Goal: Task Accomplishment & Management: Manage account settings

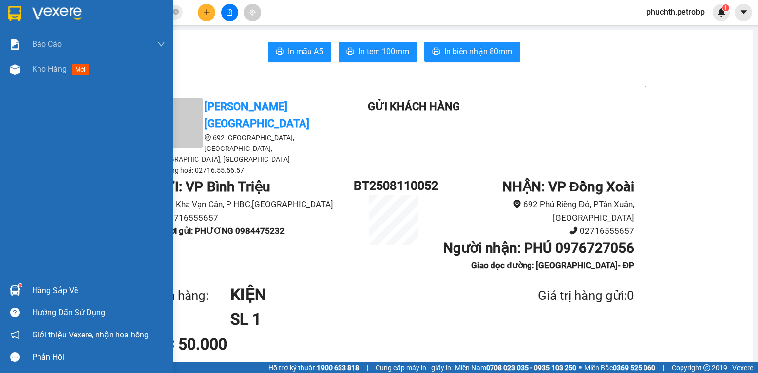
click at [12, 288] on img at bounding box center [15, 290] width 10 height 10
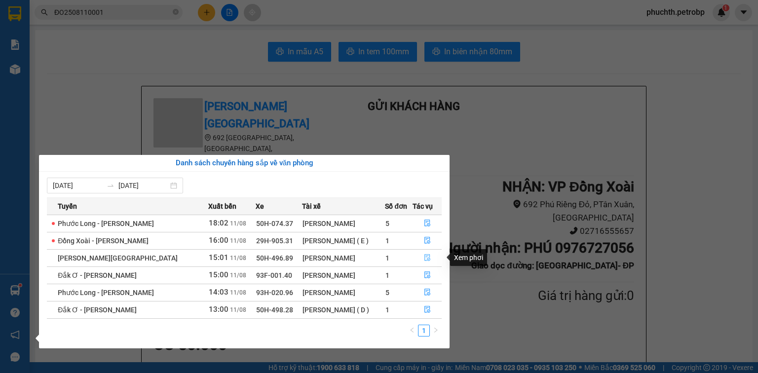
click at [426, 259] on icon "file-done" at bounding box center [427, 257] width 7 height 7
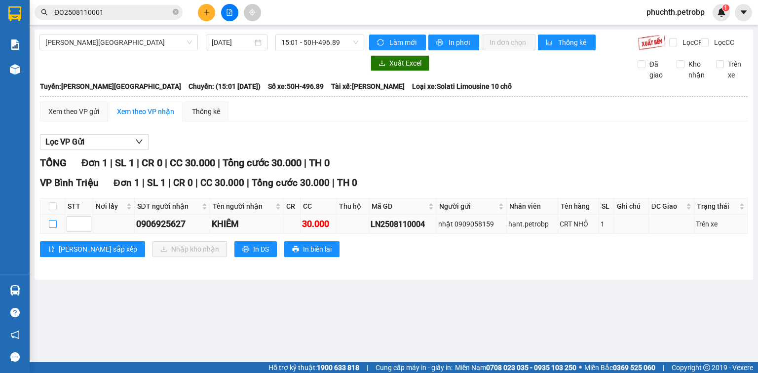
click at [49, 228] on input "checkbox" at bounding box center [53, 224] width 8 height 8
checkbox input "true"
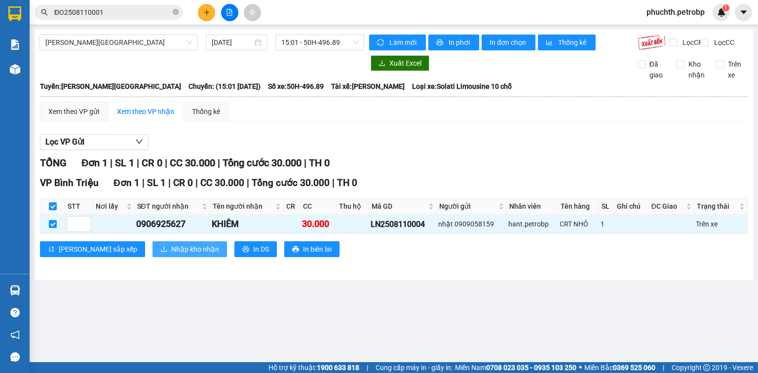
click at [171, 255] on span "Nhập kho nhận" at bounding box center [195, 249] width 48 height 11
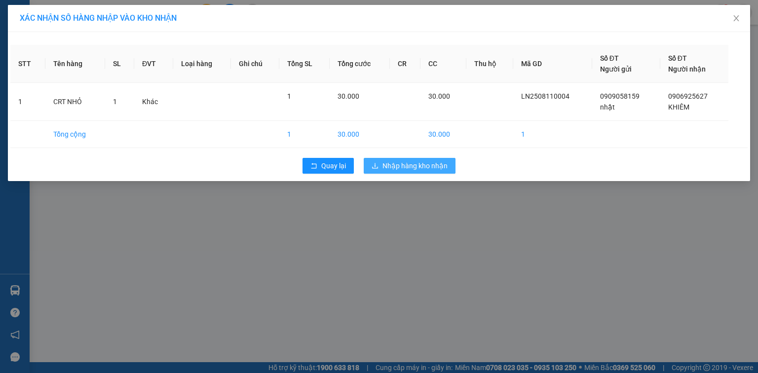
click at [433, 166] on span "Nhập hàng kho nhận" at bounding box center [415, 165] width 65 height 11
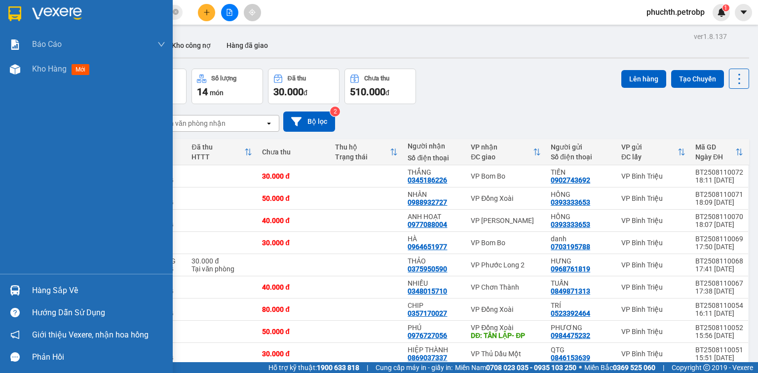
click at [16, 290] on img at bounding box center [15, 290] width 10 height 10
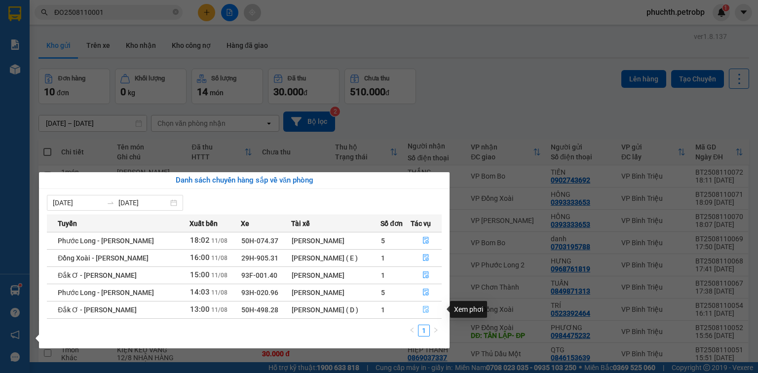
click at [425, 311] on icon "file-done" at bounding box center [427, 310] width 6 height 7
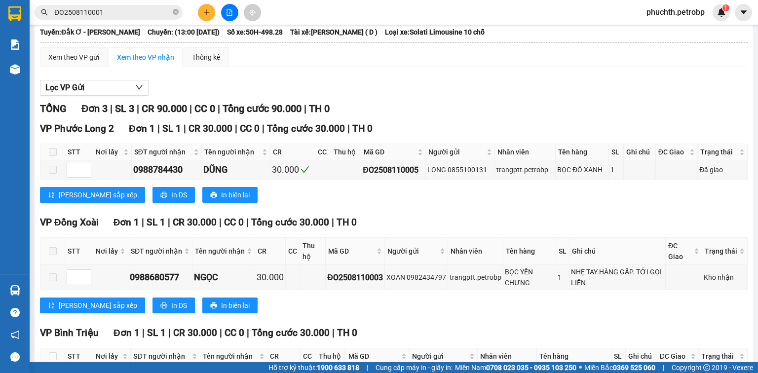
scroll to position [133, 0]
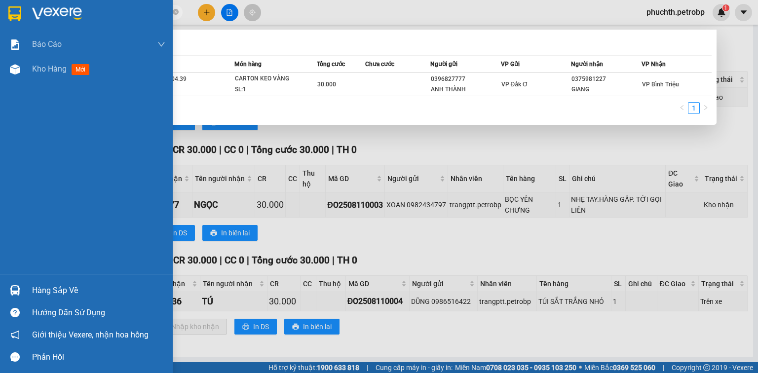
drag, startPoint x: 126, startPoint y: 14, endPoint x: 0, endPoint y: 10, distance: 126.5
click at [0, 10] on section "Kết quả tìm kiếm ( 1 ) Bộ lọc Mã ĐH Trạng thái Món hàng Tổng cước Chưa cước Ngư…" at bounding box center [379, 186] width 758 height 373
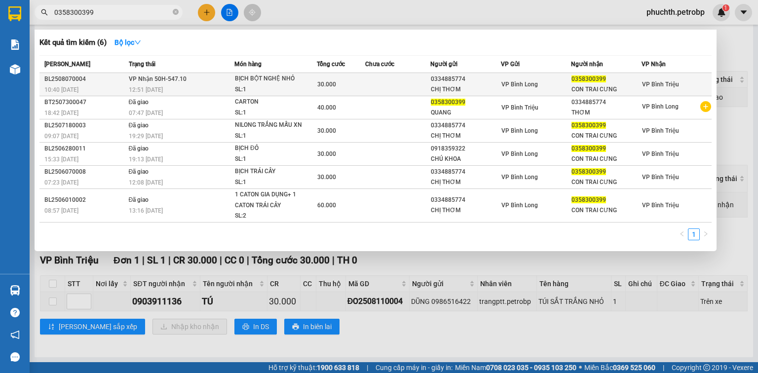
type input "0358300399"
click at [273, 87] on div "SL: 1" at bounding box center [272, 89] width 74 height 11
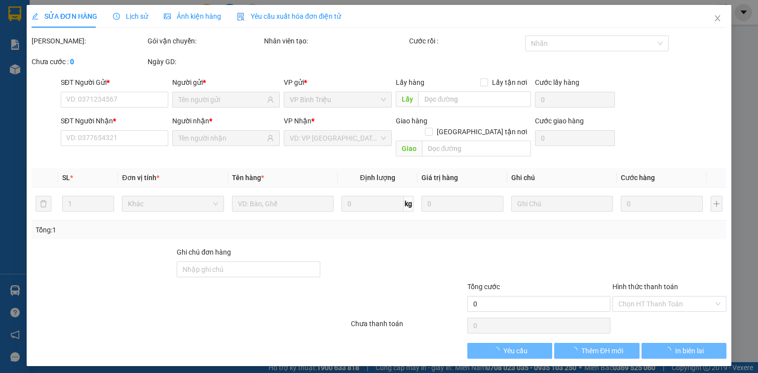
type input "0334885774"
type input "CHỊ THƠM"
type input "0358300399"
type input "CON TRAI CƯNG"
type input "30.000"
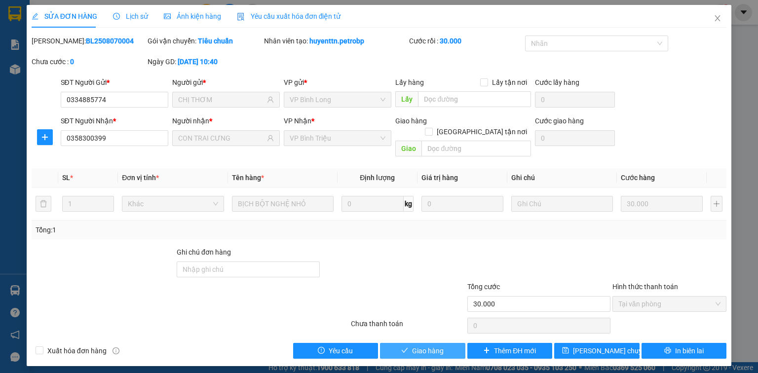
click at [433, 346] on span "Giao hàng" at bounding box center [428, 351] width 32 height 11
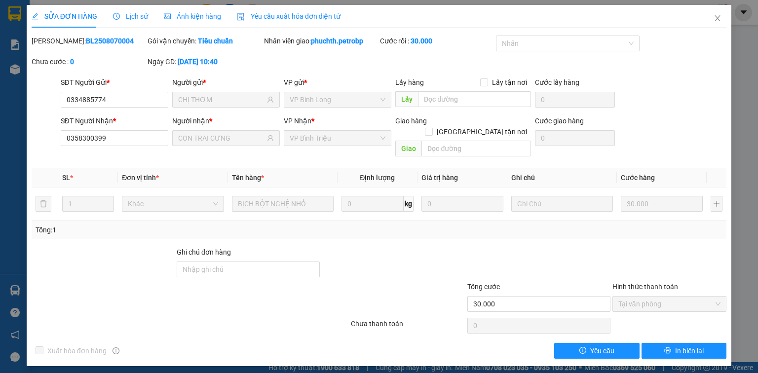
click at [11, 295] on div "SỬA ĐƠN HÀNG Lịch sử Ảnh kiện hàng Yêu cầu xuất hóa đơn điện tử Total Paid Fee …" at bounding box center [379, 186] width 758 height 373
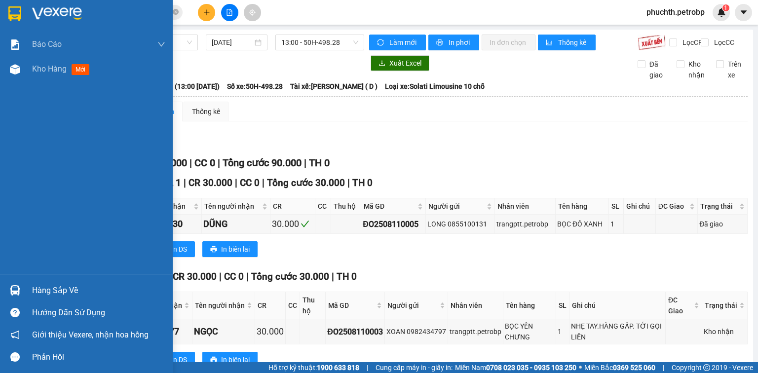
click at [10, 288] on img at bounding box center [15, 290] width 10 height 10
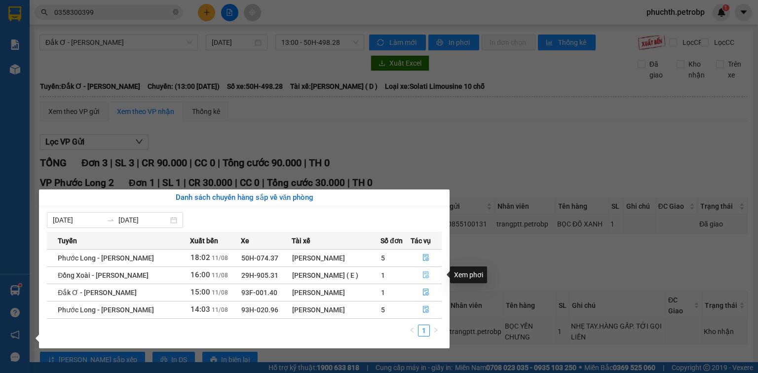
click at [425, 272] on icon "file-done" at bounding box center [427, 275] width 6 height 7
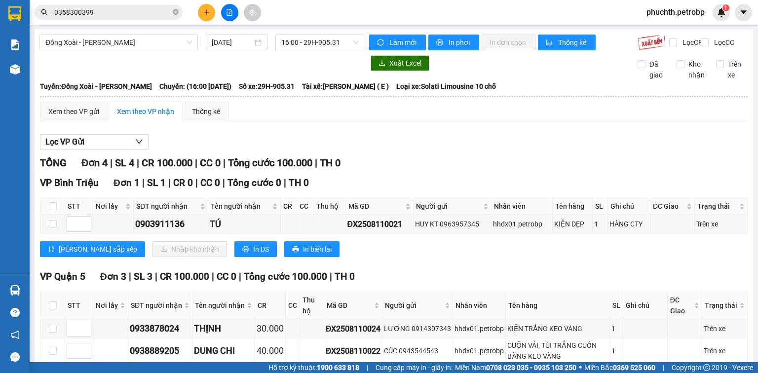
scroll to position [79, 0]
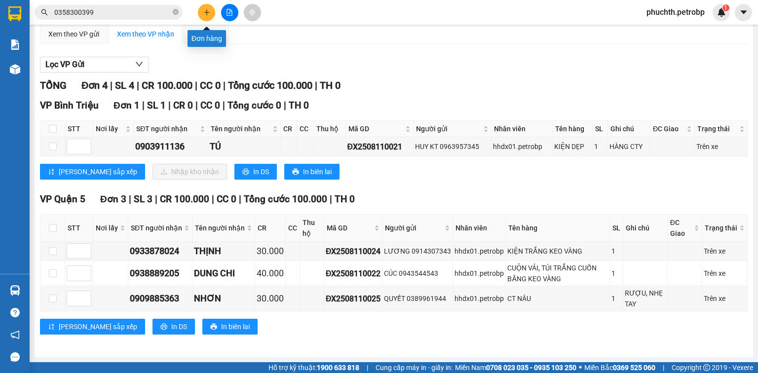
click at [202, 12] on button at bounding box center [206, 12] width 17 height 17
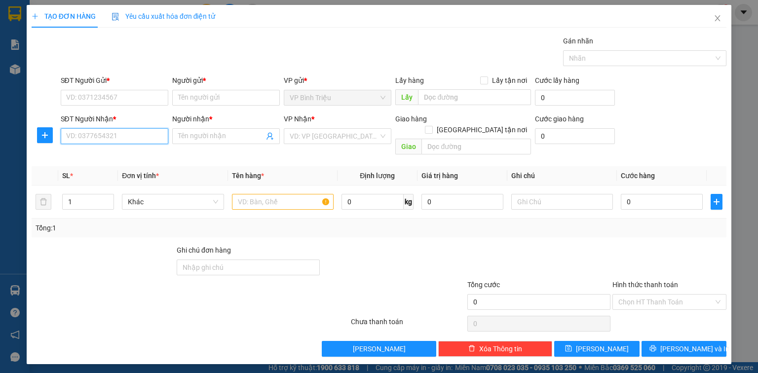
click at [103, 132] on input "SĐT Người Nhận *" at bounding box center [115, 136] width 108 height 16
click at [108, 160] on div "0898533979 - H DENTAL" at bounding box center [115, 155] width 96 height 11
type input "0898533979"
type input "H DENTAL"
type input "30.000"
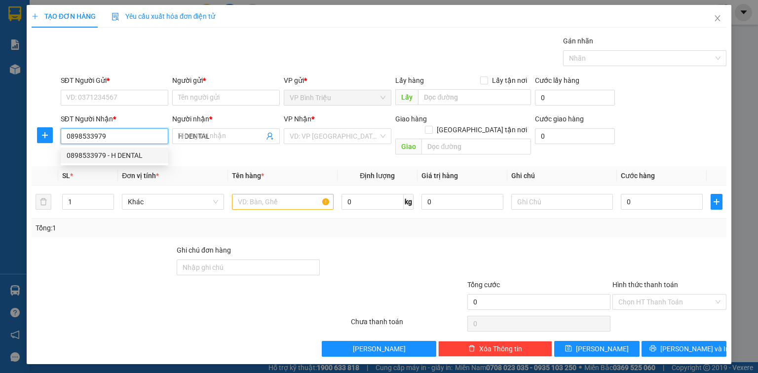
type input "30.000"
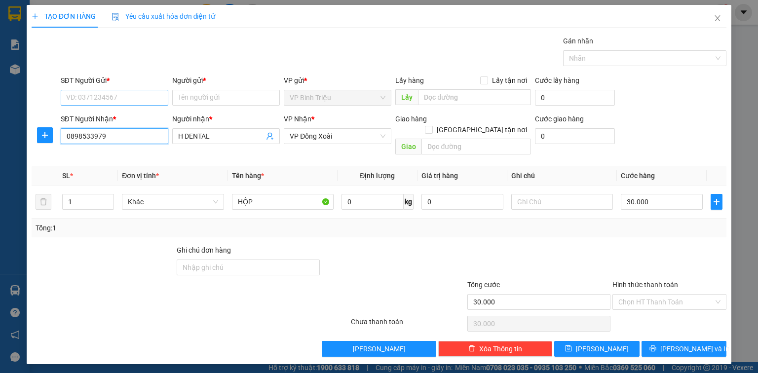
type input "0898533979"
click at [121, 103] on input "SĐT Người Gửi *" at bounding box center [115, 98] width 108 height 16
click at [120, 119] on div "0901184567 - LAB [PERSON_NAME]" at bounding box center [123, 117] width 112 height 11
type input "0901184567"
type input "LAB [PERSON_NAME]"
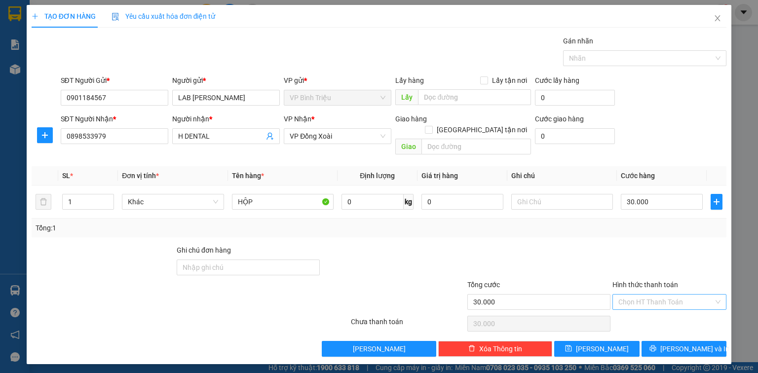
click at [662, 295] on input "Hình thức thanh toán" at bounding box center [666, 302] width 95 height 15
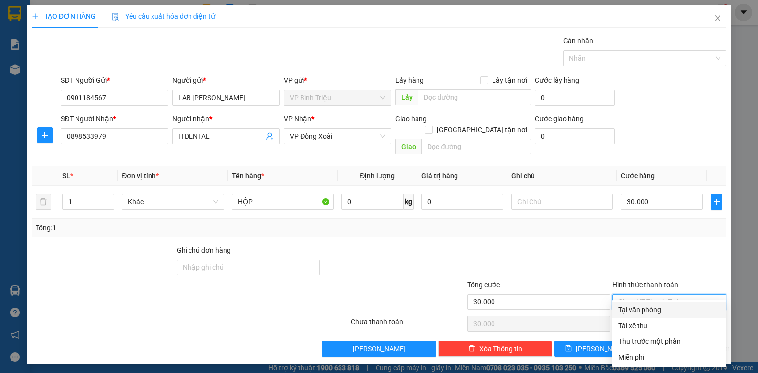
click at [652, 314] on div "Tại văn phòng" at bounding box center [670, 310] width 102 height 11
type input "0"
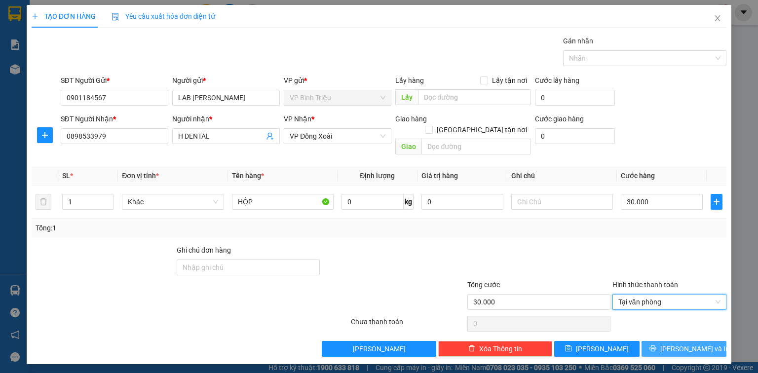
click at [681, 344] on span "[PERSON_NAME] và In" at bounding box center [695, 349] width 69 height 11
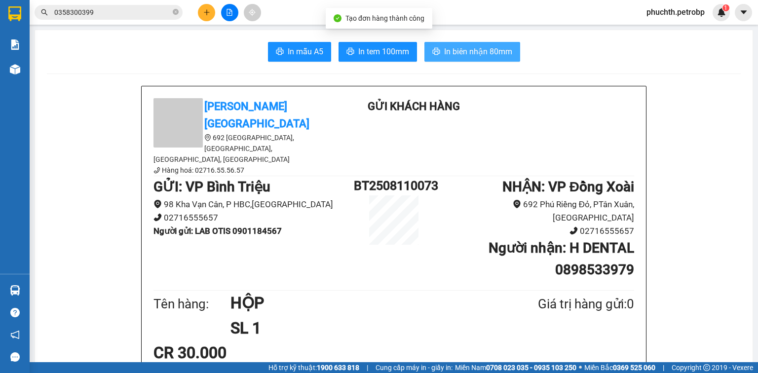
click at [483, 43] on button "In biên nhận 80mm" at bounding box center [473, 52] width 96 height 20
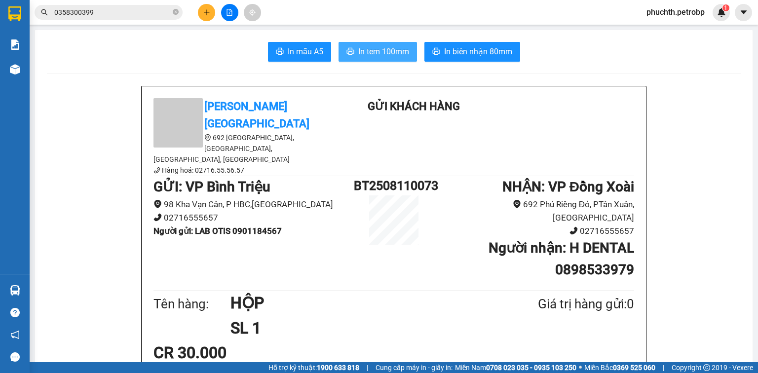
click at [383, 52] on span "In tem 100mm" at bounding box center [383, 51] width 51 height 12
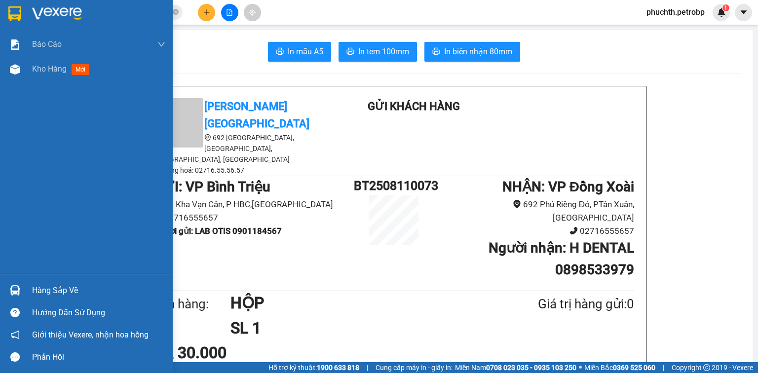
click at [60, 16] on img at bounding box center [57, 13] width 50 height 15
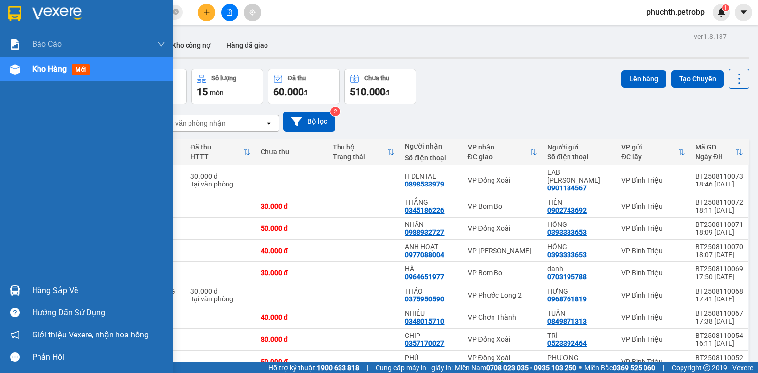
click at [69, 289] on div "Hàng sắp về" at bounding box center [98, 290] width 133 height 15
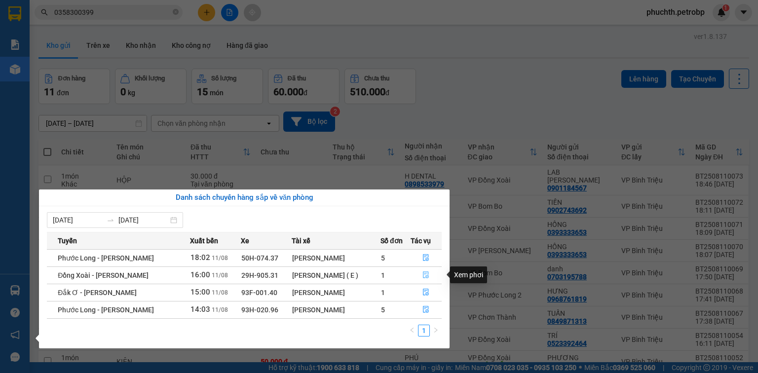
click at [425, 275] on icon "file-done" at bounding box center [426, 275] width 7 height 7
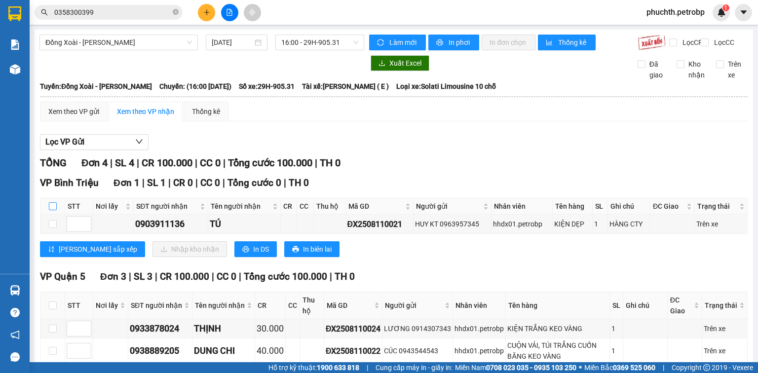
click at [51, 210] on input "checkbox" at bounding box center [53, 206] width 8 height 8
checkbox input "true"
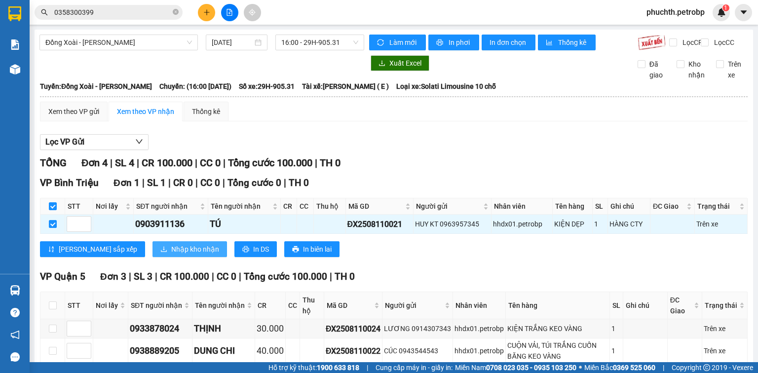
click at [171, 253] on span "Nhập kho nhận" at bounding box center [195, 249] width 48 height 11
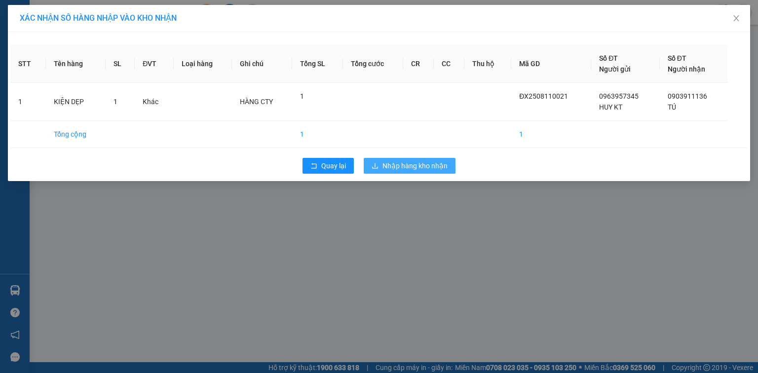
click at [402, 163] on span "Nhập hàng kho nhận" at bounding box center [415, 165] width 65 height 11
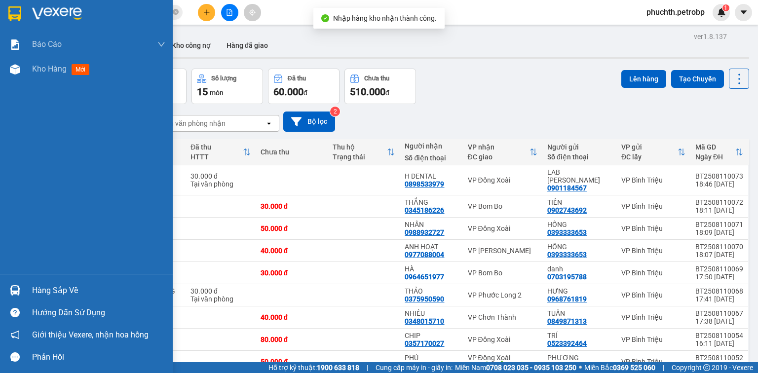
click at [32, 290] on div "Hàng sắp về" at bounding box center [98, 290] width 133 height 15
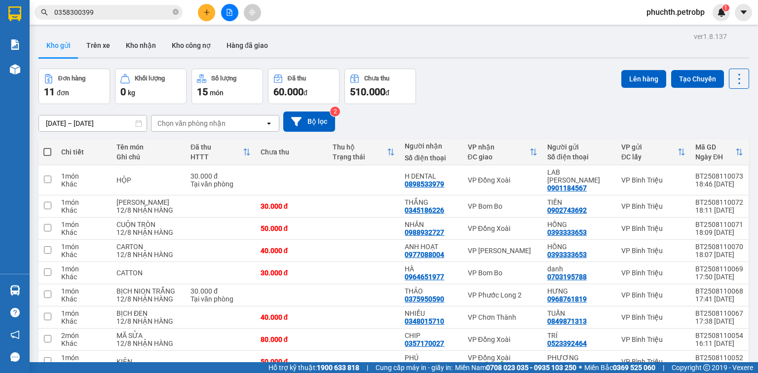
click at [472, 113] on section "Kết quả tìm kiếm ( 6 ) Bộ lọc Mã ĐH Trạng thái Món hàng Tổng cước Chưa cước Ngư…" at bounding box center [379, 186] width 758 height 373
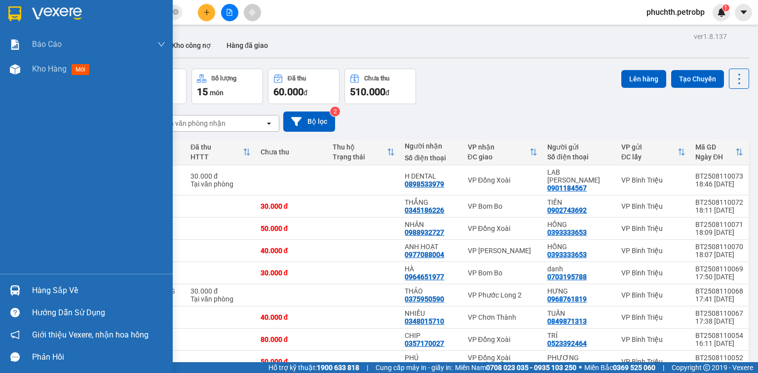
click at [33, 289] on div "Hàng sắp về" at bounding box center [98, 290] width 133 height 15
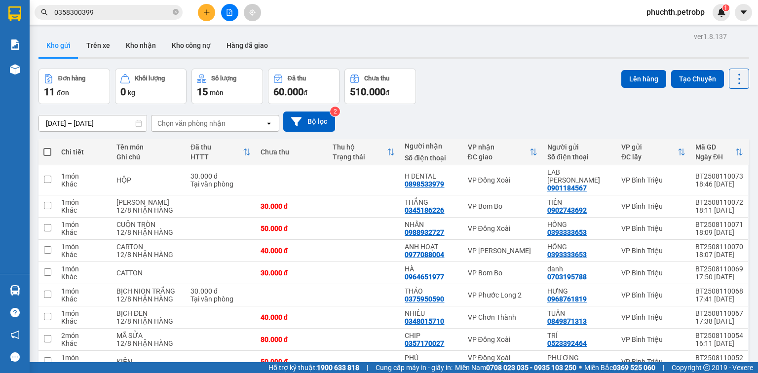
click at [499, 61] on section "Kết quả tìm kiếm ( 6 ) Bộ lọc Mã ĐH Trạng thái Món hàng Tổng cước Chưa cước Ngư…" at bounding box center [379, 186] width 758 height 373
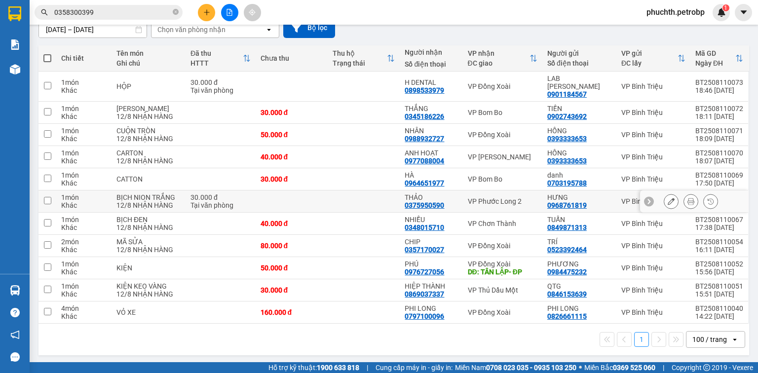
click at [44, 197] on input "checkbox" at bounding box center [47, 200] width 7 height 7
checkbox input "true"
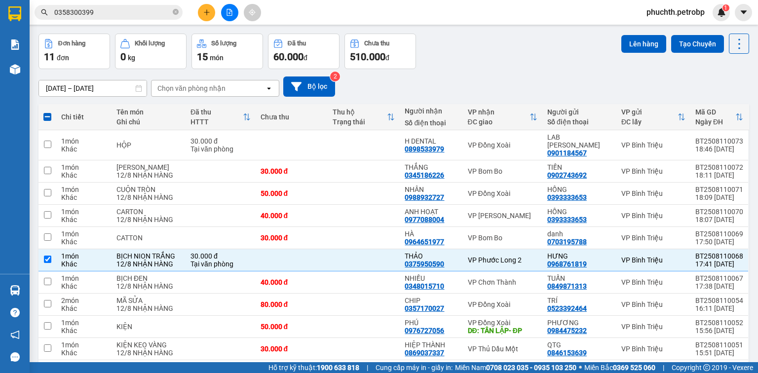
scroll to position [0, 0]
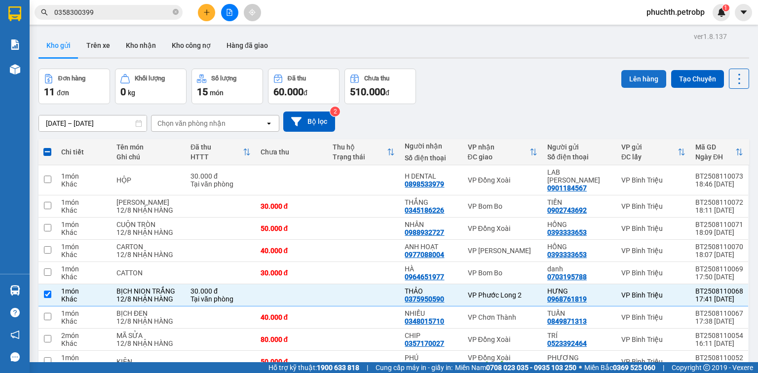
click at [646, 83] on button "Lên hàng" at bounding box center [644, 79] width 45 height 18
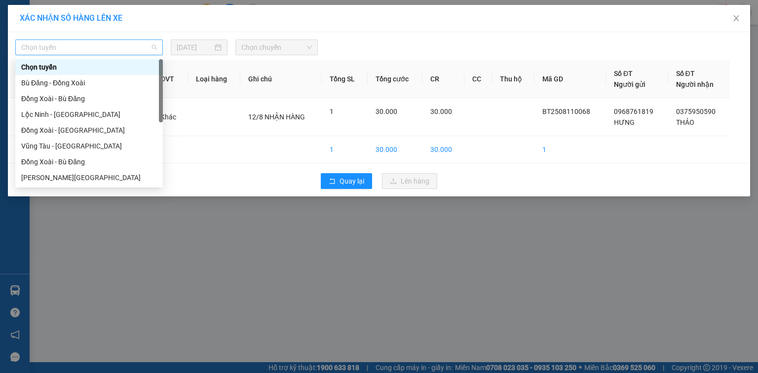
click at [152, 44] on span "Chọn tuyến" at bounding box center [89, 47] width 136 height 15
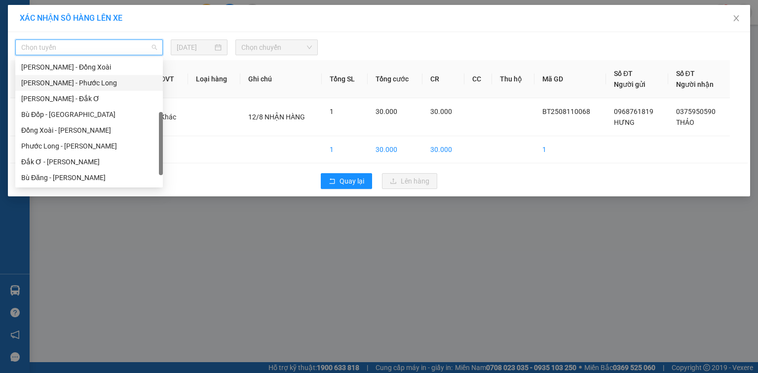
click at [100, 86] on div "[PERSON_NAME] - Phước Long" at bounding box center [89, 83] width 136 height 11
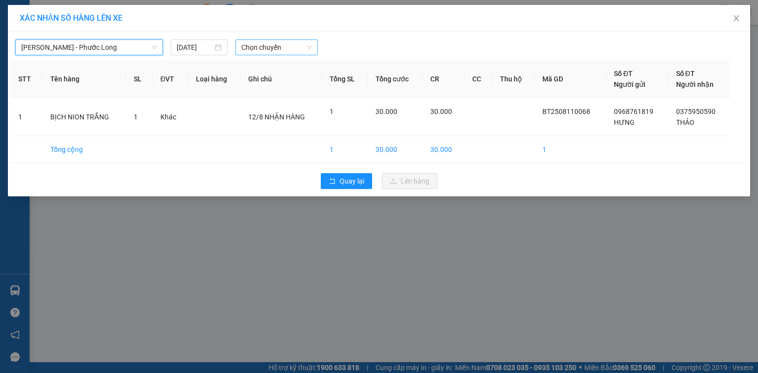
click at [280, 50] on span "Chọn chuyến" at bounding box center [276, 47] width 71 height 15
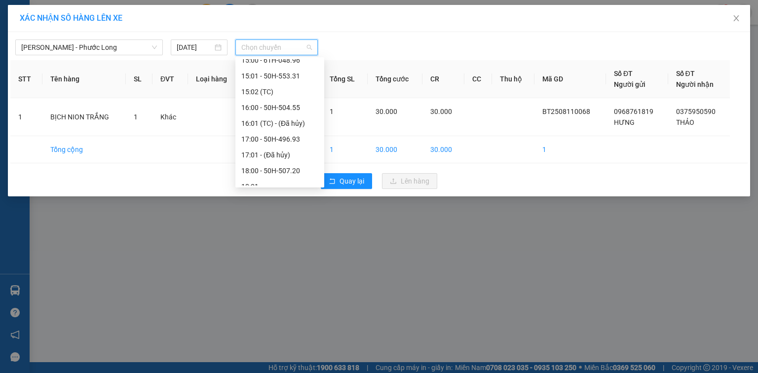
scroll to position [502, 0]
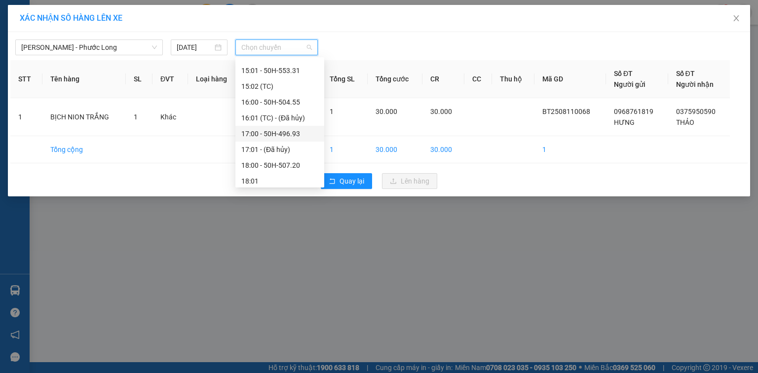
click at [300, 132] on div "17:00 - 50H-496.93" at bounding box center [279, 133] width 77 height 11
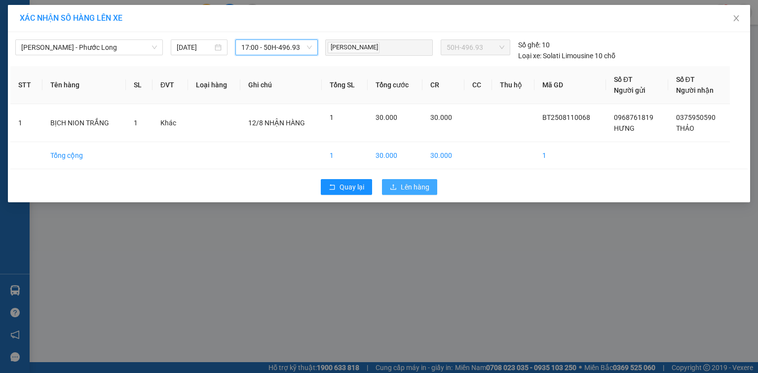
click at [426, 188] on span "Lên hàng" at bounding box center [415, 187] width 29 height 11
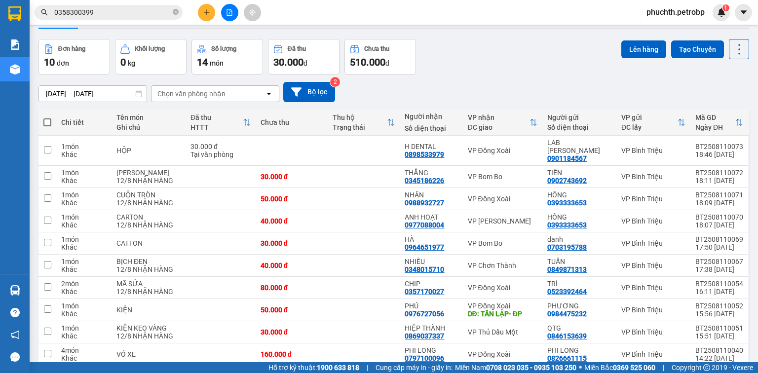
scroll to position [10, 0]
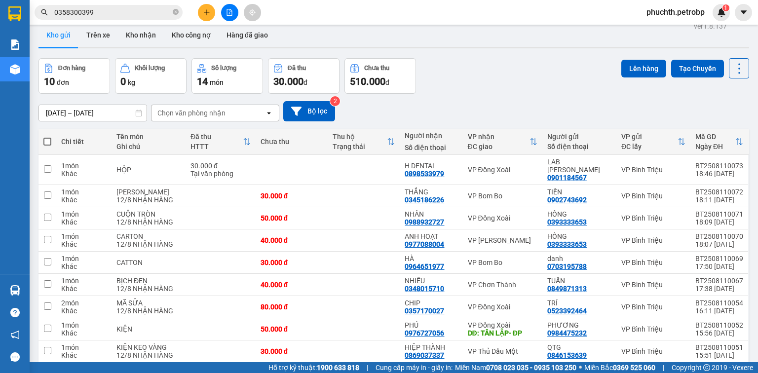
click at [633, 99] on div "[DATE] – [DATE] Press the down arrow key to interact with the calendar and sele…" at bounding box center [394, 111] width 711 height 35
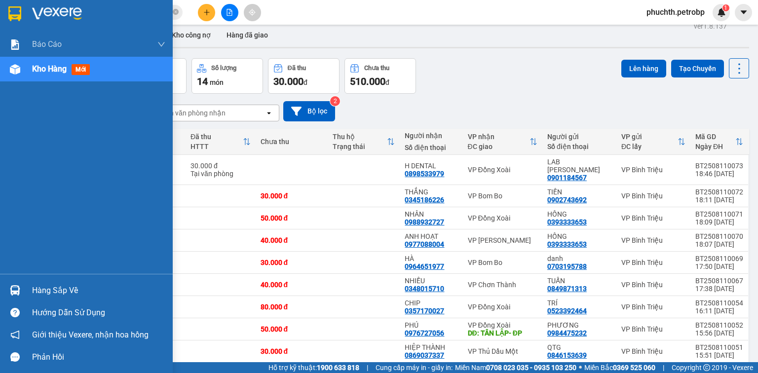
click at [56, 292] on div "Hàng sắp về" at bounding box center [98, 290] width 133 height 15
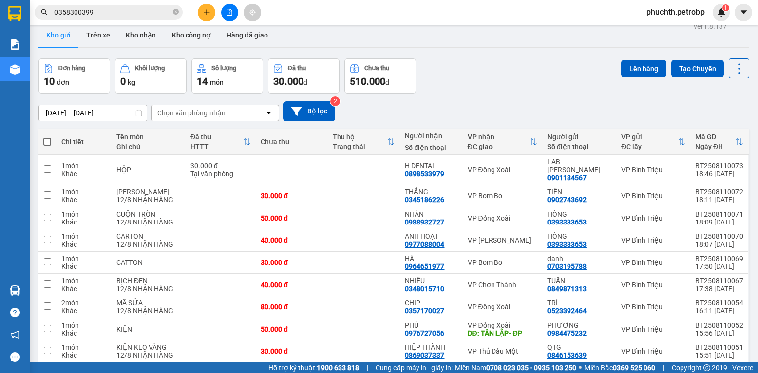
click at [535, 88] on section "Kết quả tìm kiếm ( 6 ) Bộ lọc Mã ĐH Trạng thái Món hàng Tổng cước Chưa cước Ngư…" at bounding box center [379, 186] width 758 height 373
click at [99, 35] on button "Trên xe" at bounding box center [99, 35] width 40 height 24
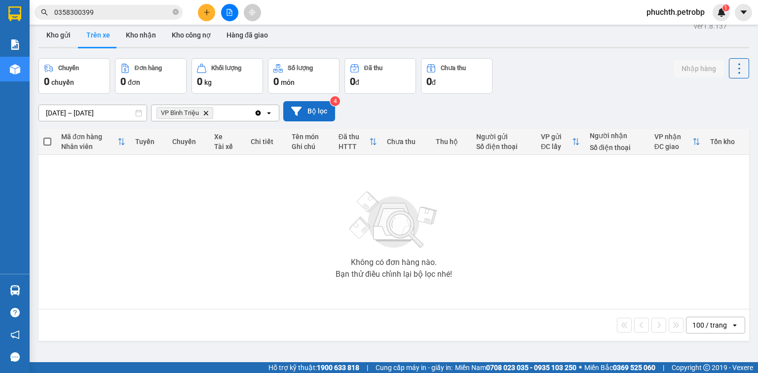
click at [328, 116] on button "Bộ lọc" at bounding box center [309, 111] width 52 height 20
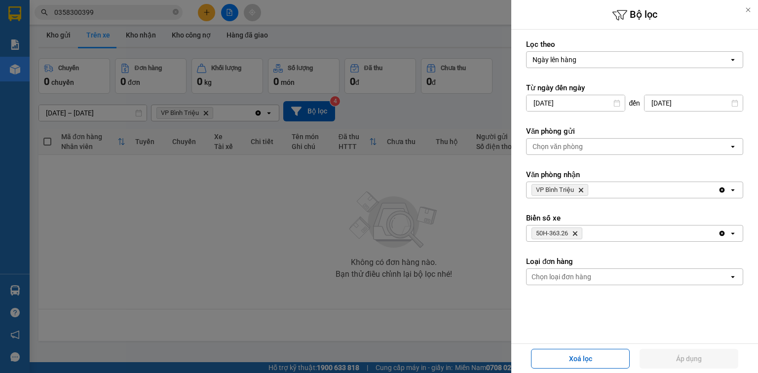
click at [575, 233] on icon "Delete" at bounding box center [575, 234] width 6 height 6
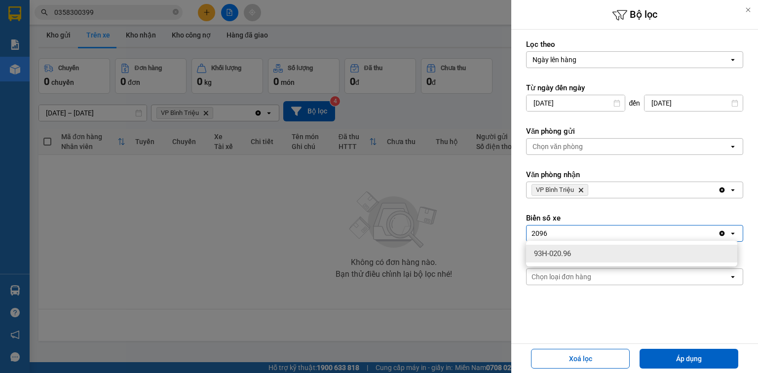
type input "2096"
click at [571, 249] on span "93H-020.96" at bounding box center [552, 254] width 37 height 10
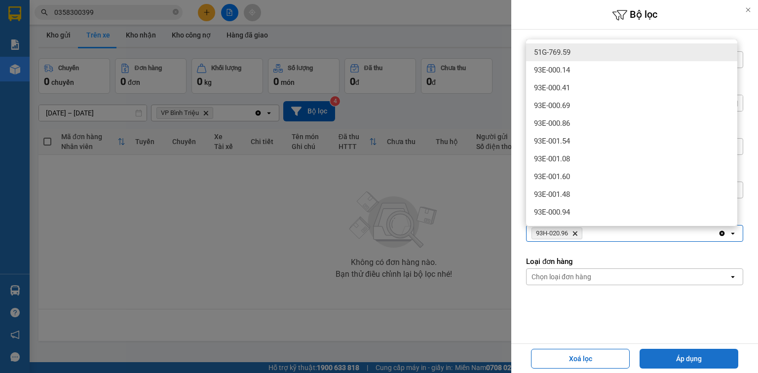
click at [672, 351] on button "Áp dụng" at bounding box center [689, 359] width 99 height 20
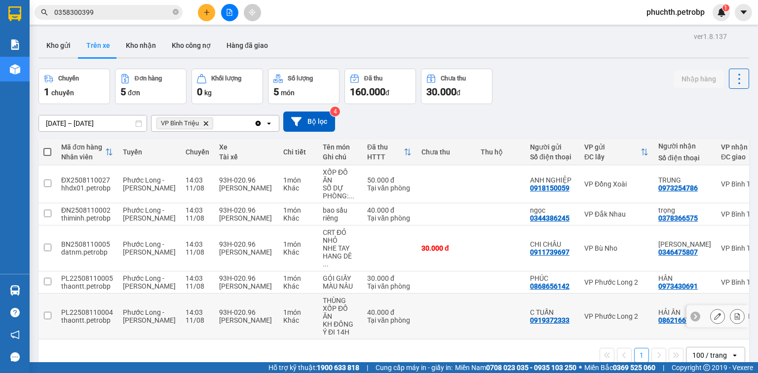
scroll to position [45, 0]
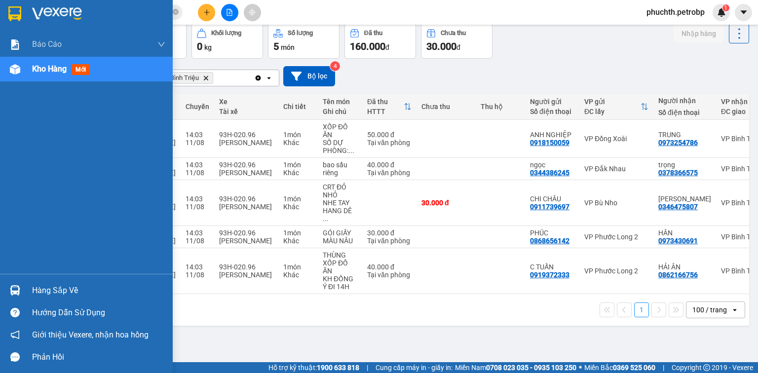
click at [49, 292] on div "Hàng sắp về" at bounding box center [98, 290] width 133 height 15
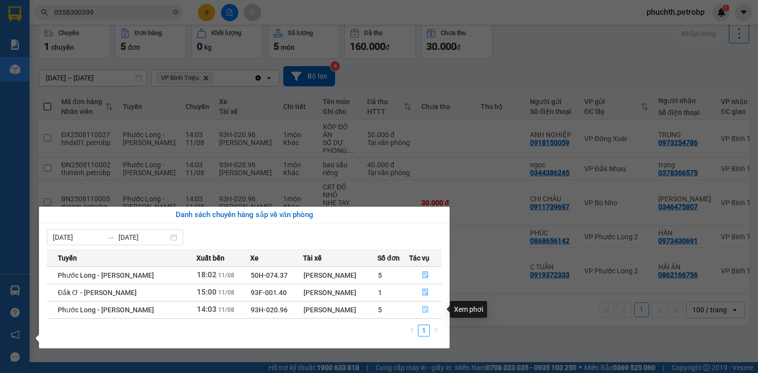
click at [428, 308] on icon "file-done" at bounding box center [426, 310] width 6 height 7
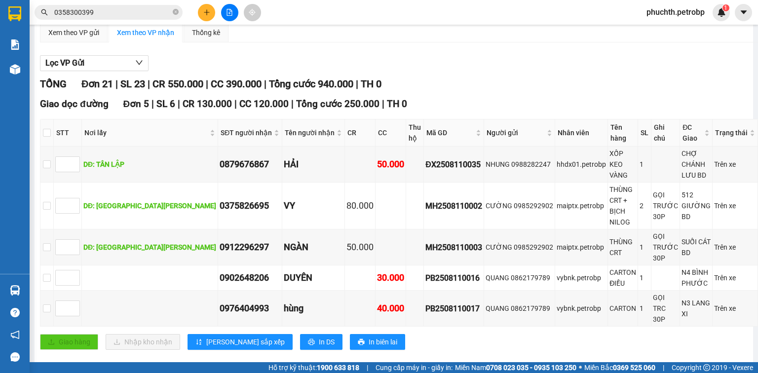
scroll to position [158, 0]
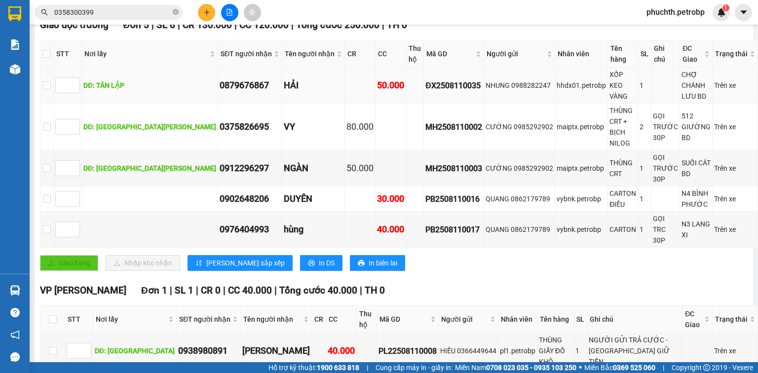
click at [426, 87] on div "ĐX2508110035" at bounding box center [454, 86] width 57 height 12
copy div "ĐX2508110035"
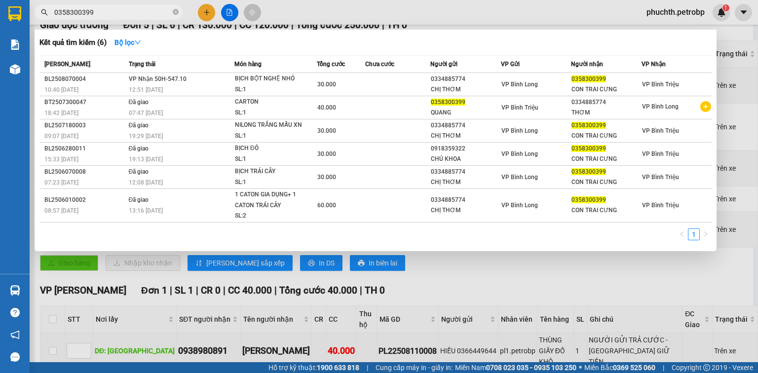
drag, startPoint x: 115, startPoint y: 17, endPoint x: 49, endPoint y: 17, distance: 65.2
click at [49, 17] on span "0358300399" at bounding box center [109, 12] width 148 height 15
paste input "ĐX2508110035"
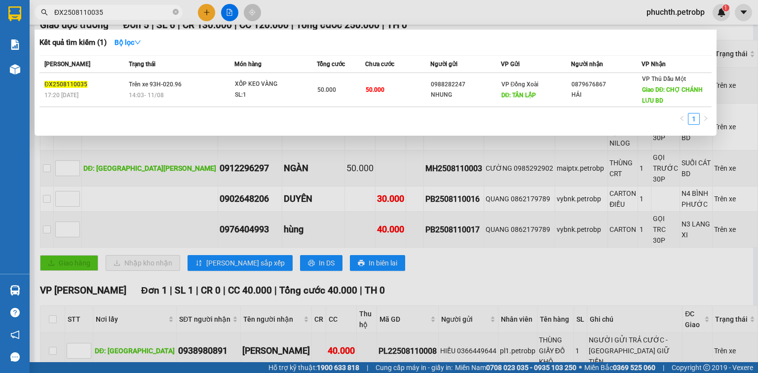
click at [442, 254] on div at bounding box center [379, 186] width 758 height 373
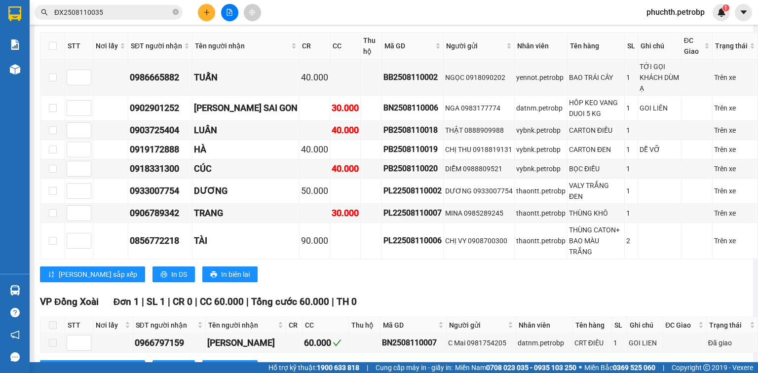
scroll to position [790, 0]
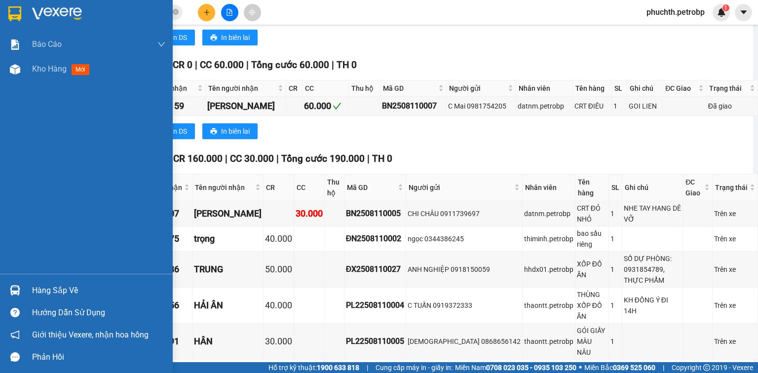
click at [49, 292] on div "Hàng sắp về" at bounding box center [98, 290] width 133 height 15
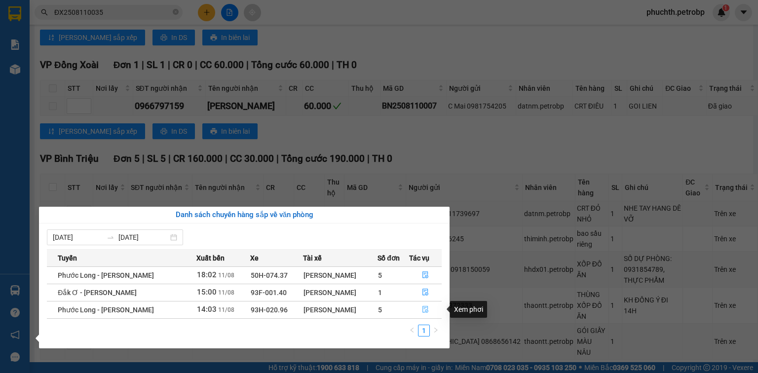
click at [428, 306] on button "button" at bounding box center [426, 310] width 32 height 16
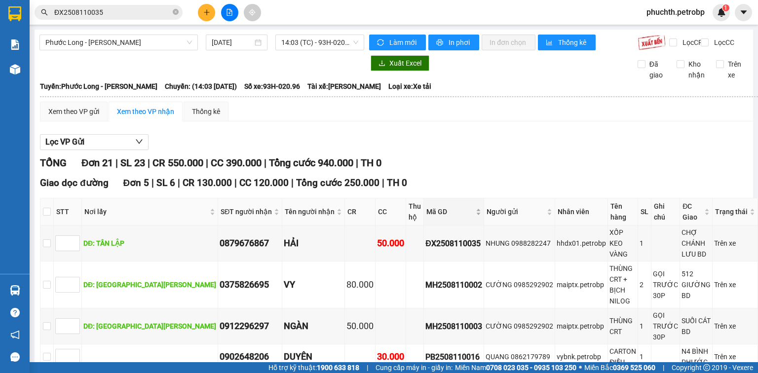
scroll to position [158, 0]
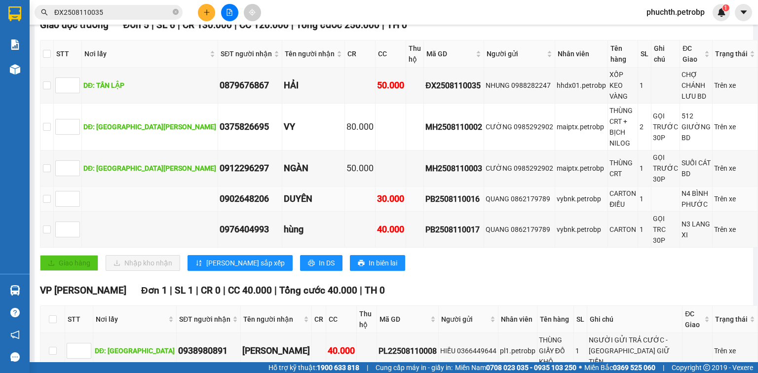
click at [426, 193] on div "PB2508110016" at bounding box center [454, 199] width 57 height 12
copy div "PB2508110016"
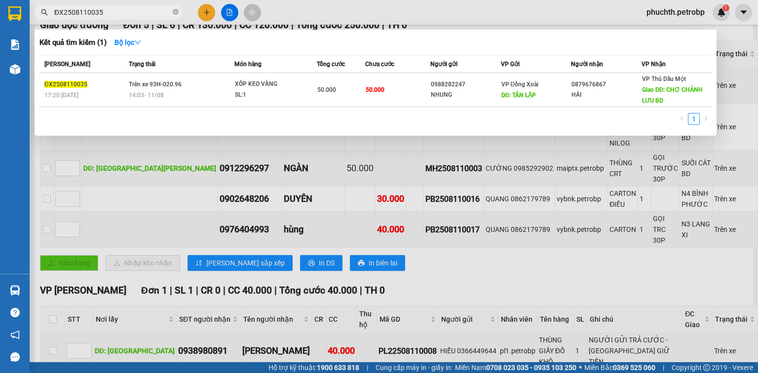
drag, startPoint x: 121, startPoint y: 8, endPoint x: 47, endPoint y: 8, distance: 73.6
click at [47, 8] on span "ĐX2508110035" at bounding box center [109, 12] width 148 height 15
paste input "PB2508110016"
type input "PB2508110016"
click at [487, 258] on div at bounding box center [379, 186] width 758 height 373
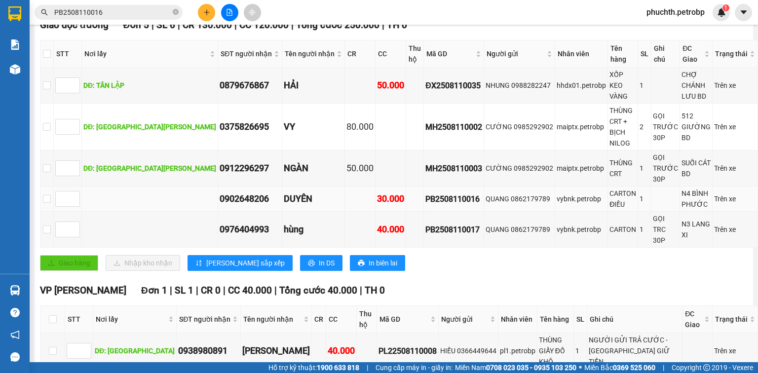
scroll to position [0, 0]
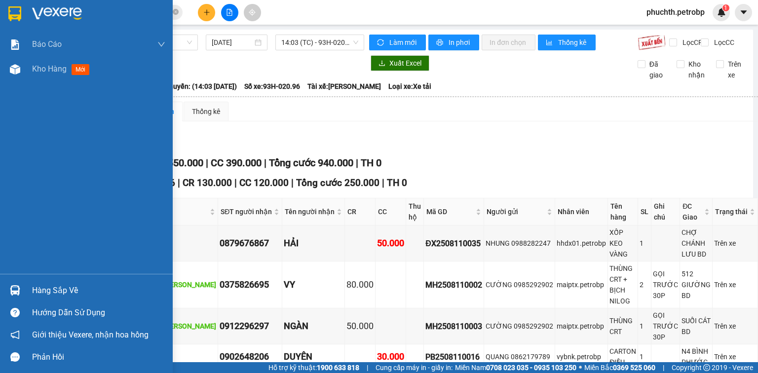
click at [35, 6] on img at bounding box center [57, 13] width 50 height 15
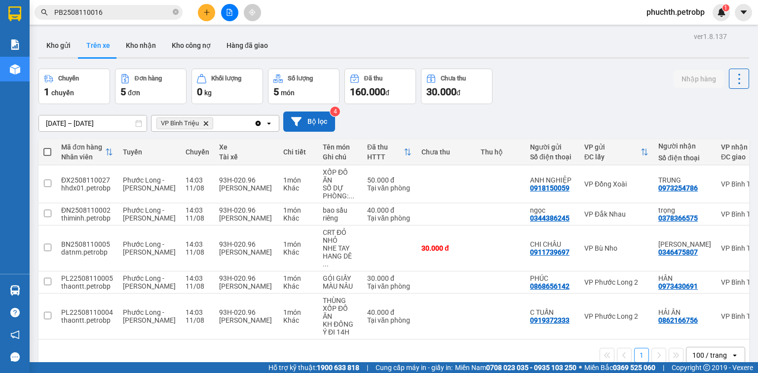
click at [319, 119] on button "Bộ lọc" at bounding box center [309, 122] width 52 height 20
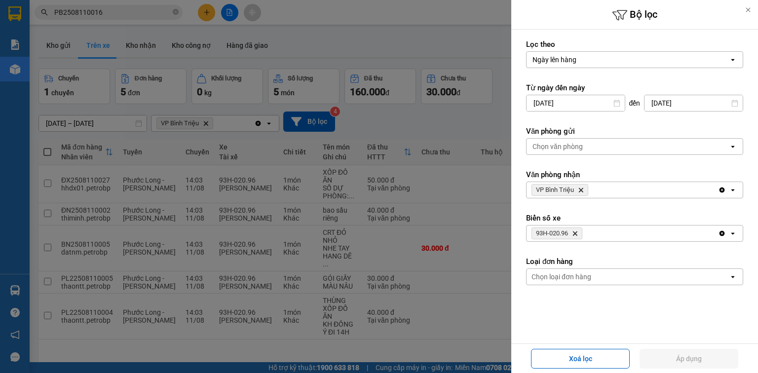
click at [584, 188] on icon "Delete" at bounding box center [581, 190] width 6 height 6
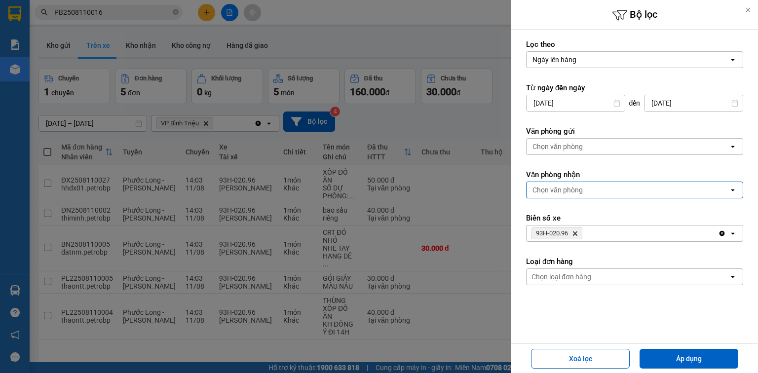
click at [584, 188] on div "Chọn văn phòng" at bounding box center [628, 190] width 202 height 16
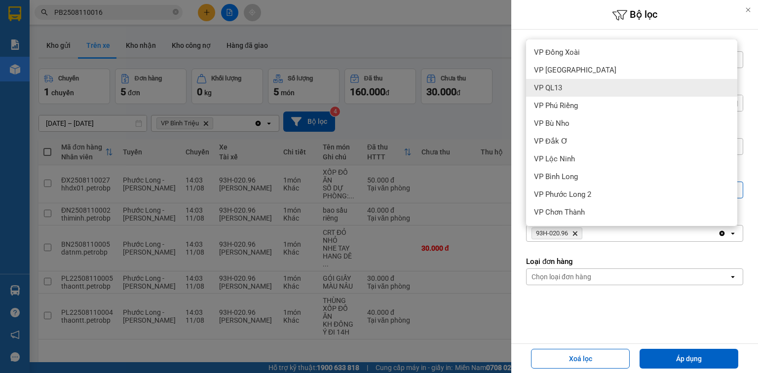
click at [568, 86] on div "VP QL13" at bounding box center [631, 88] width 211 height 18
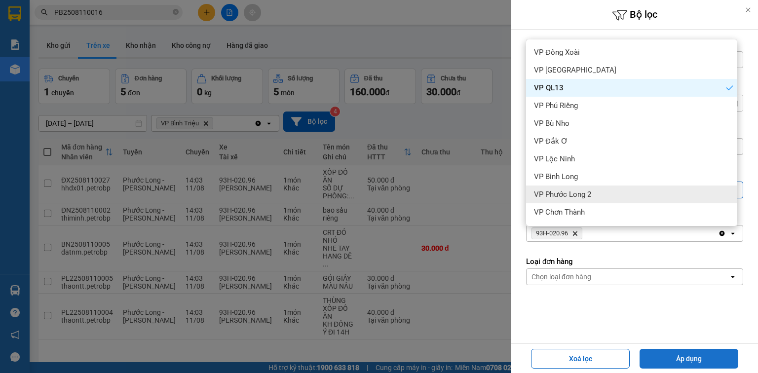
click at [714, 358] on button "Áp dụng" at bounding box center [689, 359] width 99 height 20
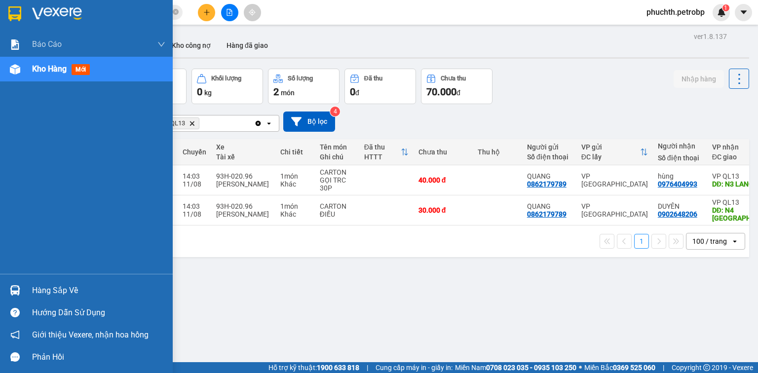
click at [72, 293] on div "Hàng sắp về" at bounding box center [98, 290] width 133 height 15
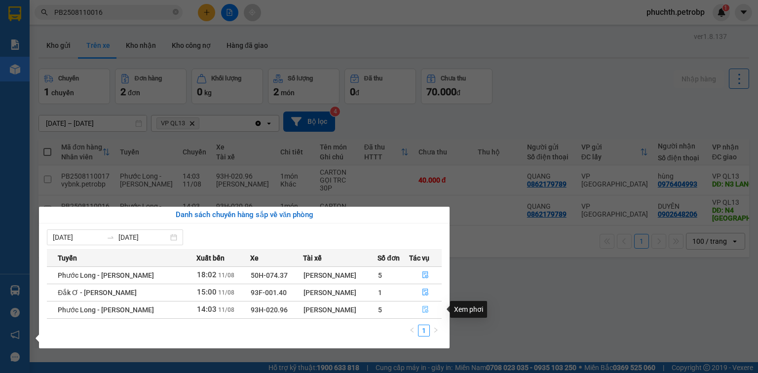
click at [435, 311] on button "button" at bounding box center [426, 310] width 32 height 16
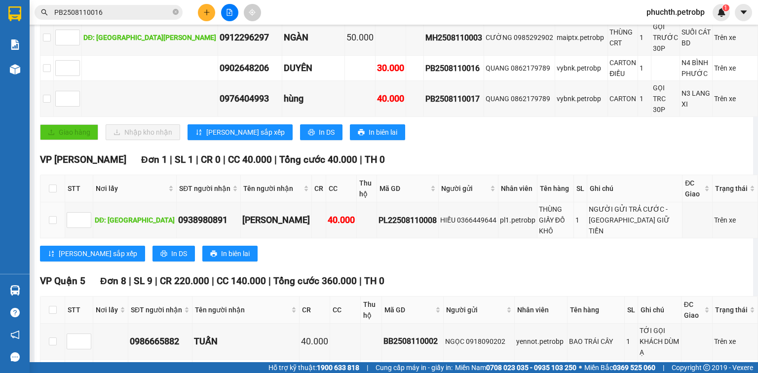
scroll to position [52, 0]
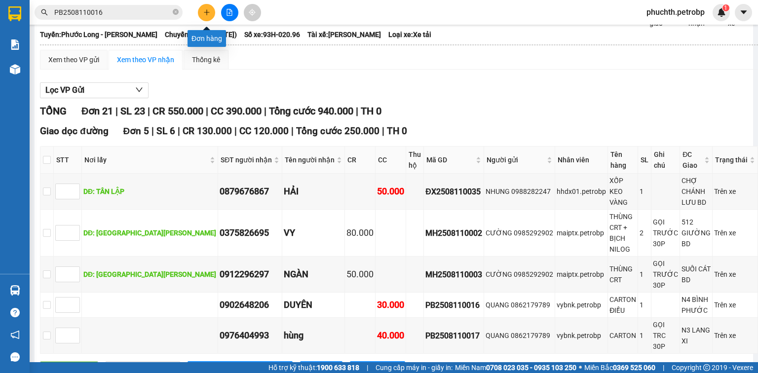
click at [205, 11] on icon "plus" at bounding box center [206, 12] width 7 height 7
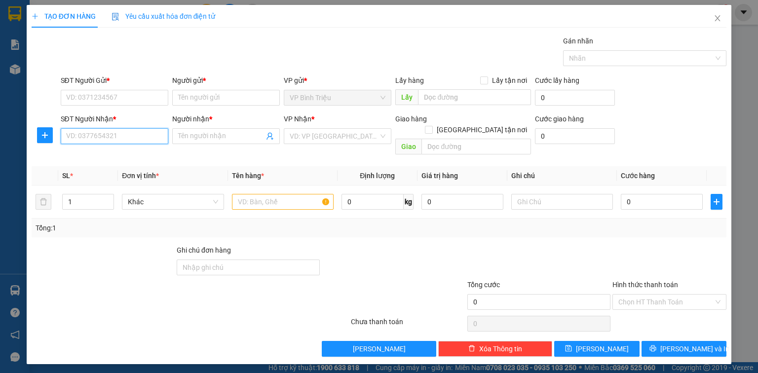
click at [120, 137] on input "SĐT Người Nhận *" at bounding box center [115, 136] width 108 height 16
type input "0931216630"
click at [212, 128] on span at bounding box center [226, 136] width 108 height 16
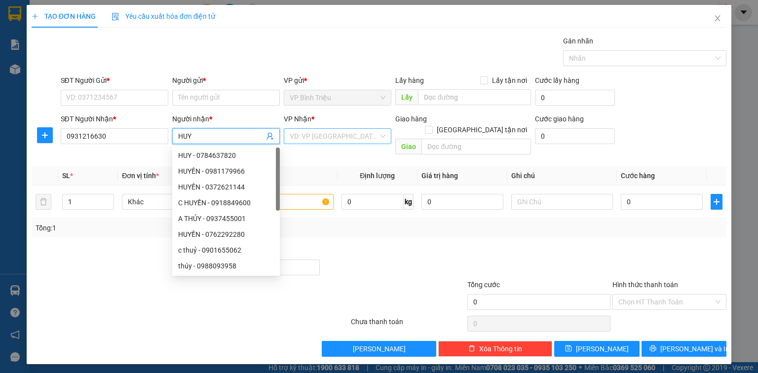
type input "HUY"
click at [297, 137] on input "search" at bounding box center [334, 136] width 89 height 15
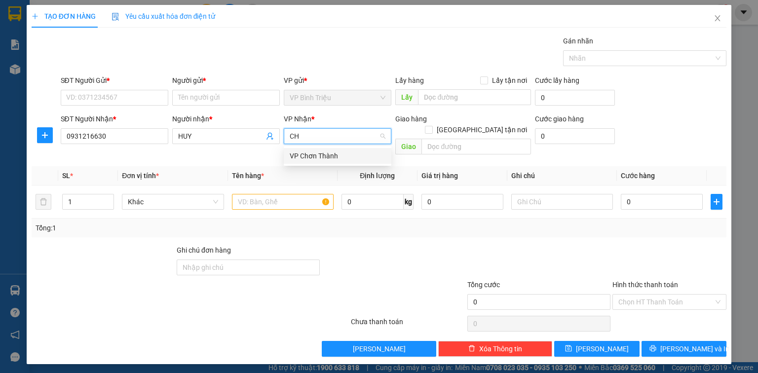
type input "CHO"
click at [300, 152] on div "VP Chơn Thành" at bounding box center [338, 156] width 96 height 11
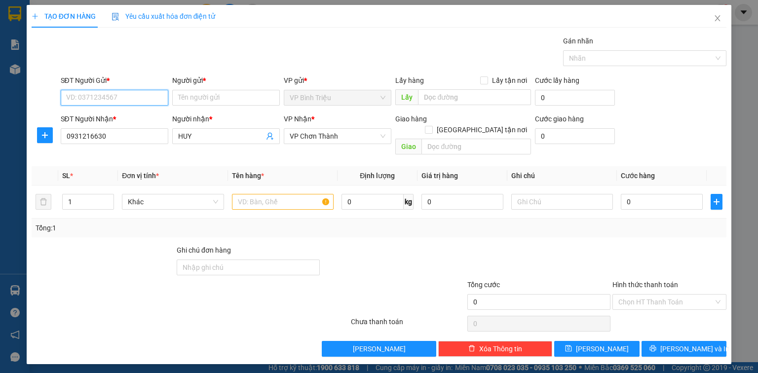
click at [111, 101] on input "SĐT Người Gửi *" at bounding box center [115, 98] width 108 height 16
click at [225, 99] on input "Người gửi *" at bounding box center [226, 98] width 108 height 16
type input "TRUYỆN"
click at [91, 96] on input "SĐT Người Gửi *" at bounding box center [115, 98] width 108 height 16
type input "0336241554"
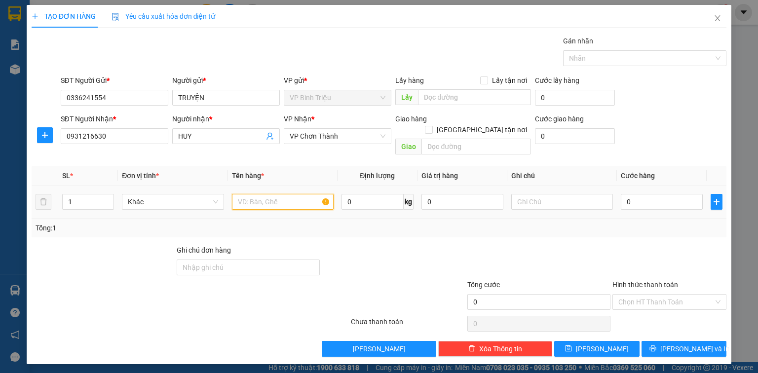
click at [274, 194] on input "text" at bounding box center [283, 202] width 102 height 16
type input "KIỆN"
click at [649, 194] on input "0" at bounding box center [662, 202] width 82 height 16
type input "3"
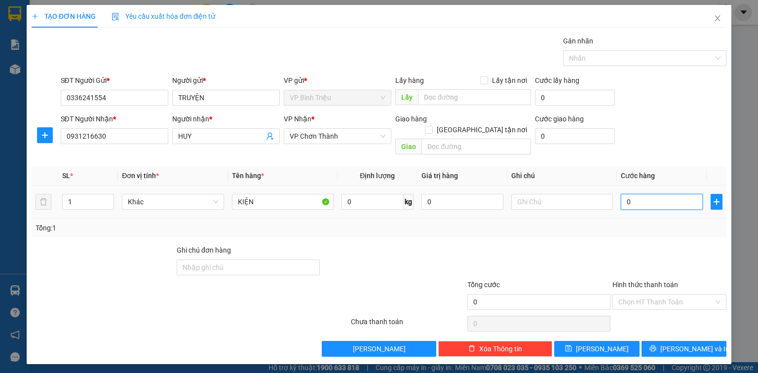
type input "3"
type input "30"
type input "30.000"
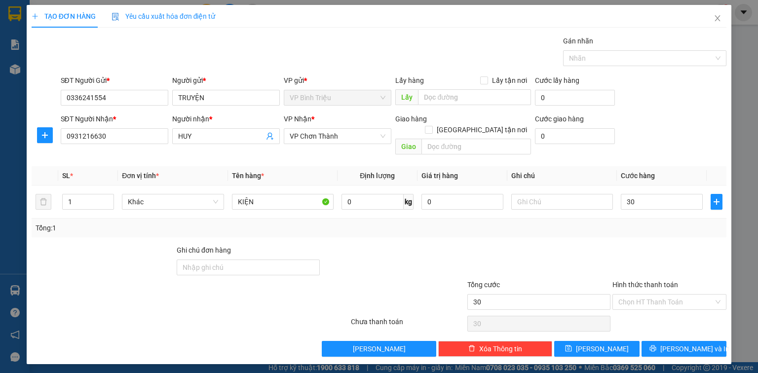
type input "30.000"
click at [666, 166] on th "Cước hàng" at bounding box center [662, 175] width 90 height 19
click at [684, 344] on span "[PERSON_NAME] và In" at bounding box center [695, 349] width 69 height 11
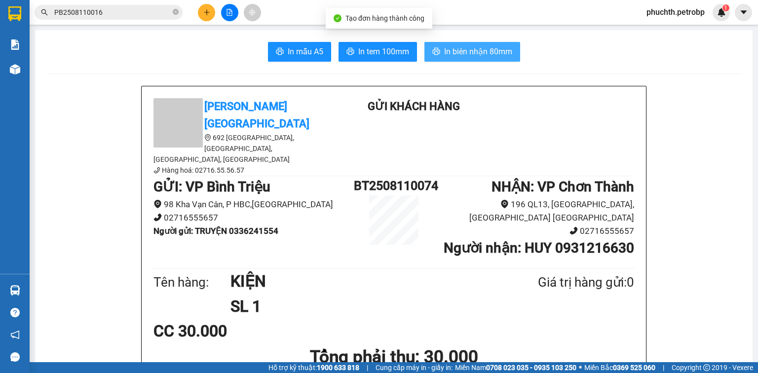
click at [509, 56] on button "In biên nhận 80mm" at bounding box center [473, 52] width 96 height 20
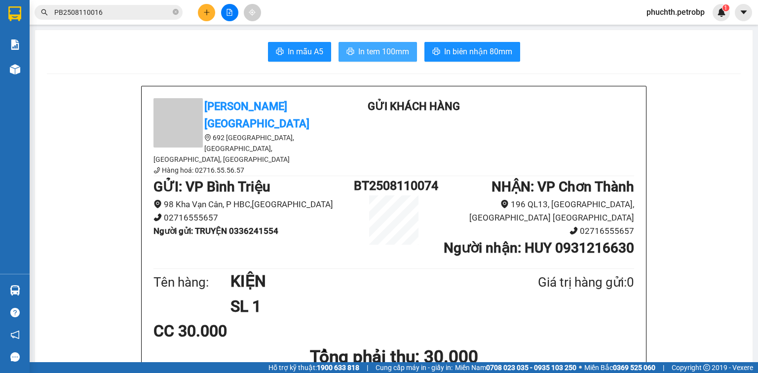
click at [399, 51] on span "In tem 100mm" at bounding box center [383, 51] width 51 height 12
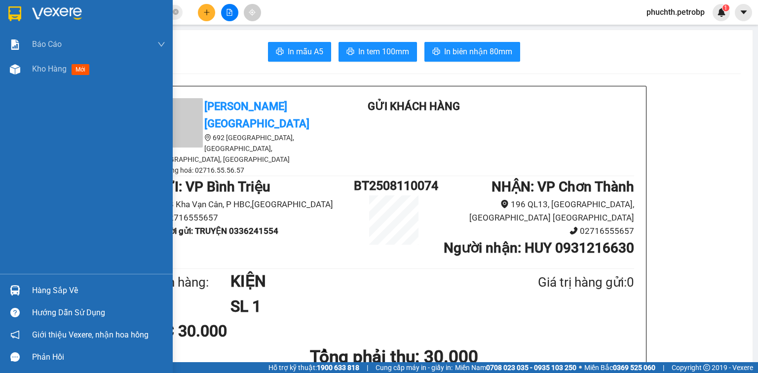
click at [32, 10] on img at bounding box center [57, 13] width 50 height 15
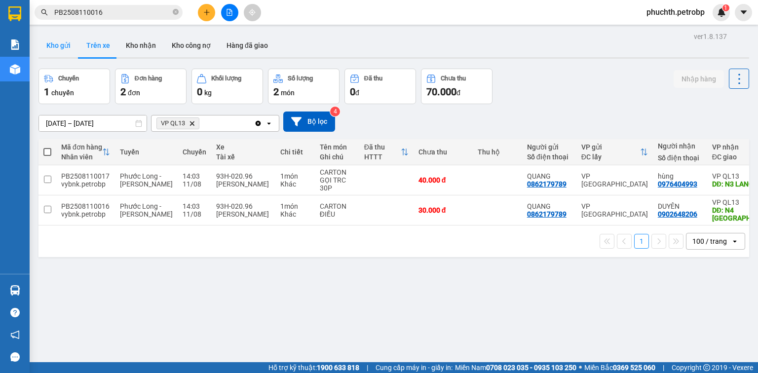
click at [63, 41] on button "Kho gửi" at bounding box center [59, 46] width 40 height 24
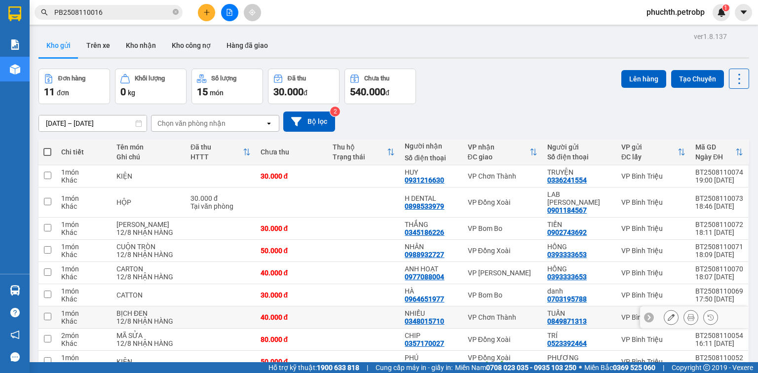
scroll to position [86, 0]
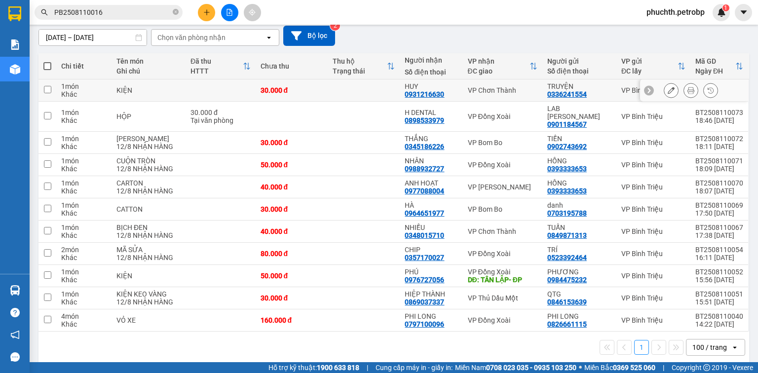
click at [47, 90] on input "checkbox" at bounding box center [47, 89] width 7 height 7
checkbox input "true"
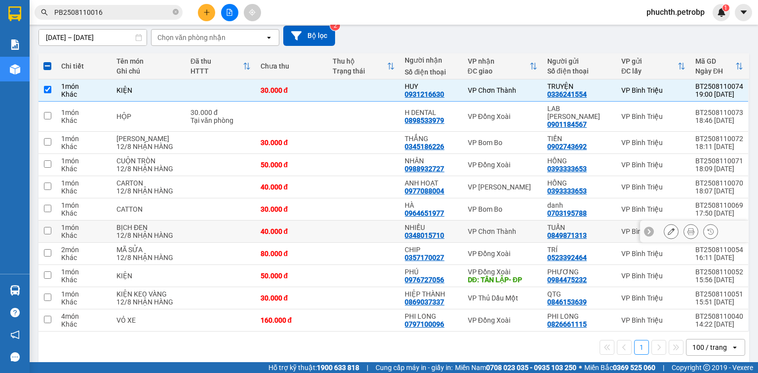
click at [44, 227] on input "checkbox" at bounding box center [47, 230] width 7 height 7
checkbox input "true"
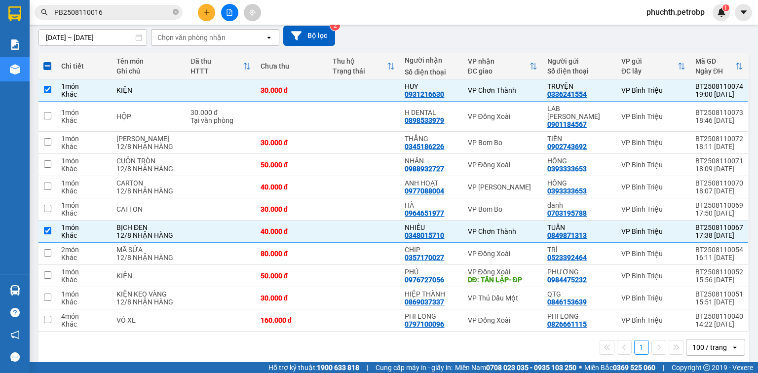
scroll to position [0, 0]
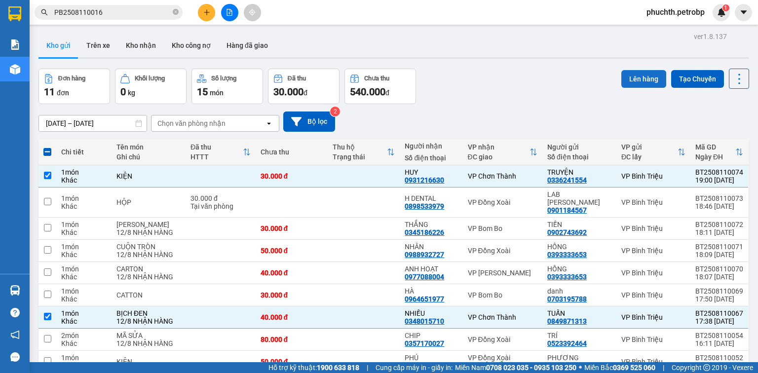
click at [651, 77] on button "Lên hàng" at bounding box center [644, 79] width 45 height 18
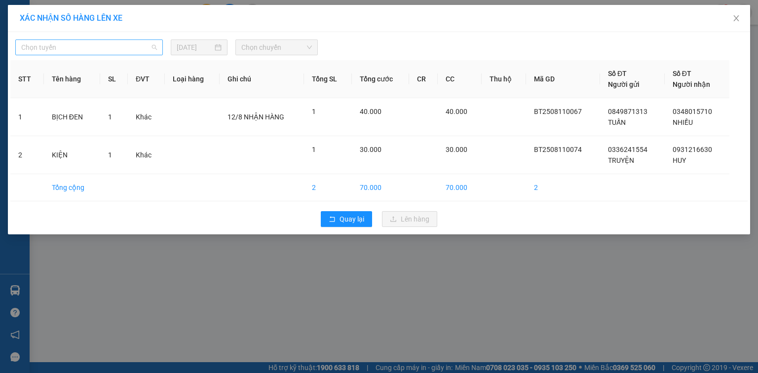
click at [146, 51] on span "Chọn tuyến" at bounding box center [89, 47] width 136 height 15
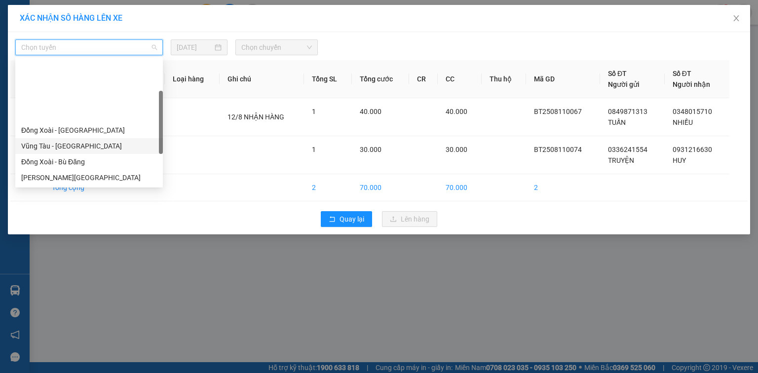
scroll to position [79, 0]
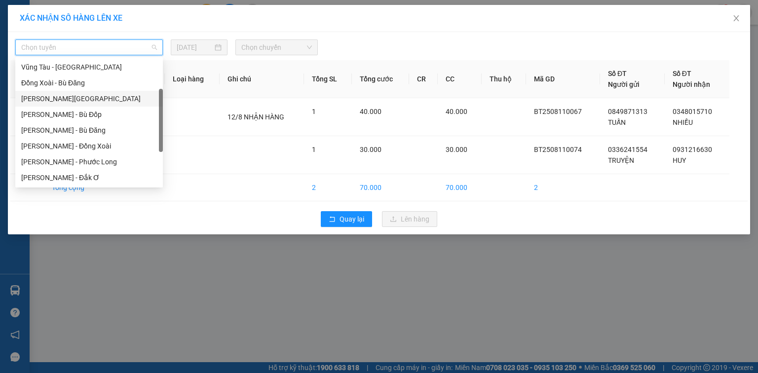
click at [92, 101] on div "[PERSON_NAME][GEOGRAPHIC_DATA]" at bounding box center [89, 98] width 136 height 11
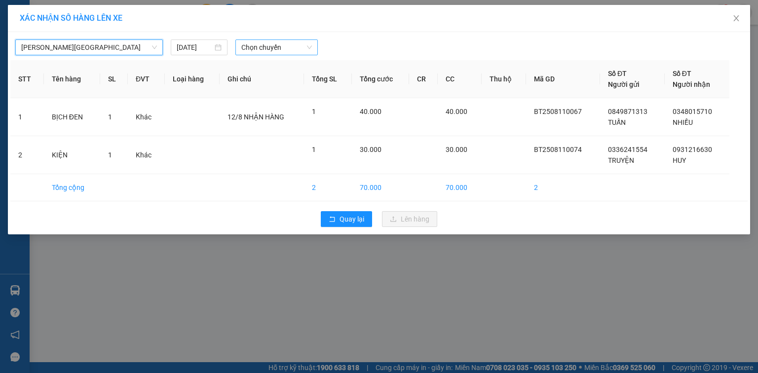
click at [271, 48] on span "Chọn chuyến" at bounding box center [276, 47] width 71 height 15
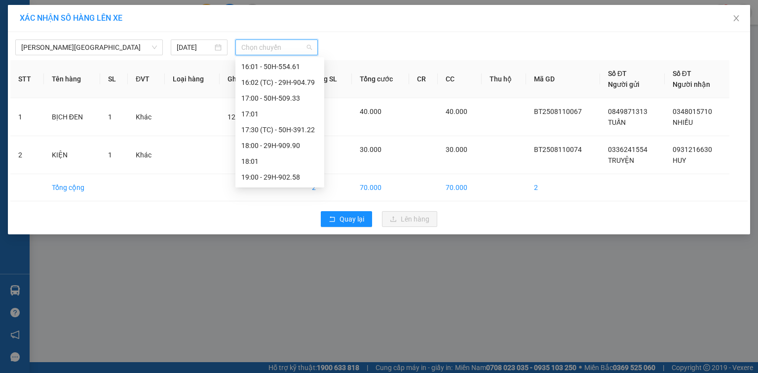
scroll to position [509, 0]
click at [284, 146] on div "18:00 - 29H-909.90" at bounding box center [279, 142] width 77 height 11
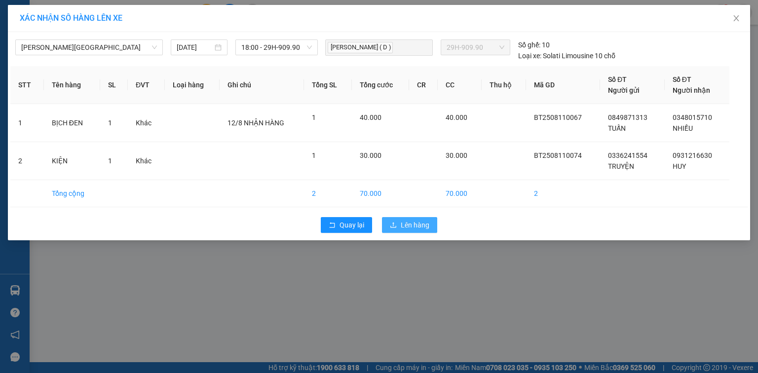
click at [416, 224] on span "Lên hàng" at bounding box center [415, 225] width 29 height 11
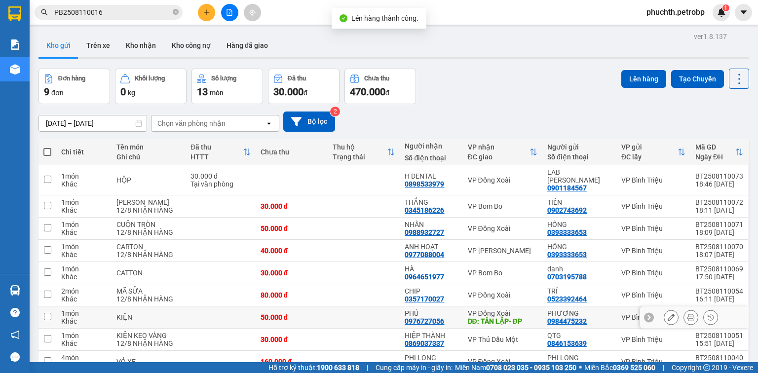
scroll to position [45, 0]
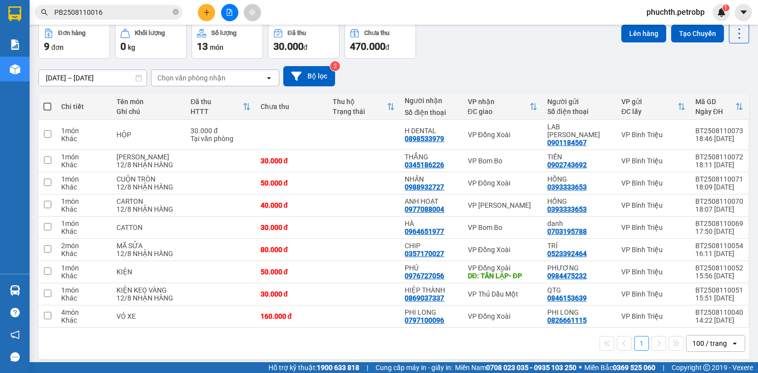
click at [622, 69] on div "[DATE] – [DATE] Press the down arrow key to interact with the calendar and sele…" at bounding box center [394, 76] width 711 height 20
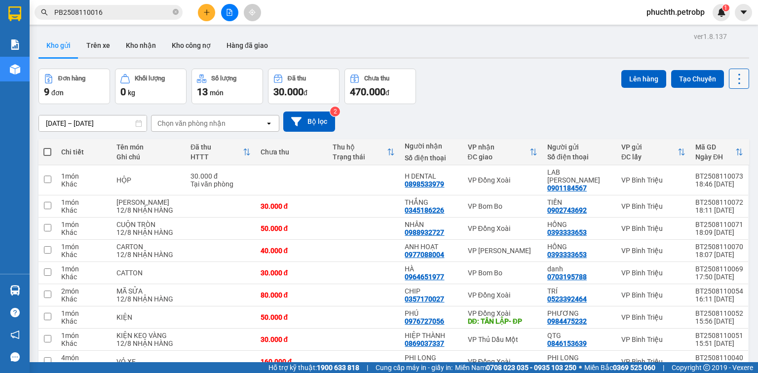
click at [739, 83] on icon at bounding box center [740, 79] width 2 height 10
click at [732, 142] on span "Làm mới" at bounding box center [719, 141] width 27 height 10
click at [508, 176] on div "VP Đồng Xoài" at bounding box center [503, 180] width 70 height 8
checkbox input "true"
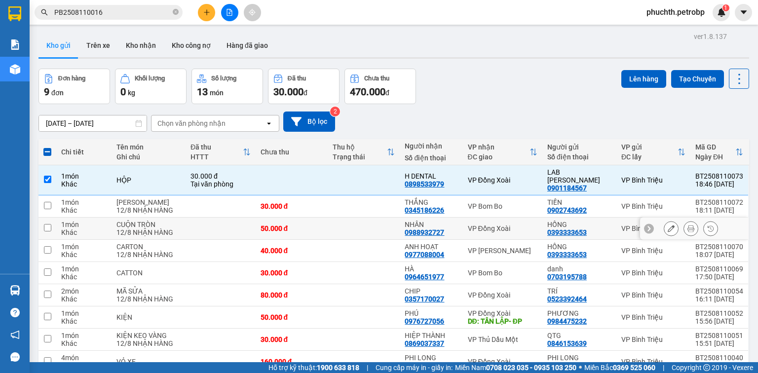
scroll to position [45, 0]
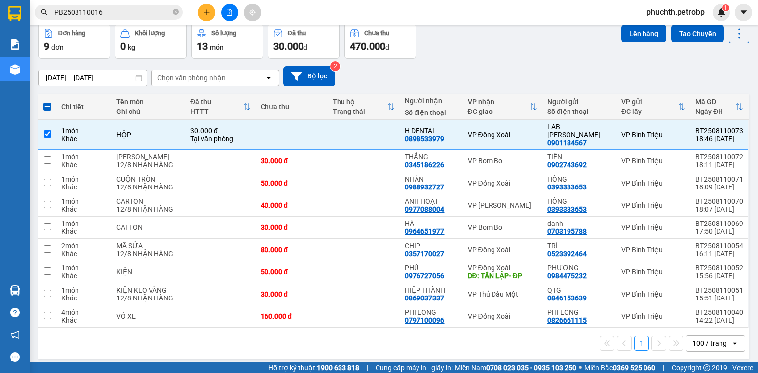
click at [587, 68] on div "[DATE] – [DATE] Press the down arrow key to interact with the calendar and sele…" at bounding box center [394, 76] width 711 height 20
click at [488, 157] on div "VP Bom Bo" at bounding box center [503, 161] width 70 height 8
checkbox input "true"
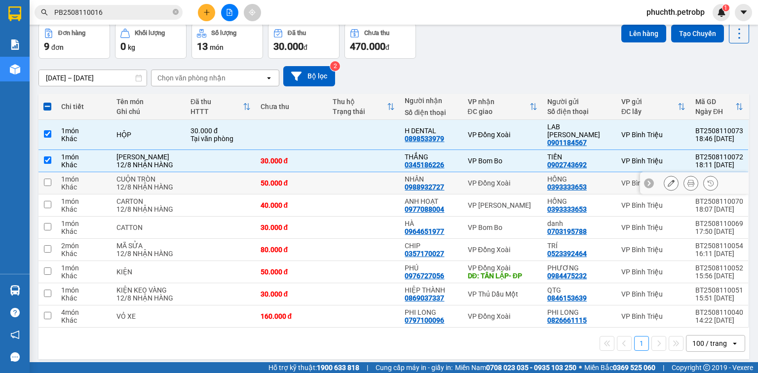
click at [492, 179] on div "VP Đồng Xoài" at bounding box center [503, 183] width 70 height 8
checkbox input "true"
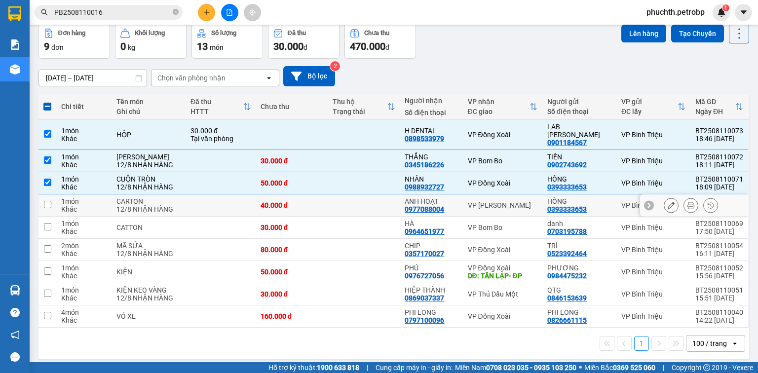
click at [431, 205] on div "0977088004" at bounding box center [425, 209] width 40 height 8
click at [483, 201] on div "VP [PERSON_NAME]" at bounding box center [503, 205] width 70 height 8
checkbox input "true"
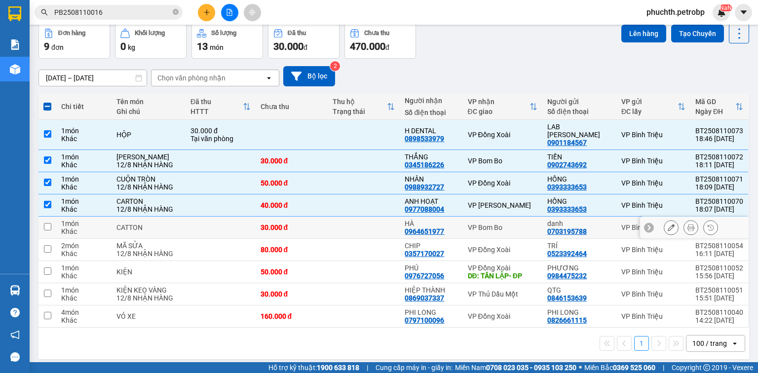
click at [491, 224] on div "VP Bom Bo" at bounding box center [503, 228] width 70 height 8
checkbox input "true"
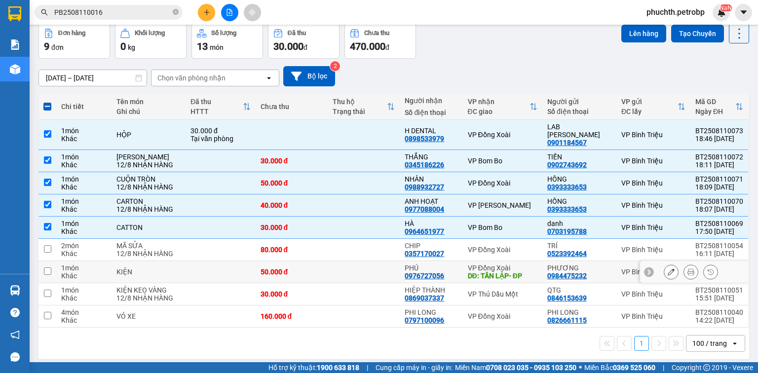
click at [499, 272] on div "DĐ: TÂN LẬP- ĐP" at bounding box center [503, 276] width 70 height 8
checkbox input "true"
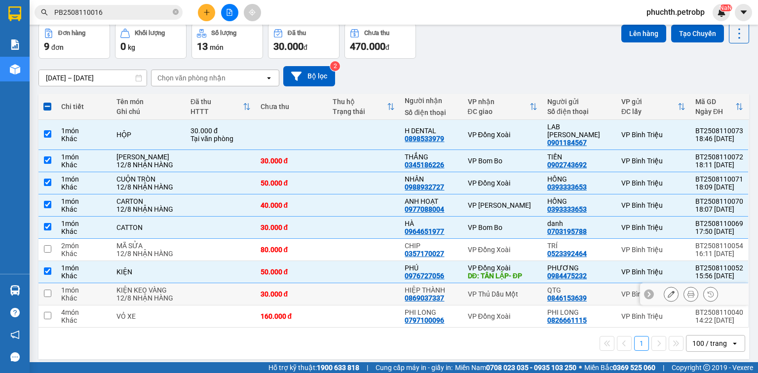
click at [568, 294] on div "0846153639" at bounding box center [568, 298] width 40 height 8
click at [579, 309] on div "PHI LONG" at bounding box center [580, 313] width 64 height 8
checkbox input "true"
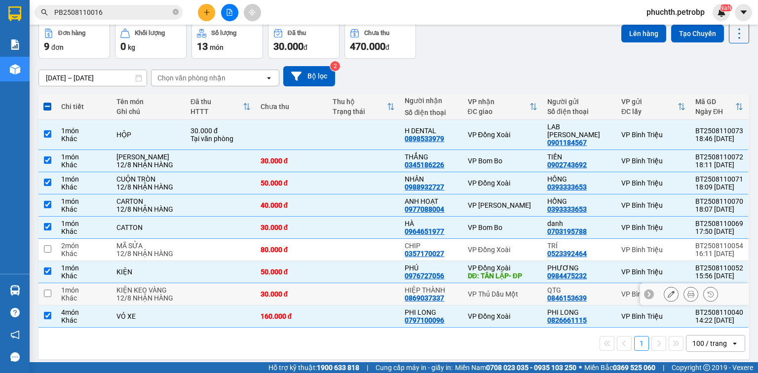
click at [576, 294] on div "0846153639" at bounding box center [568, 298] width 40 height 8
click at [562, 286] on div "QTG" at bounding box center [580, 290] width 64 height 8
checkbox input "true"
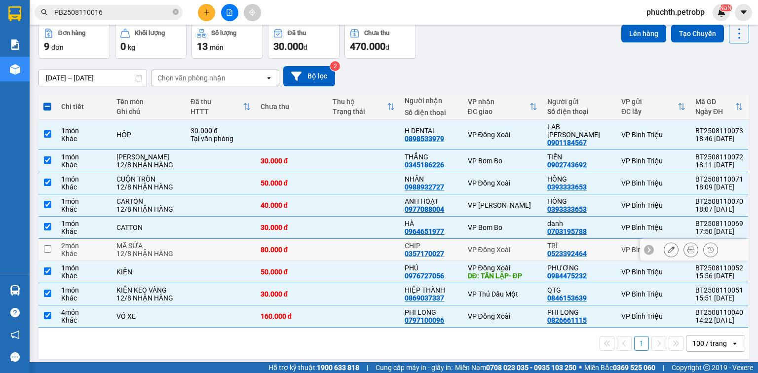
click at [484, 246] on div "VP Đồng Xoài" at bounding box center [503, 250] width 70 height 8
checkbox input "true"
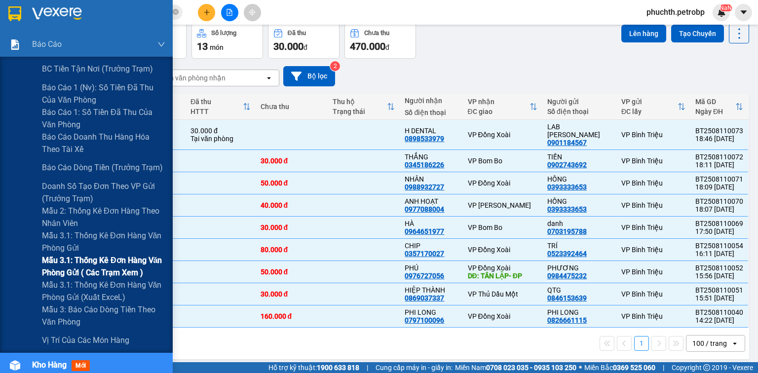
click at [105, 261] on span "Mẫu 3.1: Thống kê đơn hàng văn phòng gửi ( các trạm xem )" at bounding box center [103, 266] width 123 height 25
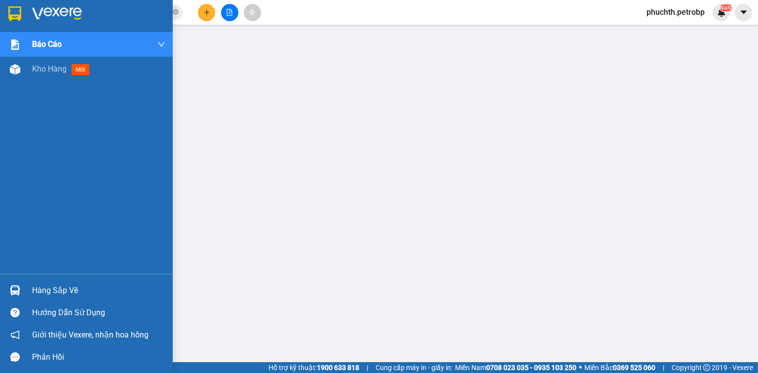
click at [36, 6] on div at bounding box center [86, 16] width 173 height 32
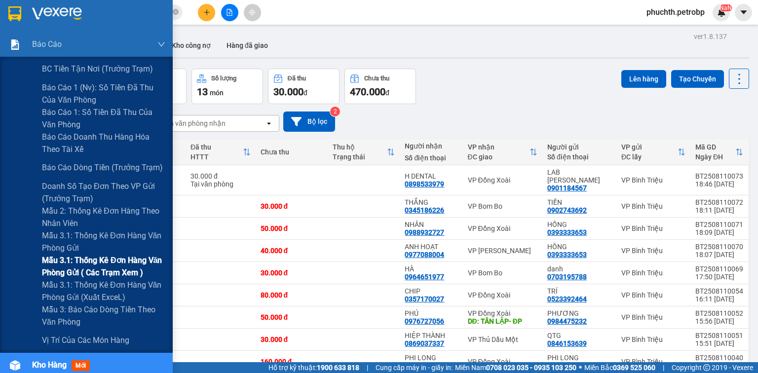
click at [122, 264] on span "Mẫu 3.1: Thống kê đơn hàng văn phòng gửi ( các trạm xem )" at bounding box center [103, 266] width 123 height 25
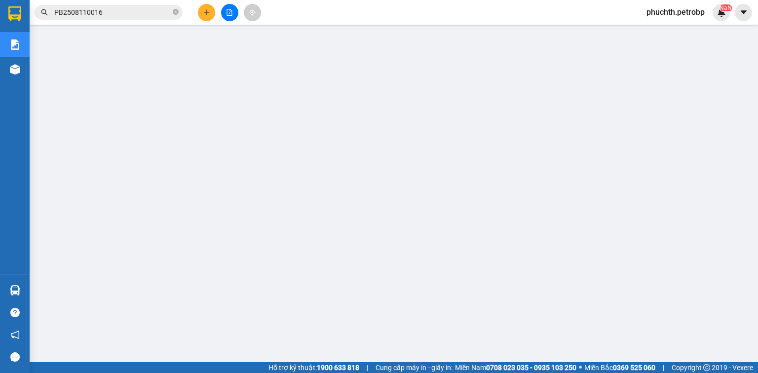
click at [654, 12] on span "phuchth.petrobp" at bounding box center [676, 12] width 74 height 12
click at [662, 30] on span "Đăng xuất" at bounding box center [679, 30] width 55 height 11
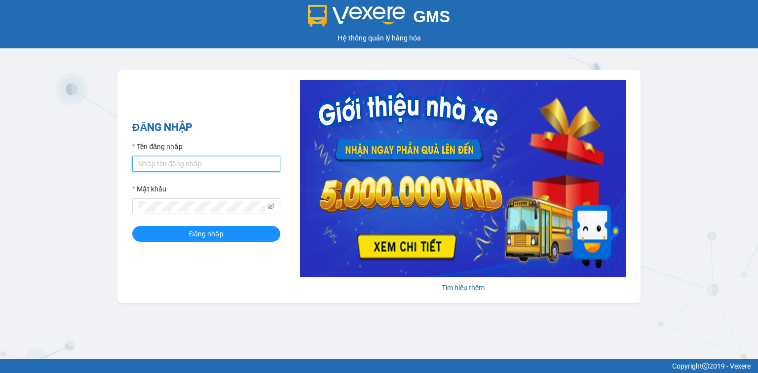
click at [192, 164] on input "Tên đăng nhập" at bounding box center [206, 164] width 148 height 16
type input "T"
type input "trung.petrobp"
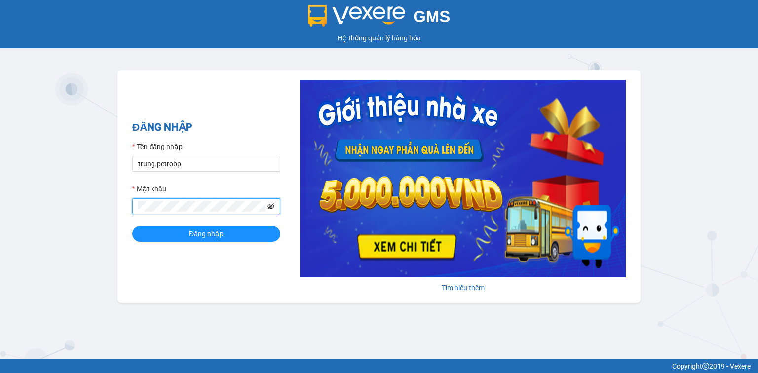
click at [271, 208] on icon "eye-invisible" at bounding box center [271, 206] width 7 height 7
click at [253, 278] on div "ĐĂNG NHẬP Tên đăng nhập trung.petrobp Mật khẩu Đăng nhập Tìm hiểu thêm" at bounding box center [379, 186] width 523 height 233
click at [234, 236] on button "Đăng nhập" at bounding box center [206, 234] width 148 height 16
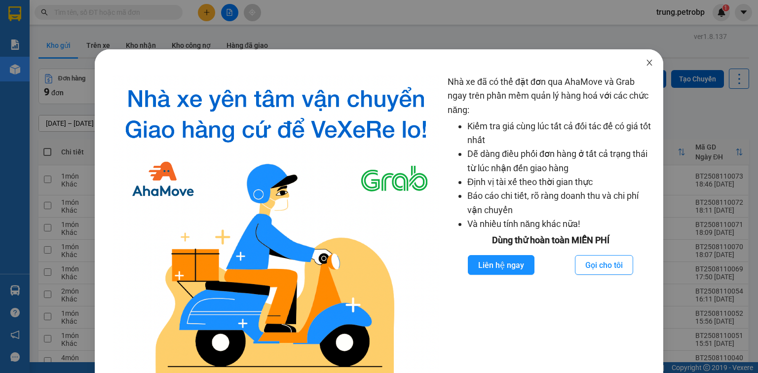
click at [647, 63] on icon "close" at bounding box center [649, 63] width 5 height 6
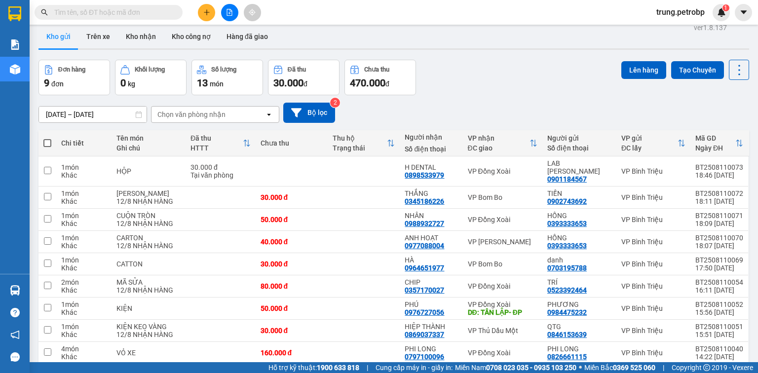
scroll to position [4, 0]
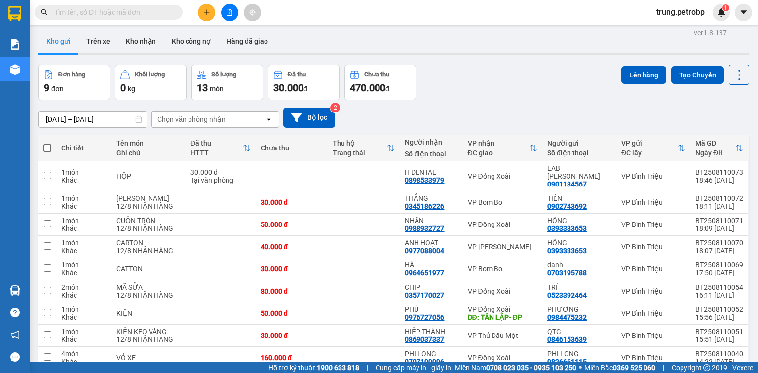
click at [693, 104] on div "[DATE] – [DATE] Press the down arrow key to interact with the calendar and sele…" at bounding box center [394, 117] width 711 height 35
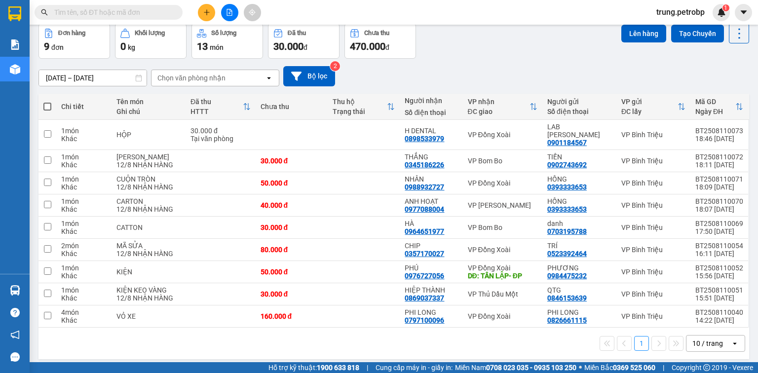
scroll to position [0, 0]
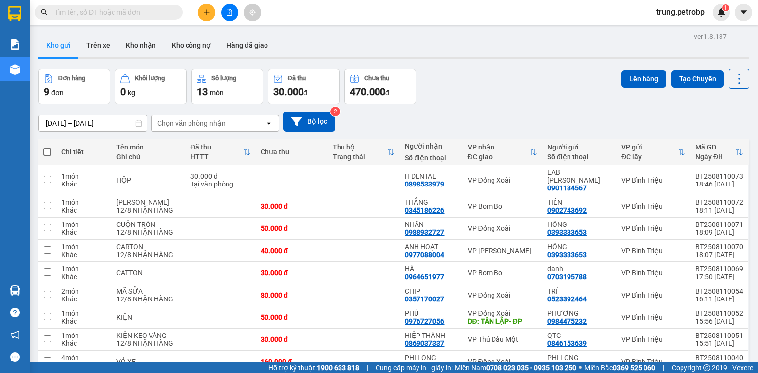
click at [628, 128] on div "[DATE] – [DATE] Press the down arrow key to interact with the calendar and sele…" at bounding box center [394, 122] width 711 height 20
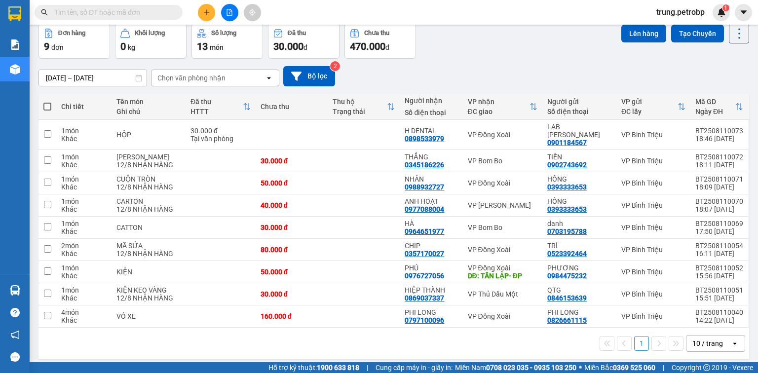
click at [731, 340] on icon "open" at bounding box center [735, 344] width 8 height 8
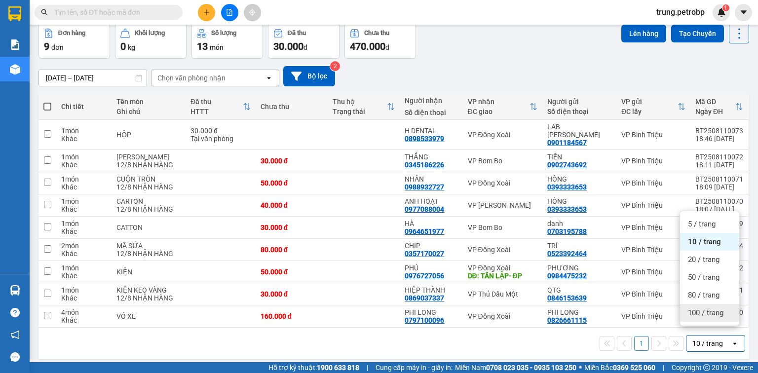
click at [718, 315] on span "100 / trang" at bounding box center [706, 313] width 36 height 10
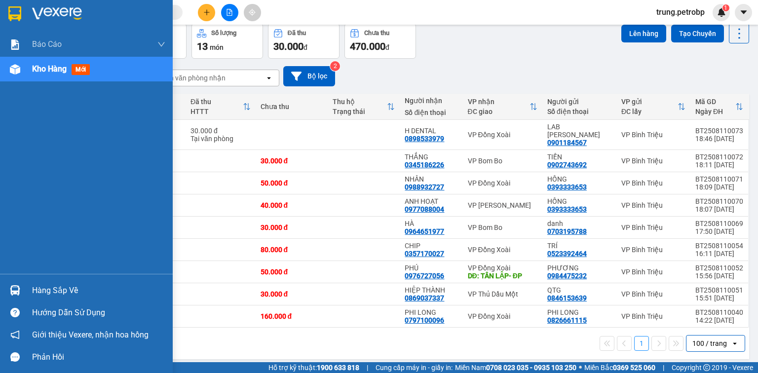
click at [69, 290] on div "Hàng sắp về" at bounding box center [98, 290] width 133 height 15
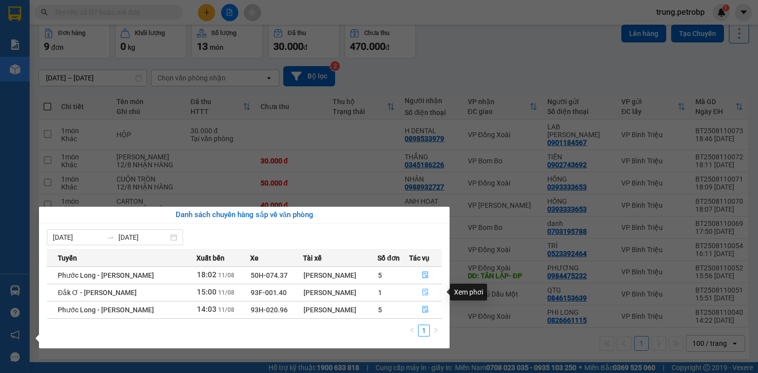
click at [424, 294] on icon "file-done" at bounding box center [425, 292] width 7 height 7
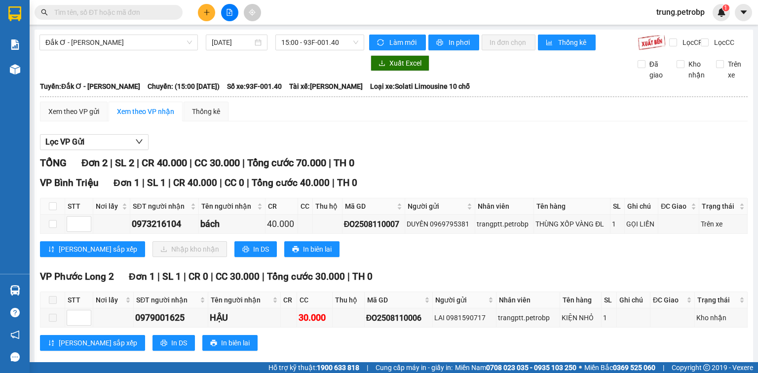
scroll to position [23, 0]
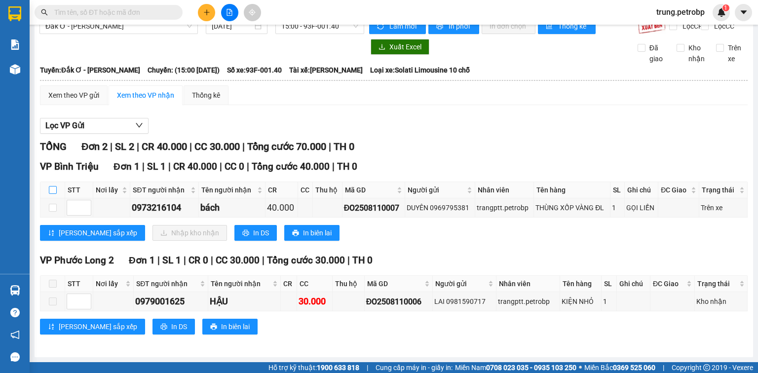
click at [53, 192] on input "checkbox" at bounding box center [53, 190] width 8 height 8
checkbox input "true"
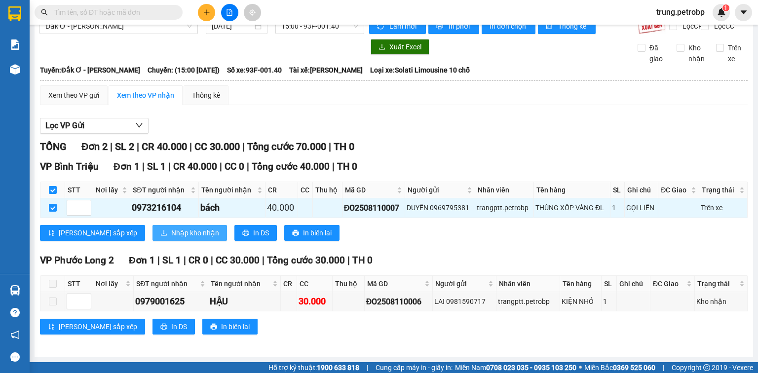
click at [171, 230] on span "Nhập kho nhận" at bounding box center [195, 233] width 48 height 11
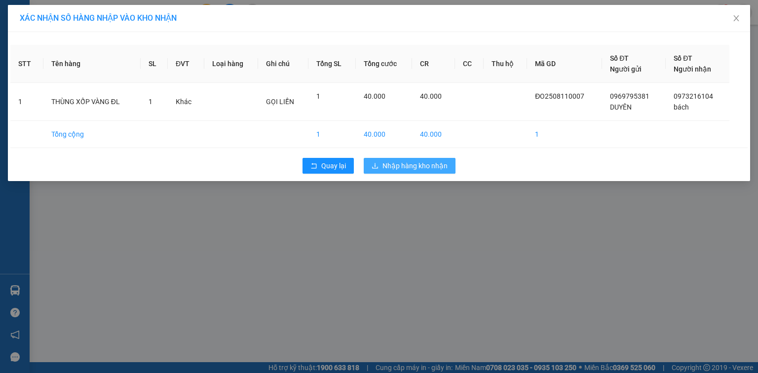
click at [435, 165] on span "Nhập hàng kho nhận" at bounding box center [415, 165] width 65 height 11
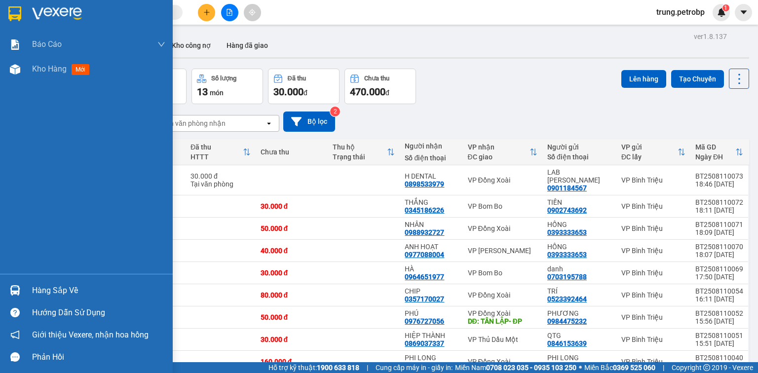
click at [28, 287] on div "Hàng sắp về" at bounding box center [86, 290] width 173 height 22
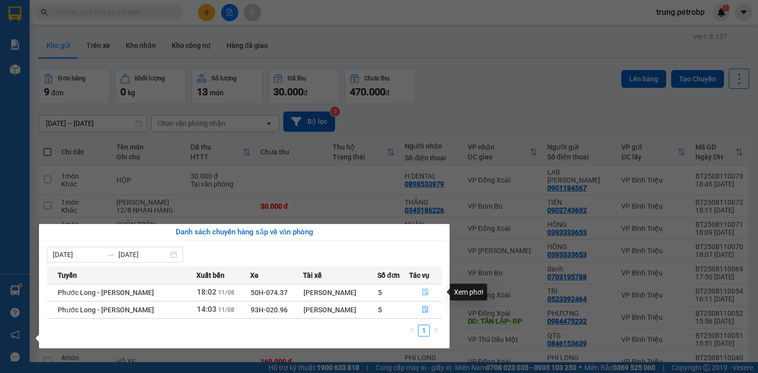
click at [428, 294] on icon "file-done" at bounding box center [426, 292] width 6 height 7
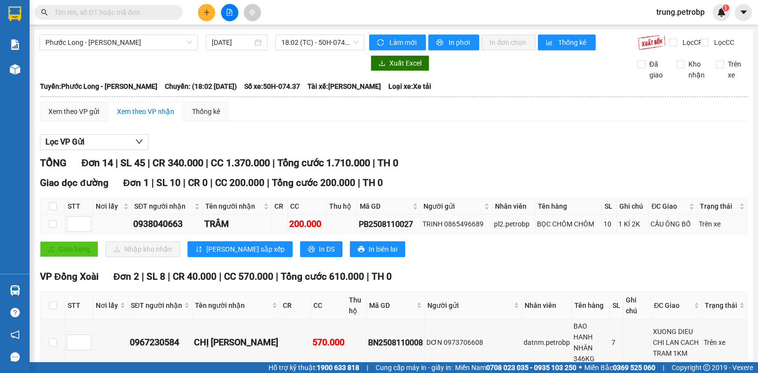
click at [363, 230] on div "PB2508110027" at bounding box center [389, 224] width 60 height 12
copy div "PB2508110027"
click at [105, 15] on input "text" at bounding box center [112, 12] width 117 height 11
paste input "PB2508110027"
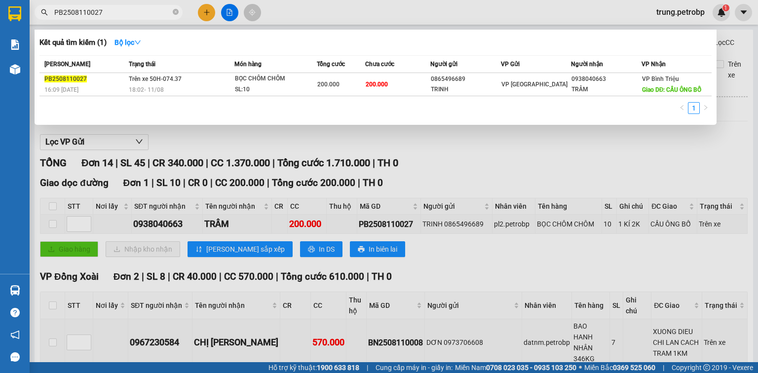
type input "PB2508110027"
click at [641, 158] on div at bounding box center [379, 186] width 758 height 373
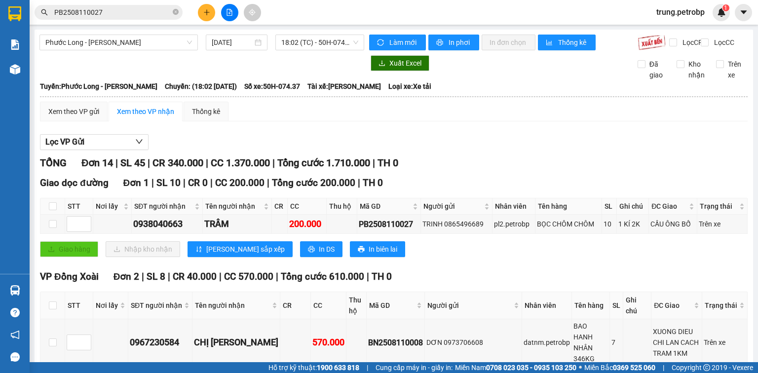
click at [126, 10] on input "PB2508110027" at bounding box center [112, 12] width 117 height 11
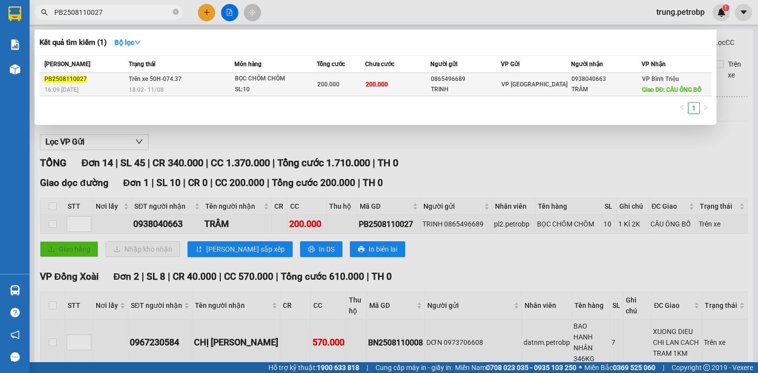
click at [248, 86] on div "SL: 10" at bounding box center [272, 89] width 74 height 11
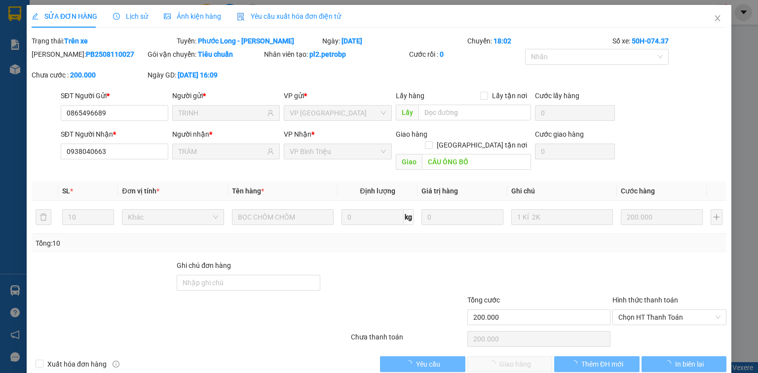
type input "0865496689"
type input "TRINH"
type input "0938040663"
type input "TRÂM"
type input "CẦU ÔNG BỐ"
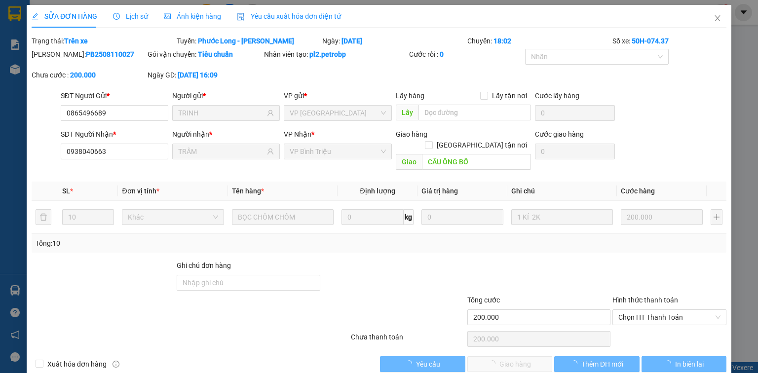
type input "200.000"
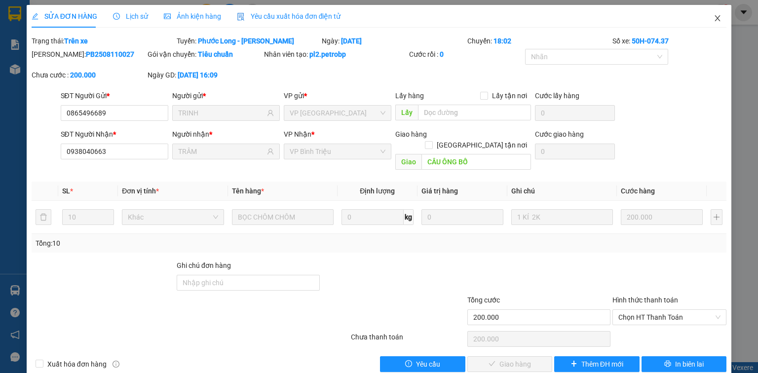
click at [717, 18] on span "Close" at bounding box center [718, 19] width 28 height 28
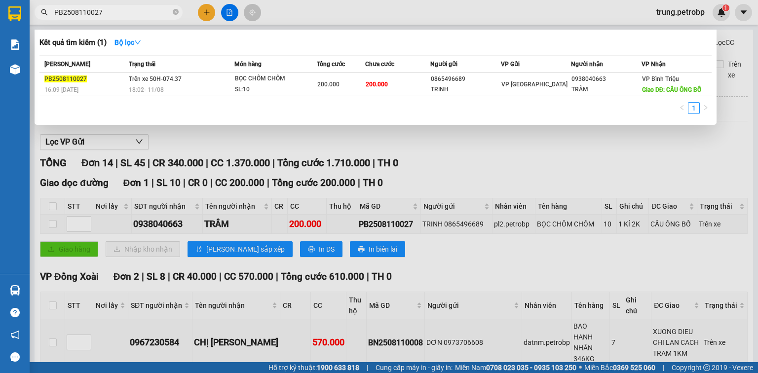
click at [139, 13] on input "PB2508110027" at bounding box center [112, 12] width 117 height 11
click at [519, 168] on div at bounding box center [379, 186] width 758 height 373
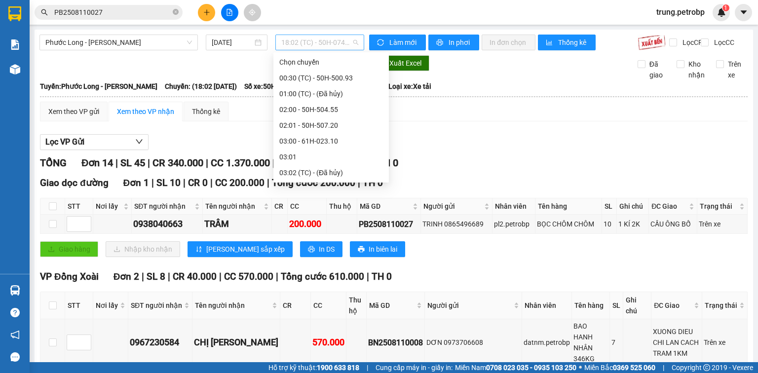
click at [355, 47] on span "18:02 (TC) - 50H-074.37" at bounding box center [320, 42] width 78 height 15
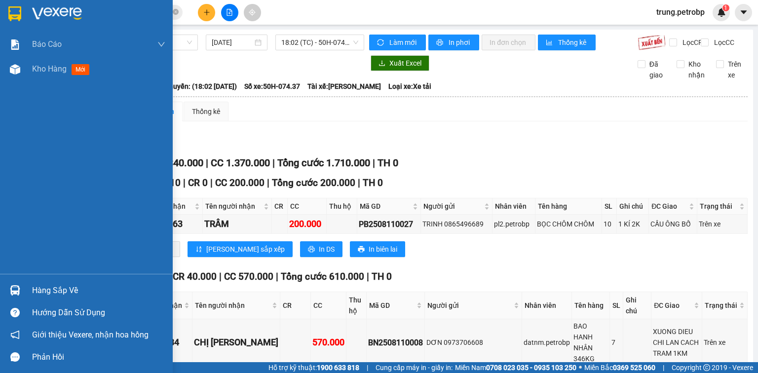
click at [40, 294] on div "Hàng sắp về" at bounding box center [98, 290] width 133 height 15
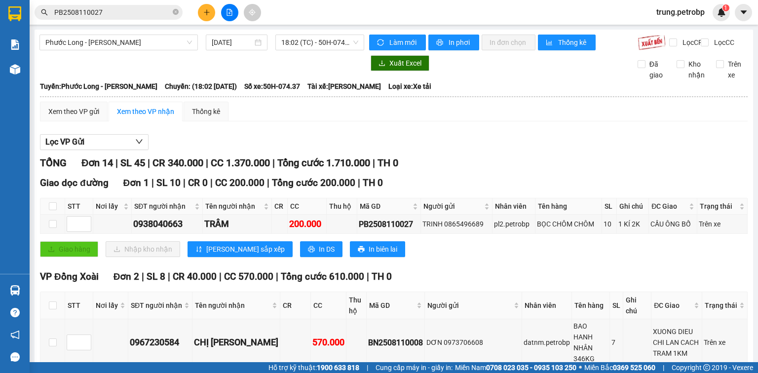
click at [518, 287] on section "Kết quả tìm kiếm ( 1 ) Bộ lọc Mã ĐH Trạng thái Món hàng Tổng cước Chưa cước Ngư…" at bounding box center [379, 186] width 758 height 373
click at [281, 319] on th "CR" at bounding box center [295, 305] width 31 height 27
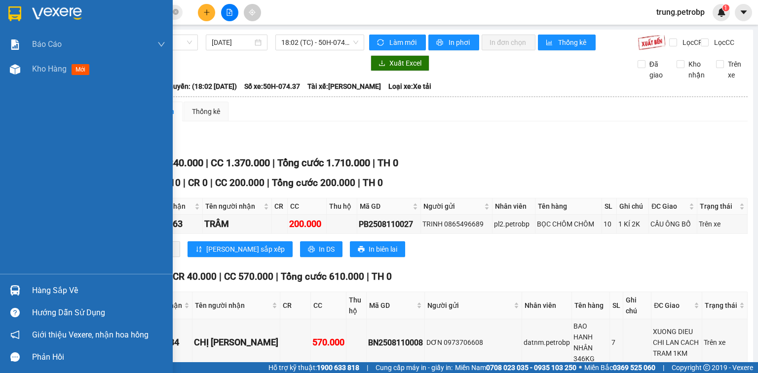
click at [28, 290] on div "Hàng sắp về" at bounding box center [86, 290] width 173 height 22
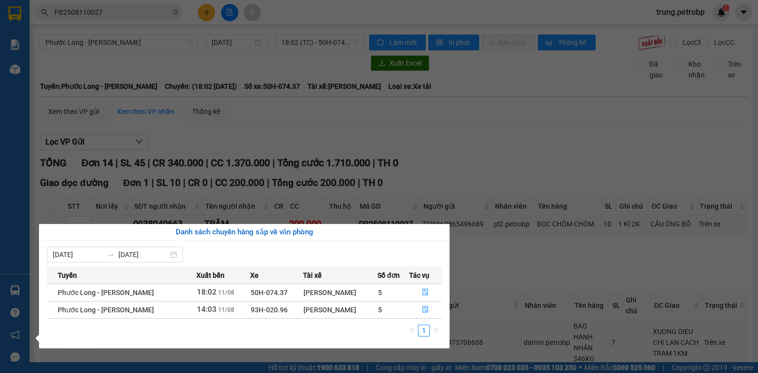
click at [521, 158] on section "Kết quả tìm kiếm ( 1 ) Bộ lọc Mã ĐH Trạng thái Món hàng Tổng cước Chưa cước Ngư…" at bounding box center [379, 186] width 758 height 373
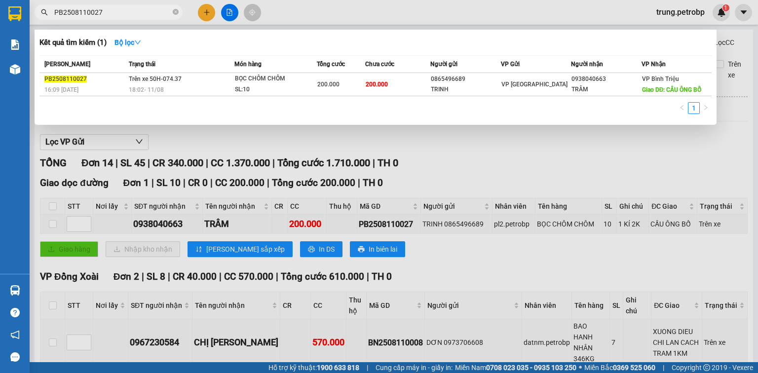
click at [142, 5] on span "PB2508110027" at bounding box center [109, 12] width 148 height 15
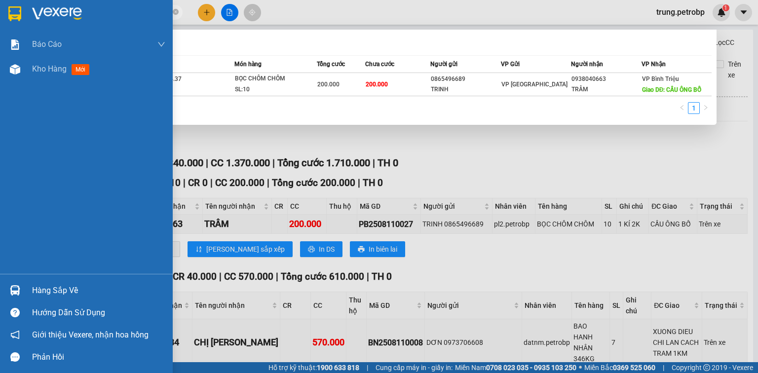
drag, startPoint x: 137, startPoint y: 9, endPoint x: 0, endPoint y: 17, distance: 137.5
click at [0, 17] on section "Kết quả tìm kiếm ( 1 ) Bộ lọc Mã ĐH Trạng thái Món hàng Tổng cước Chưa cước Ngư…" at bounding box center [379, 186] width 758 height 373
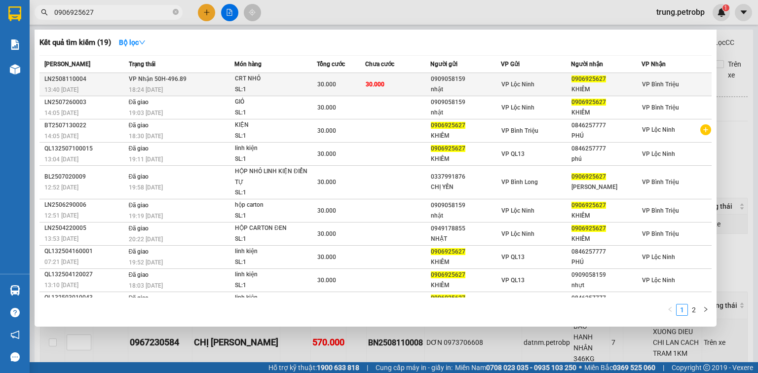
type input "0906925627"
click at [572, 88] on div "KHIÊM" at bounding box center [607, 89] width 70 height 10
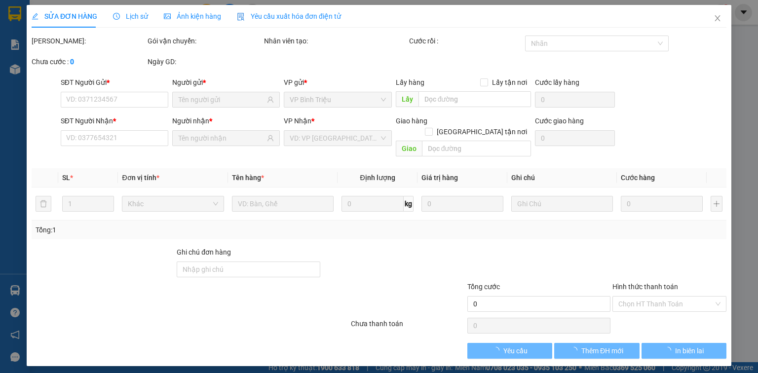
type input "0909058159"
type input "nhật"
type input "0906925627"
type input "KHIÊM"
type input "30.000"
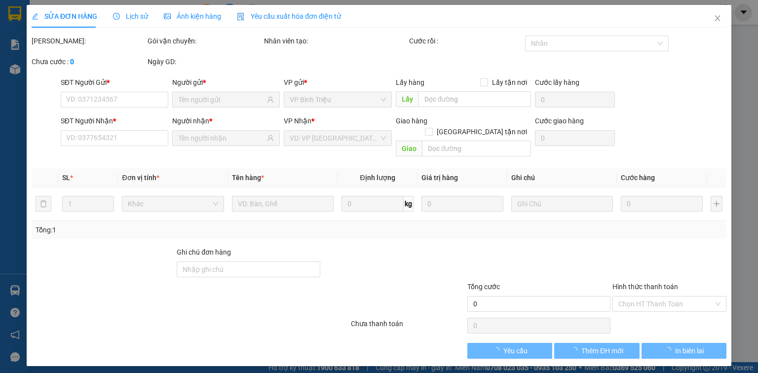
type input "30.000"
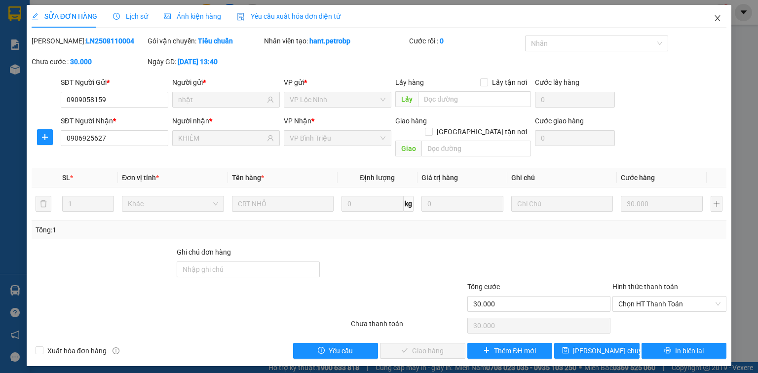
click at [719, 19] on icon "close" at bounding box center [718, 18] width 8 height 8
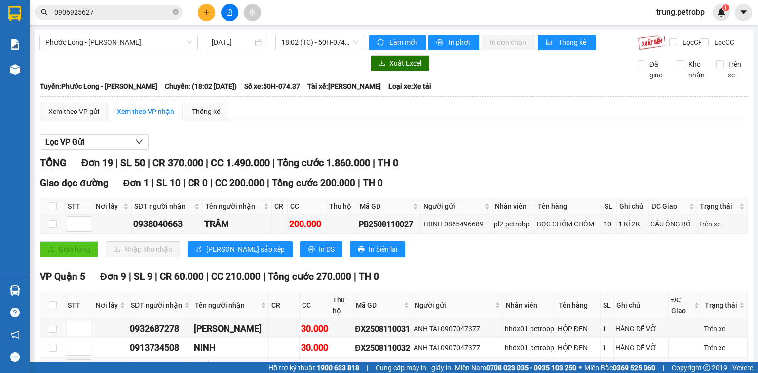
click at [114, 12] on input "0906925627" at bounding box center [112, 12] width 117 height 11
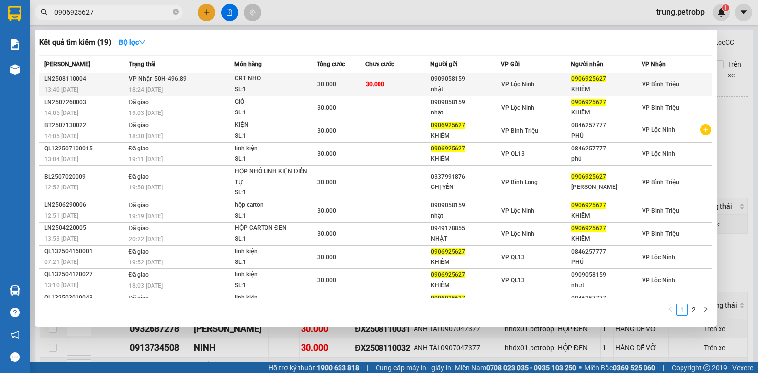
click at [592, 77] on span "0906925627" at bounding box center [589, 79] width 35 height 7
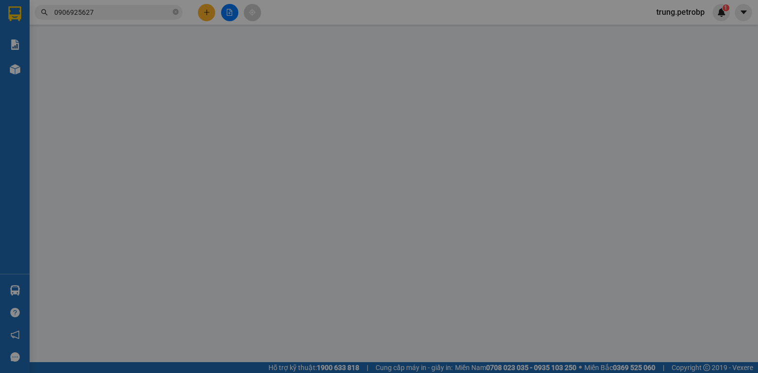
type input "0909058159"
type input "nhật"
type input "0906925627"
type input "KHIÊM"
type input "30.000"
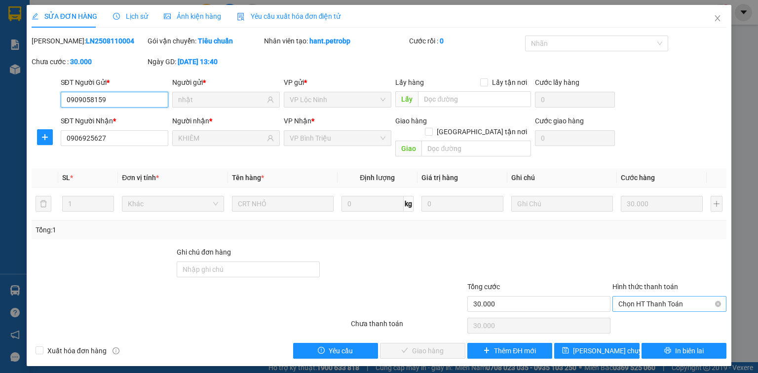
click at [628, 297] on span "Chọn HT Thanh Toán" at bounding box center [670, 304] width 102 height 15
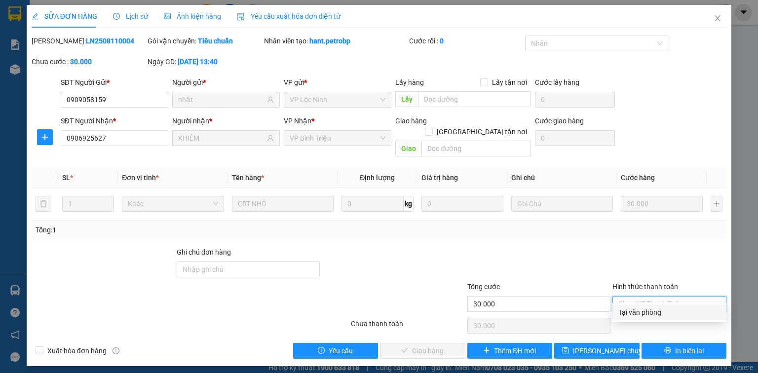
click at [630, 307] on div "Tại văn phòng" at bounding box center [670, 312] width 102 height 11
type input "0"
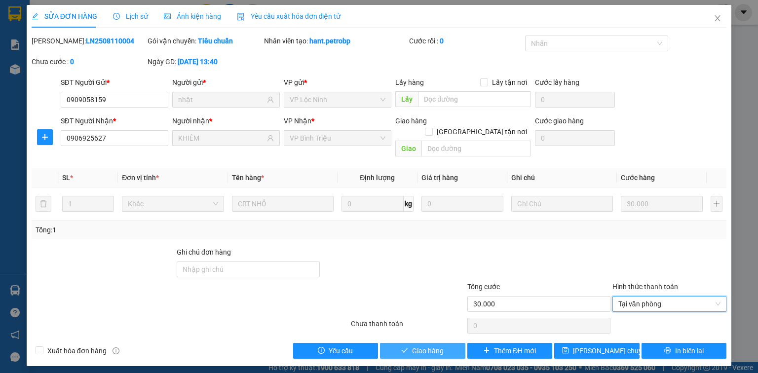
click at [438, 346] on span "Giao hàng" at bounding box center [428, 351] width 32 height 11
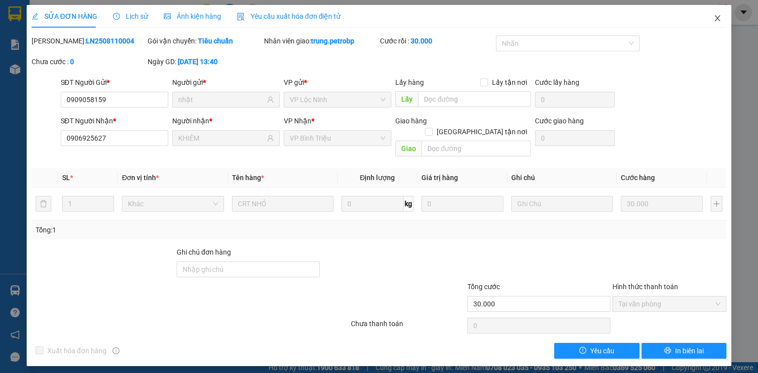
click at [719, 18] on icon "close" at bounding box center [718, 18] width 8 height 8
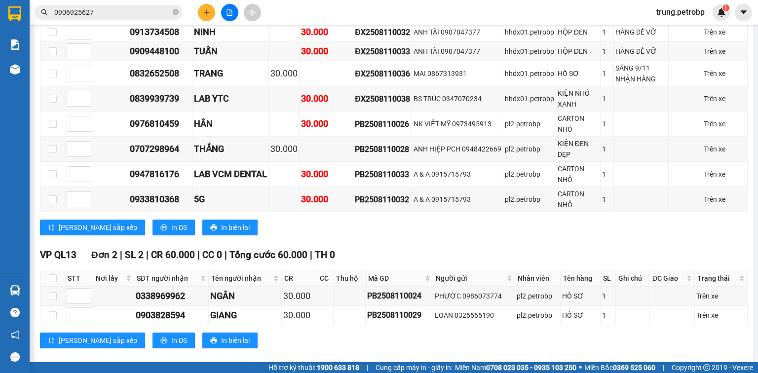
scroll to position [553, 0]
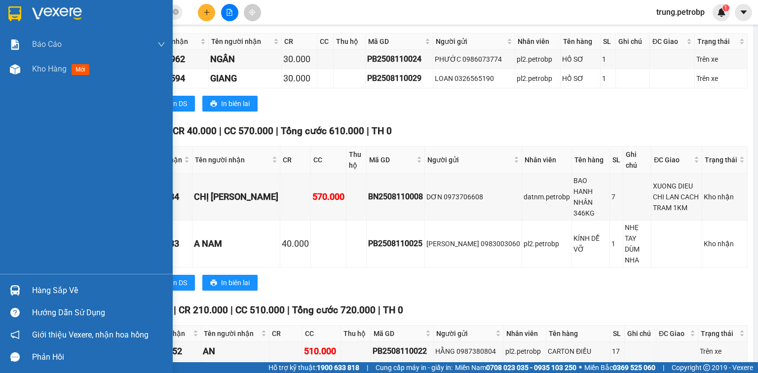
click at [41, 286] on div "Hàng sắp về" at bounding box center [98, 290] width 133 height 15
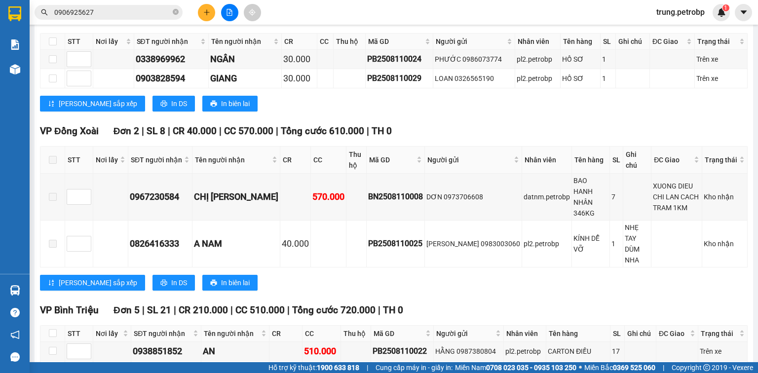
click at [659, 109] on section "Kết quả tìm kiếm ( 19 ) Bộ lọc Mã ĐH Trạng thái Món hàng Tổng cước Chưa cước Ng…" at bounding box center [379, 186] width 758 height 373
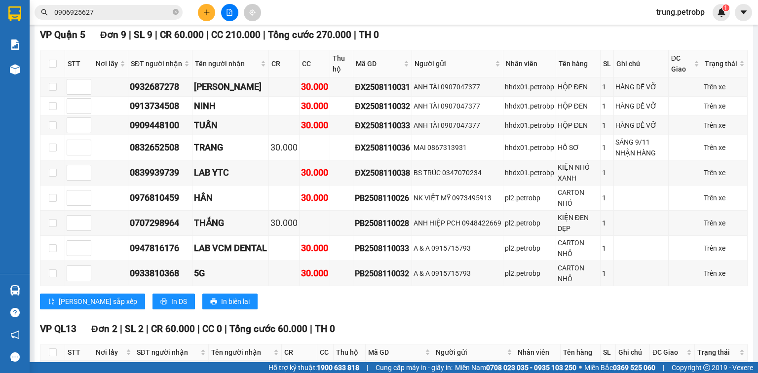
scroll to position [0, 0]
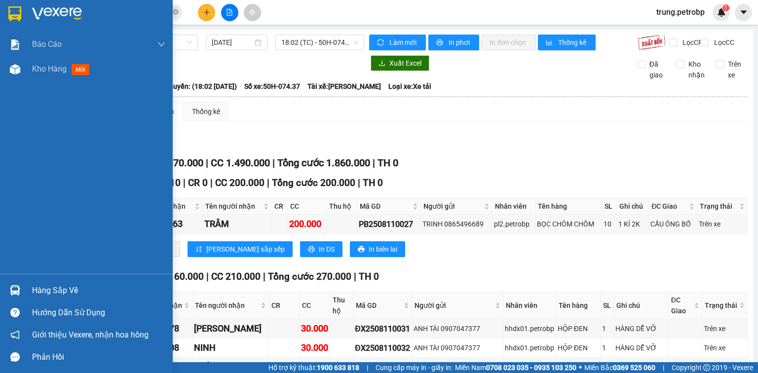
click at [46, 10] on img at bounding box center [57, 13] width 50 height 15
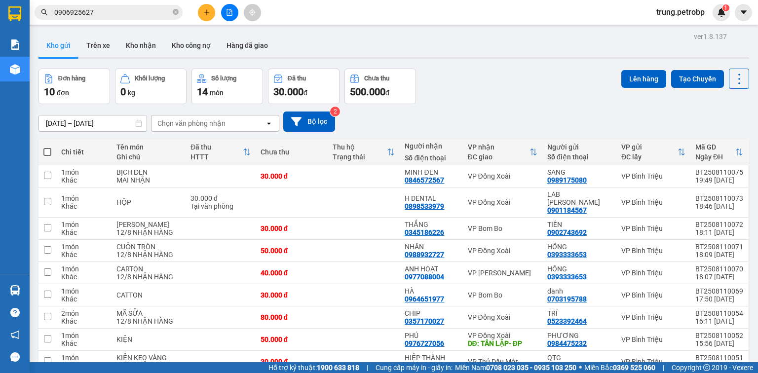
click at [141, 32] on div "ver 1.8.137 Kho gửi Trên xe Kho nhận Kho công nợ Hàng đã giao Đơn hàng 10 đơn K…" at bounding box center [394, 230] width 719 height 401
click at [143, 44] on button "Kho nhận" at bounding box center [141, 46] width 46 height 24
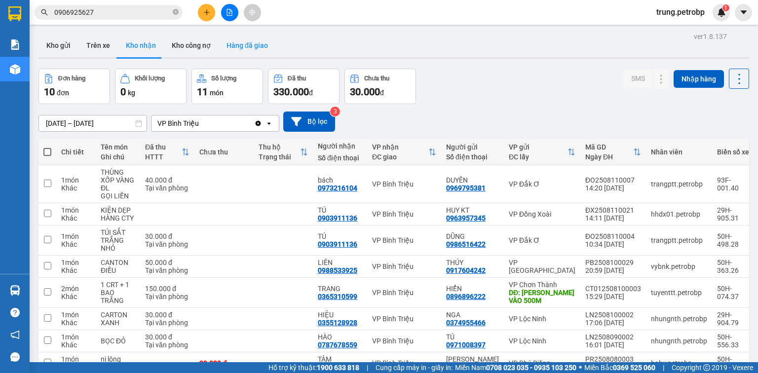
click at [245, 46] on button "Hàng đã giao" at bounding box center [247, 46] width 57 height 24
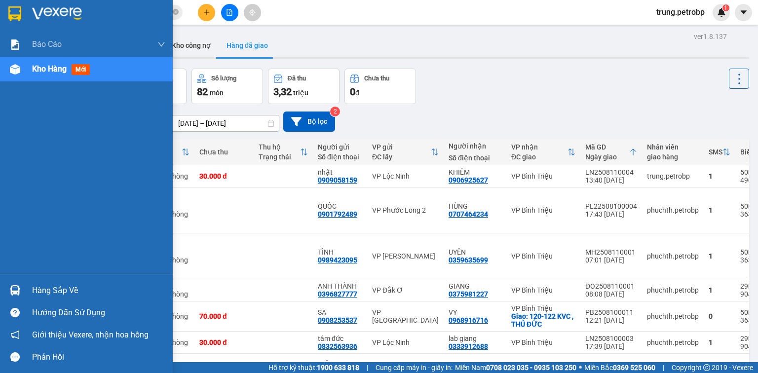
click at [39, 291] on div "Hàng sắp về" at bounding box center [98, 290] width 133 height 15
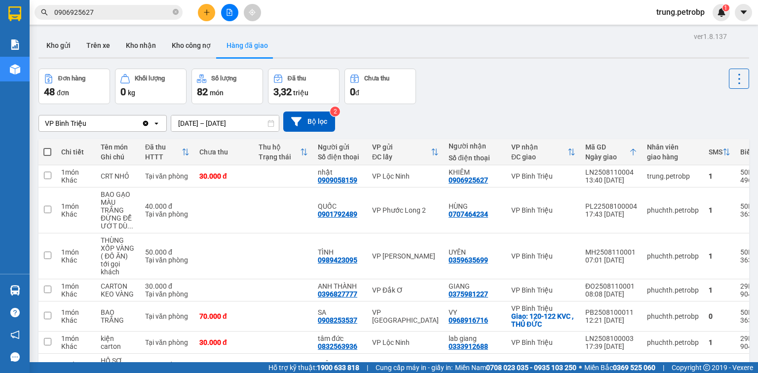
click at [459, 53] on section "Kết quả tìm kiếm ( 19 ) Bộ lọc Mã ĐH Trạng thái Món hàng Tổng cước Chưa cước Ng…" at bounding box center [379, 186] width 758 height 373
click at [67, 44] on button "Kho gửi" at bounding box center [59, 46] width 40 height 24
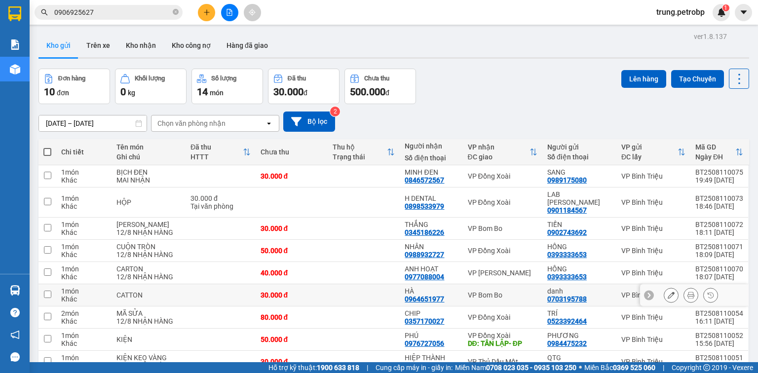
scroll to position [64, 0]
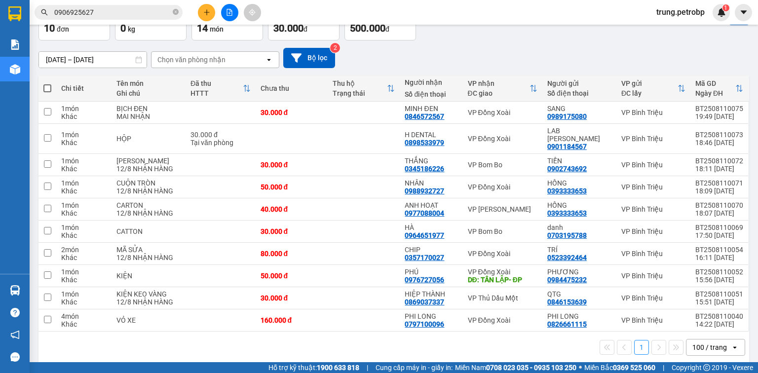
click at [44, 83] on label at bounding box center [47, 88] width 8 height 10
click at [47, 83] on input "checkbox" at bounding box center [47, 83] width 0 height 0
checkbox input "true"
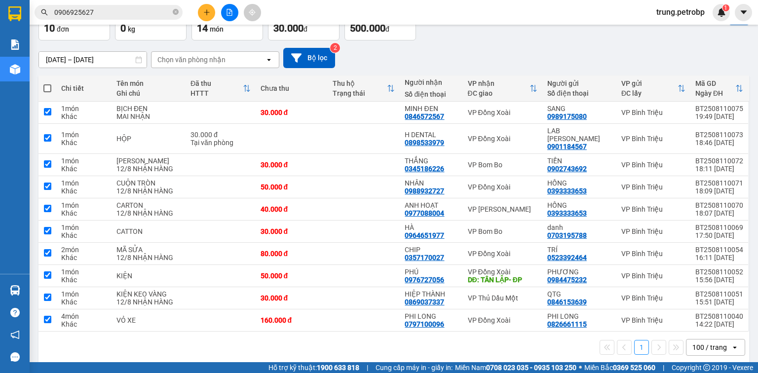
checkbox input "true"
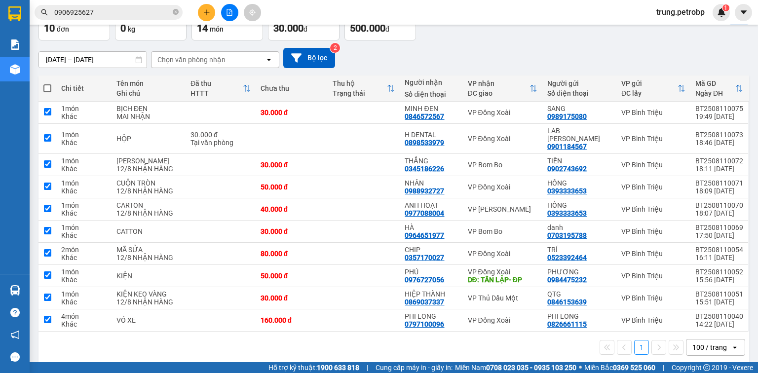
checkbox input "true"
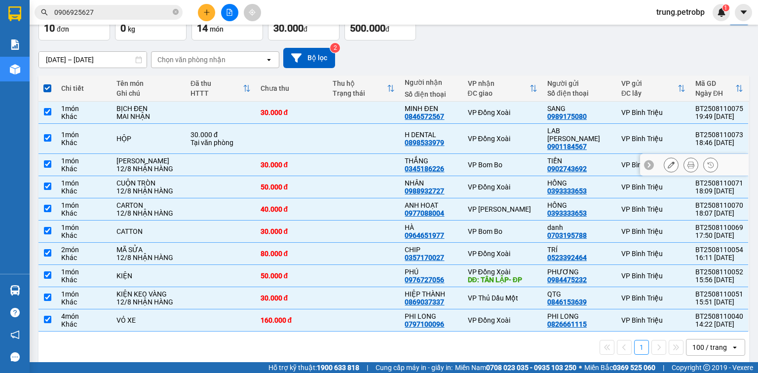
scroll to position [0, 0]
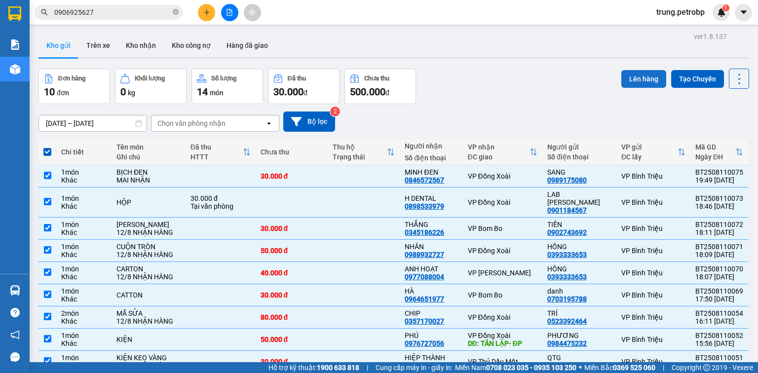
click at [641, 78] on button "Lên hàng" at bounding box center [644, 79] width 45 height 18
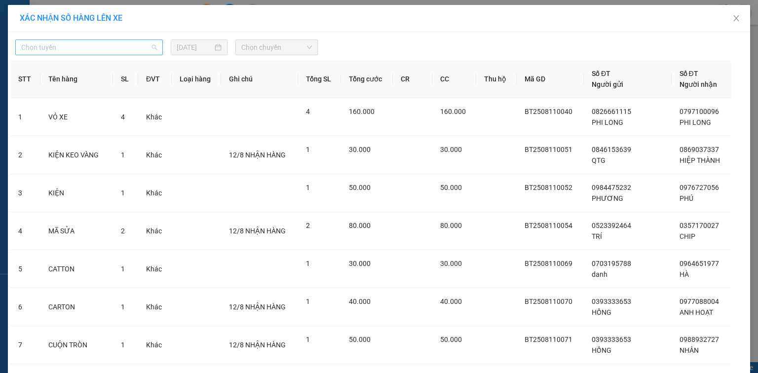
click at [135, 48] on span "Chọn tuyến" at bounding box center [89, 47] width 136 height 15
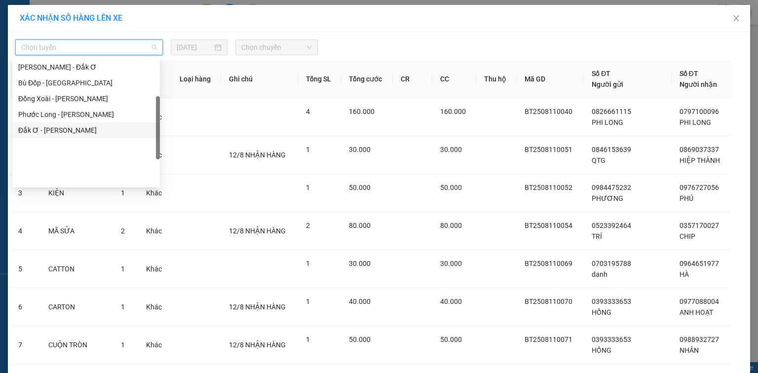
scroll to position [111, 0]
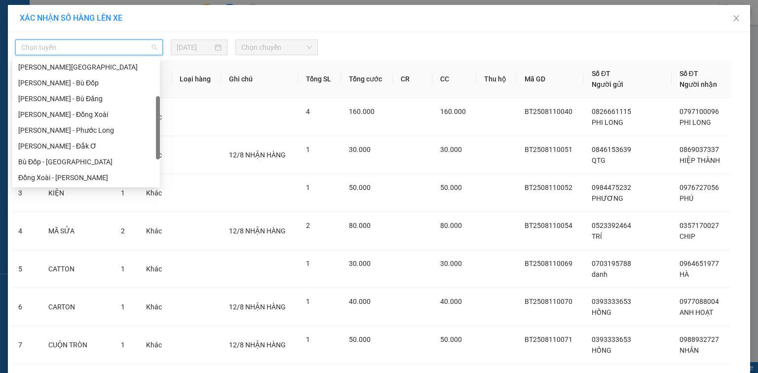
click at [97, 134] on div "[PERSON_NAME] - Phước Long" at bounding box center [86, 130] width 136 height 11
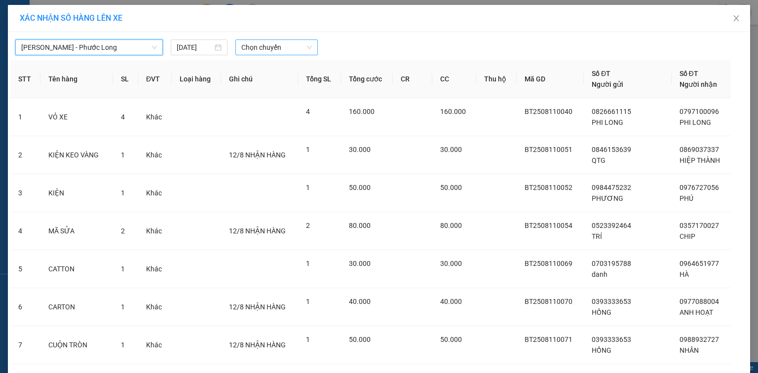
click at [259, 53] on span "Chọn chuyến" at bounding box center [276, 47] width 71 height 15
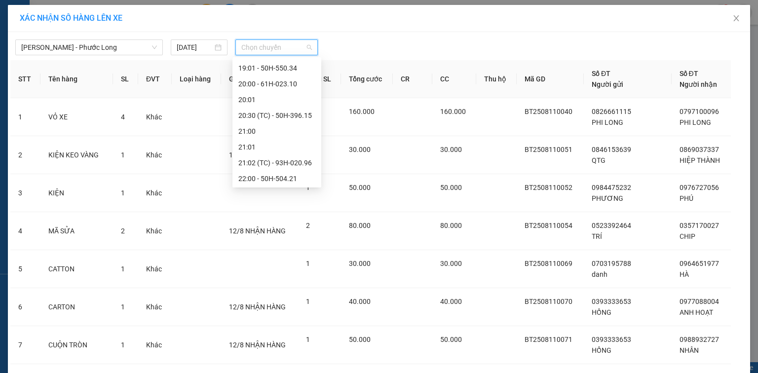
scroll to position [664, 0]
click at [296, 145] on div "21:02 (TC) - 93H-020.96" at bounding box center [277, 146] width 77 height 11
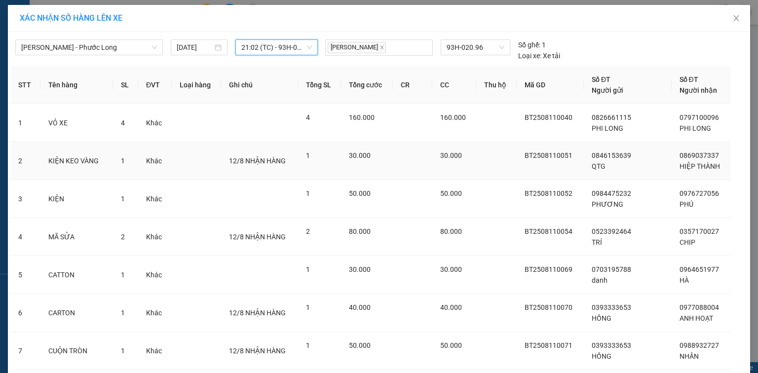
scroll to position [182, 0]
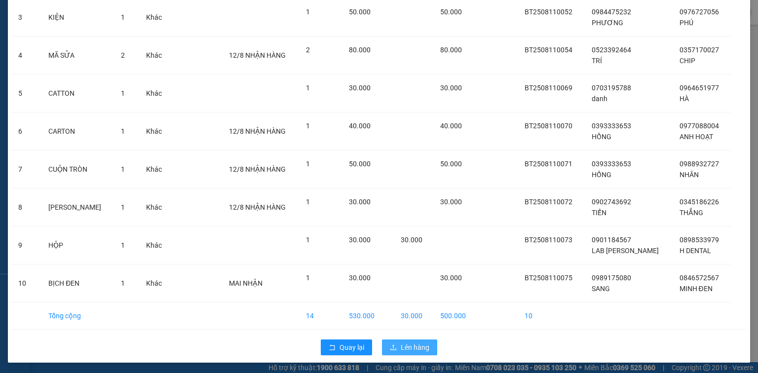
click at [416, 345] on span "Lên hàng" at bounding box center [415, 347] width 29 height 11
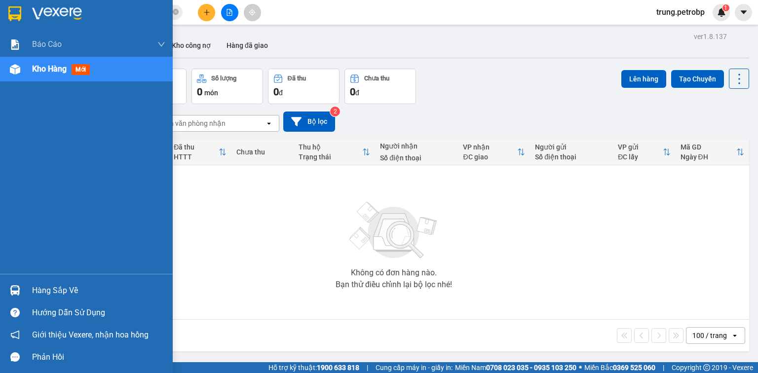
click at [42, 291] on div "Hàng sắp về" at bounding box center [98, 290] width 133 height 15
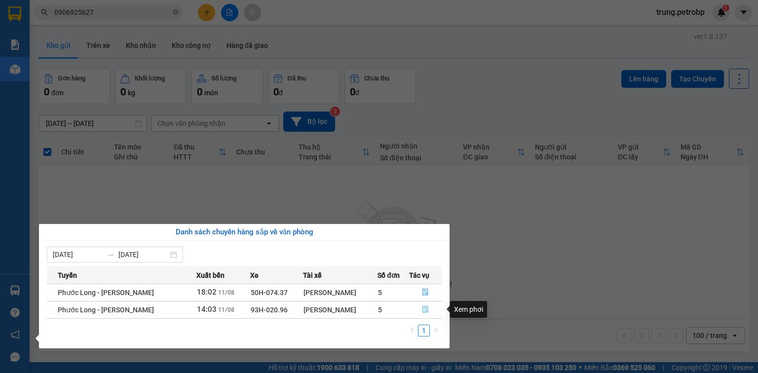
click at [427, 312] on icon "file-done" at bounding box center [425, 309] width 7 height 7
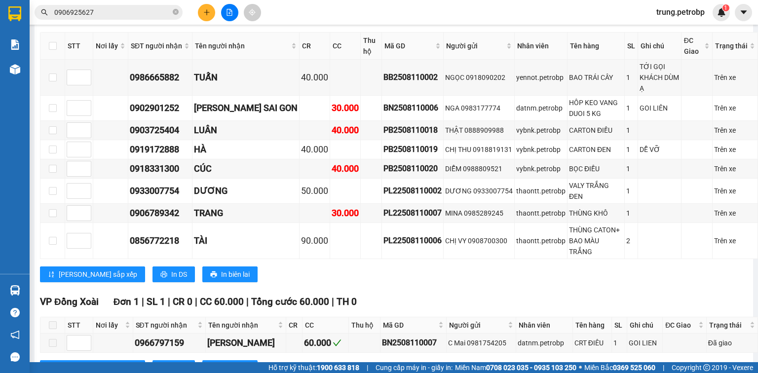
scroll to position [711, 0]
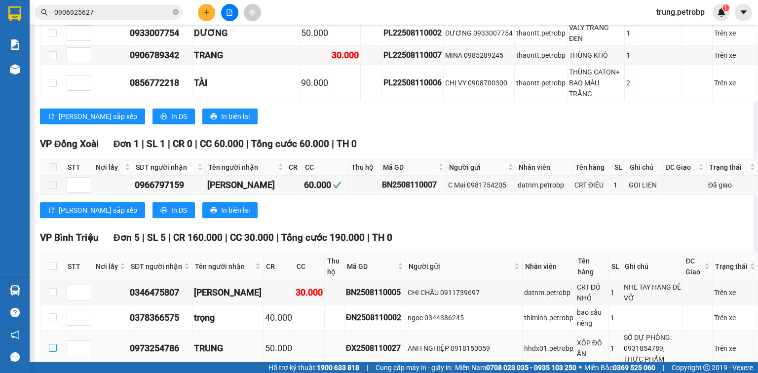
click at [53, 344] on input "checkbox" at bounding box center [53, 348] width 8 height 8
checkbox input "true"
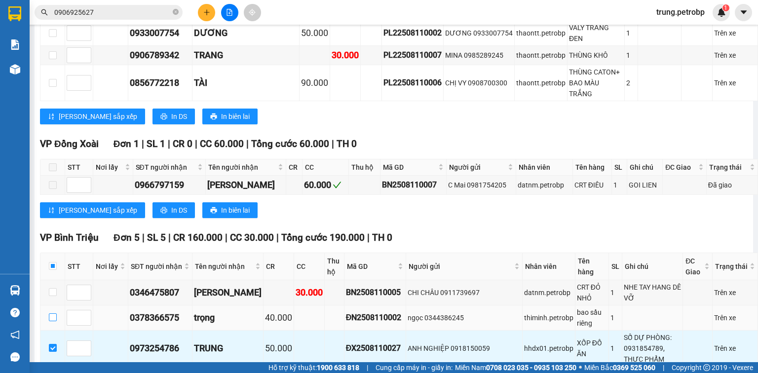
click at [53, 314] on input "checkbox" at bounding box center [53, 318] width 8 height 8
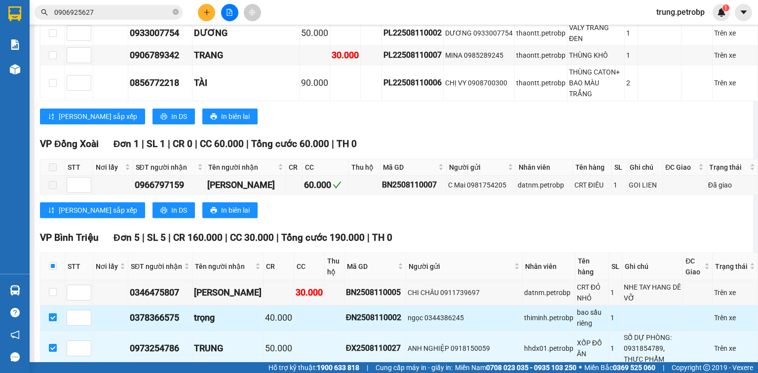
click at [53, 314] on input "checkbox" at bounding box center [53, 318] width 8 height 8
checkbox input "false"
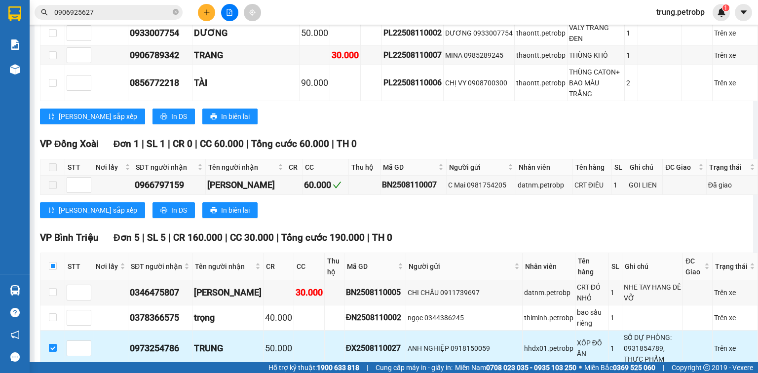
click at [49, 344] on input "checkbox" at bounding box center [53, 348] width 8 height 8
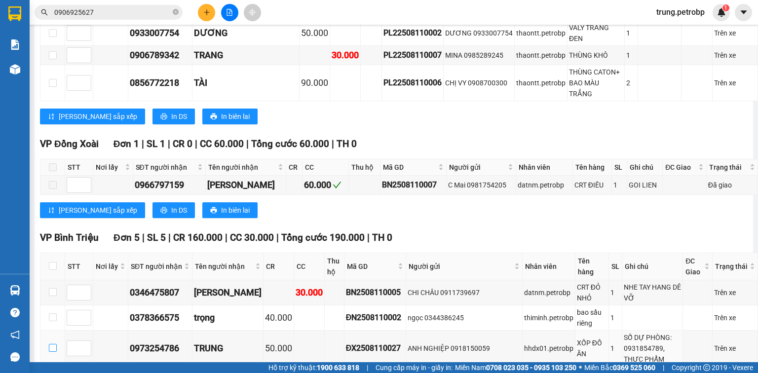
scroll to position [790, 0]
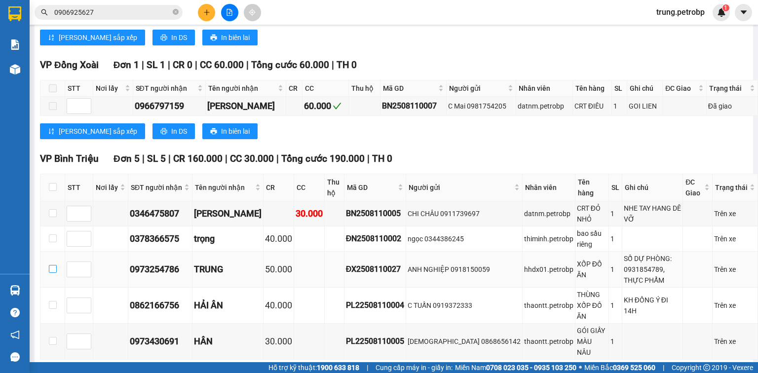
click at [52, 265] on input "checkbox" at bounding box center [53, 269] width 8 height 8
checkbox input "true"
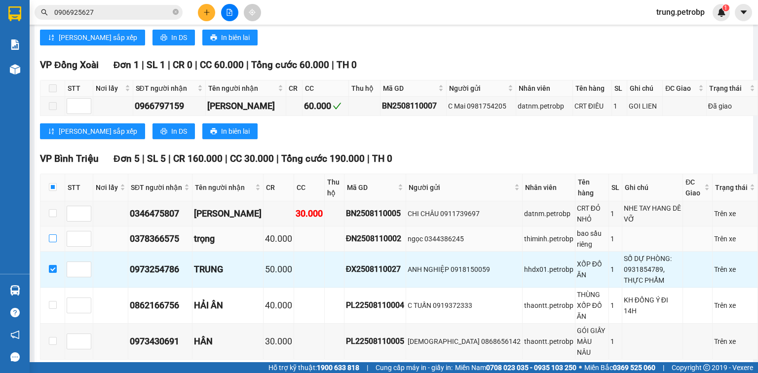
click at [54, 235] on input "checkbox" at bounding box center [53, 239] width 8 height 8
checkbox input "true"
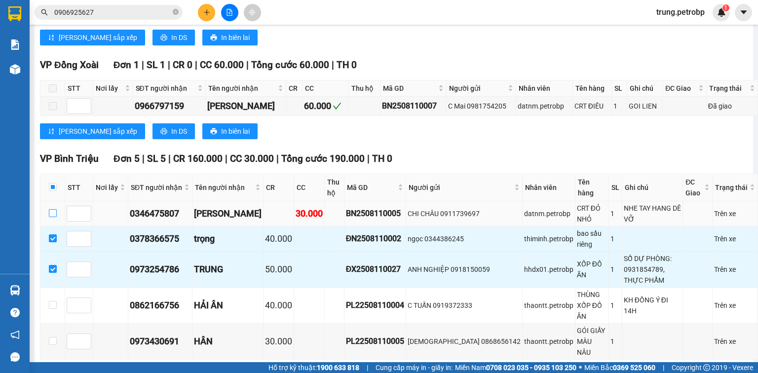
click at [53, 209] on input "checkbox" at bounding box center [53, 213] width 8 height 8
checkbox input "true"
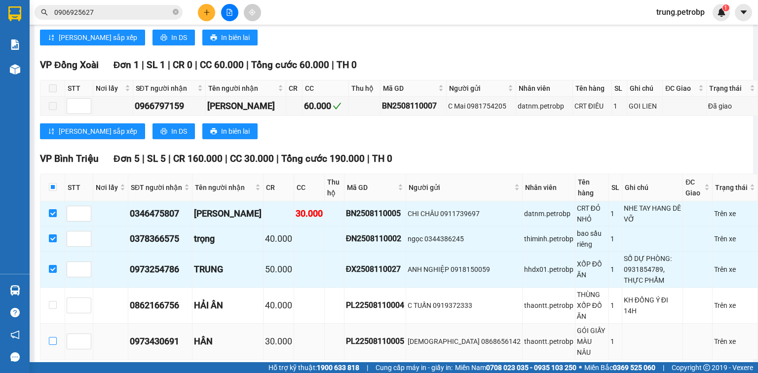
click at [53, 337] on input "checkbox" at bounding box center [53, 341] width 8 height 8
checkbox input "true"
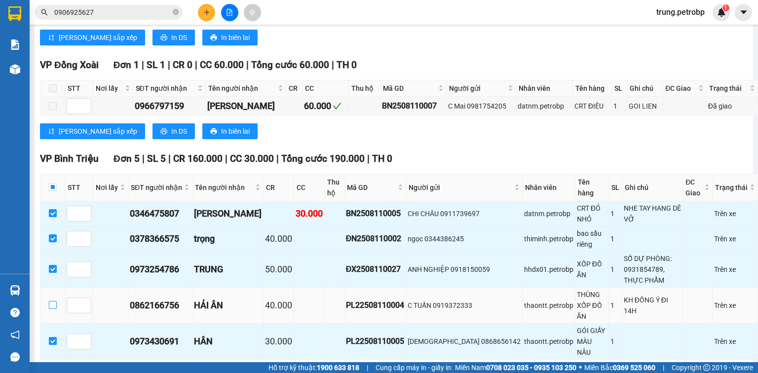
click at [51, 301] on input "checkbox" at bounding box center [53, 305] width 8 height 8
checkbox input "true"
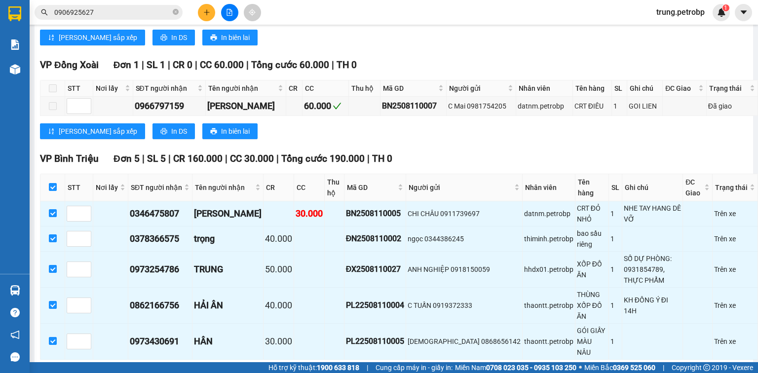
click at [171, 370] on span "Nhập kho nhận" at bounding box center [195, 375] width 48 height 11
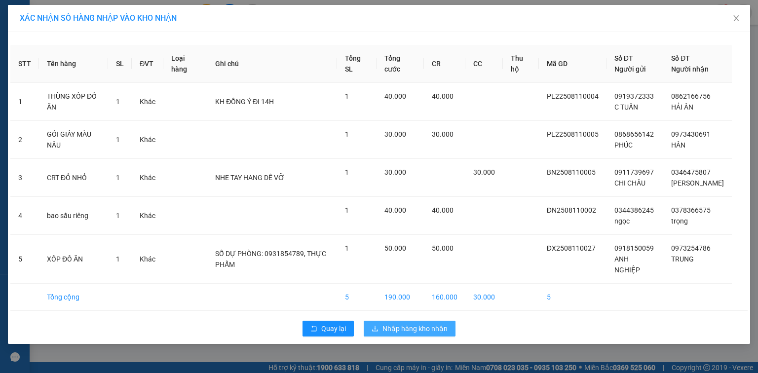
click at [418, 330] on span "Nhập hàng kho nhận" at bounding box center [415, 328] width 65 height 11
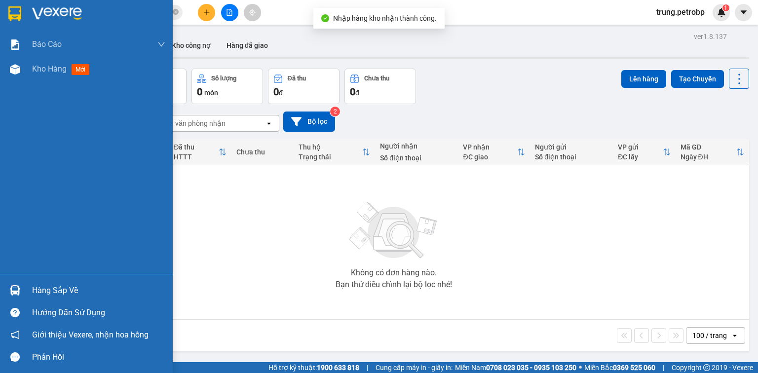
click at [35, 285] on div "Hàng sắp về" at bounding box center [98, 290] width 133 height 15
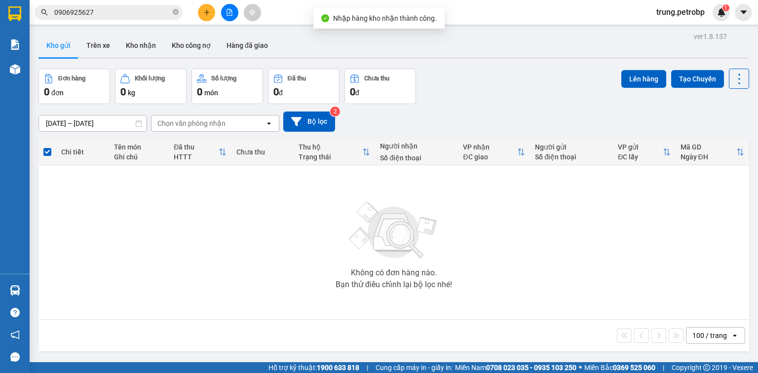
click at [590, 284] on section "Kết quả tìm kiếm ( 19 ) Bộ lọc Mã ĐH Trạng thái Món hàng Tổng cước Chưa cước Ng…" at bounding box center [379, 186] width 758 height 373
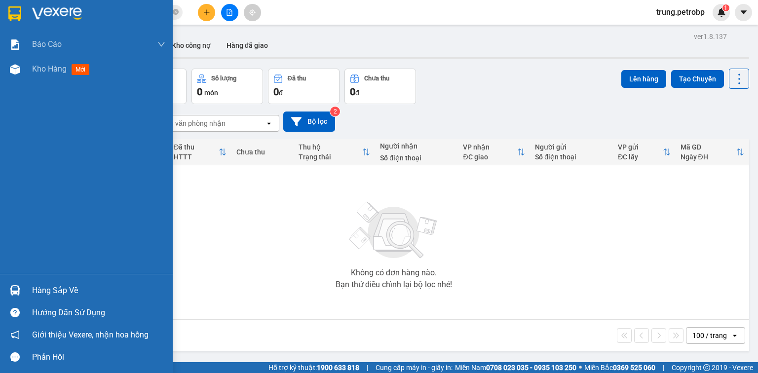
click at [34, 7] on img at bounding box center [57, 13] width 50 height 15
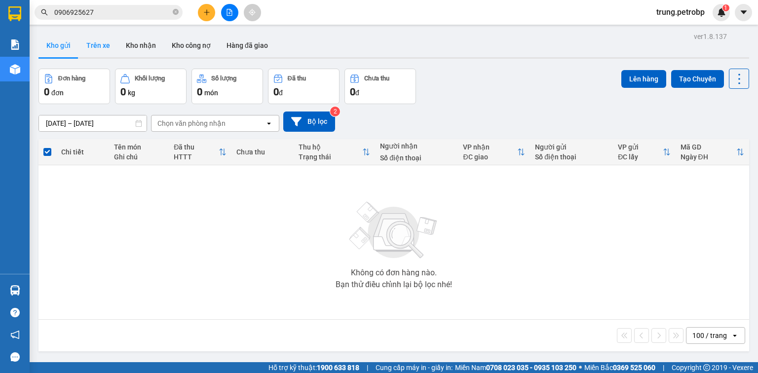
click at [100, 48] on button "Trên xe" at bounding box center [99, 46] width 40 height 24
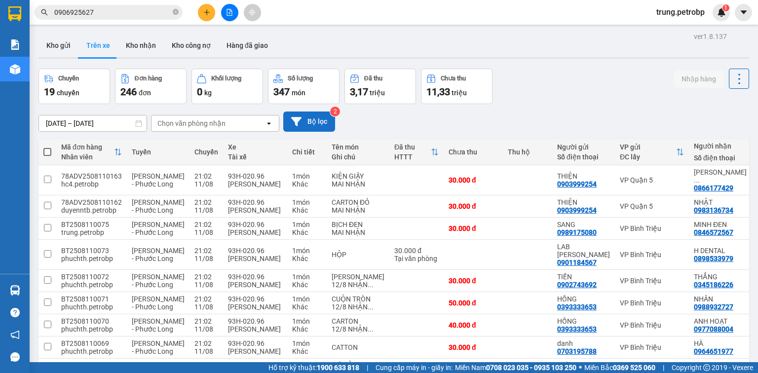
click at [316, 123] on button "Bộ lọc" at bounding box center [309, 122] width 52 height 20
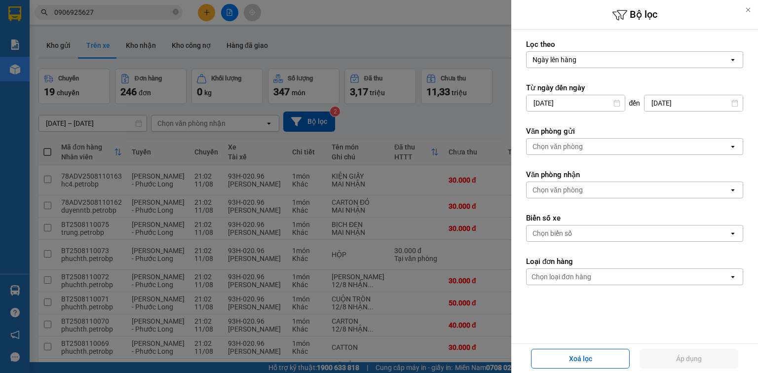
click at [562, 232] on div "Chọn biển số" at bounding box center [553, 234] width 40 height 10
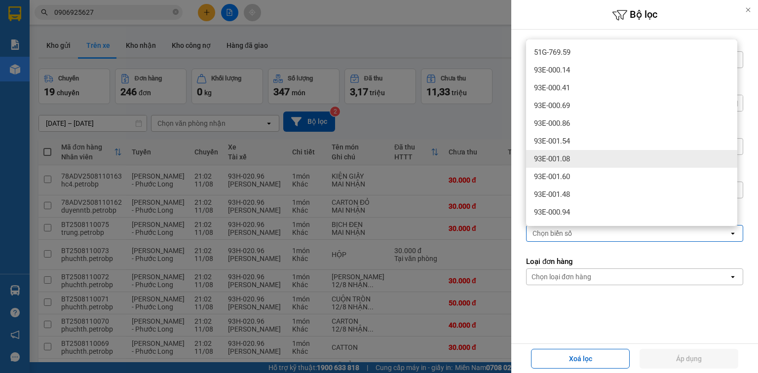
click at [575, 158] on div "93E-001.08" at bounding box center [631, 159] width 211 height 18
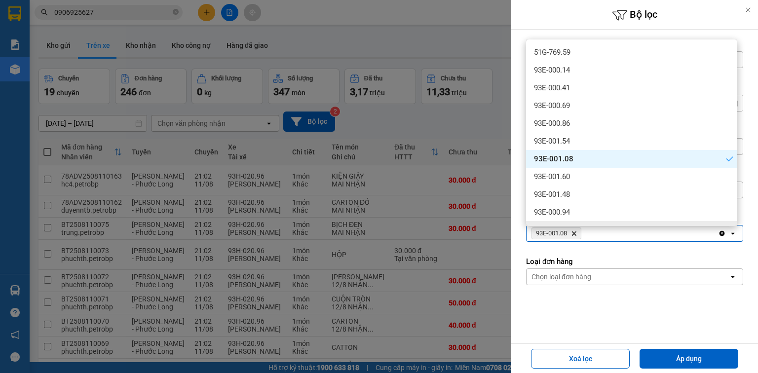
click at [633, 257] on label "Loại đơn hàng" at bounding box center [634, 262] width 217 height 10
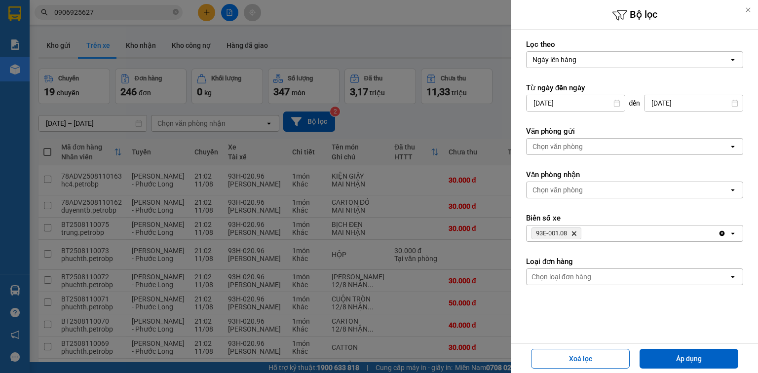
click at [583, 187] on div "Chọn văn phòng" at bounding box center [628, 190] width 202 height 16
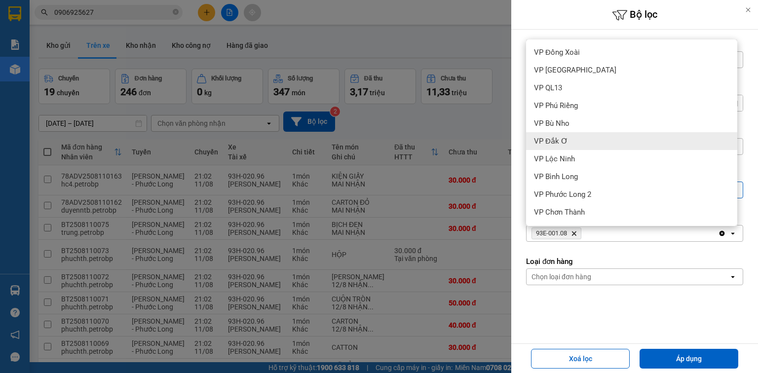
scroll to position [158, 0]
click at [578, 144] on span "VP Bình Triệu" at bounding box center [556, 143] width 44 height 10
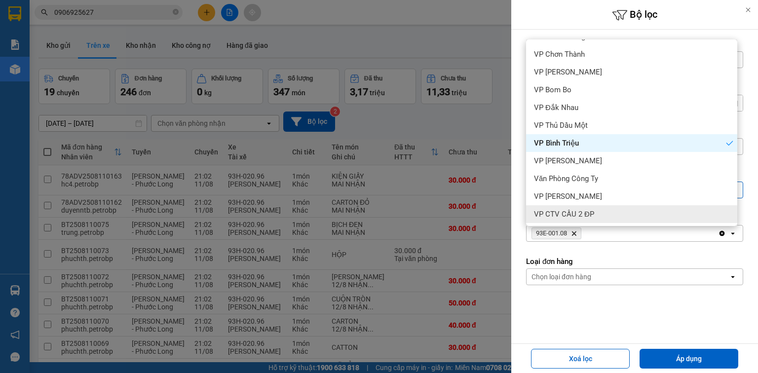
click at [624, 274] on div "Chọn loại đơn hàng" at bounding box center [628, 277] width 202 height 16
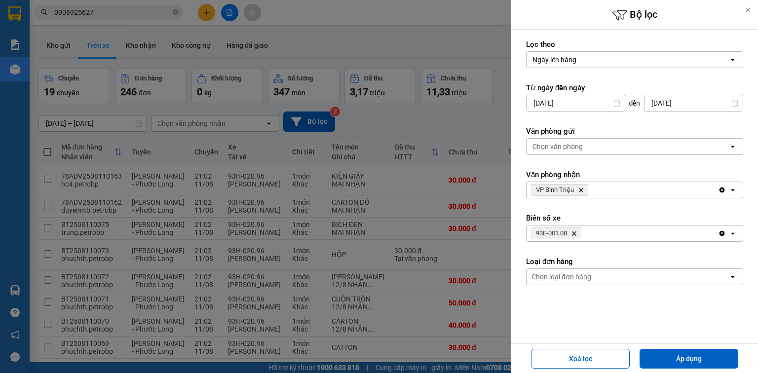
click at [573, 233] on icon "Delete" at bounding box center [574, 234] width 6 height 6
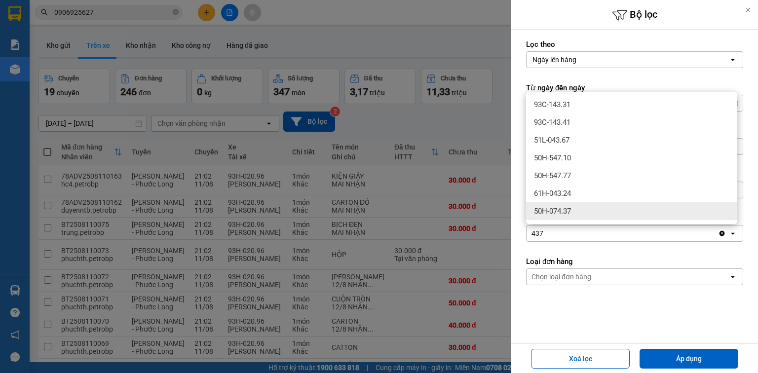
type input "437"
click at [573, 212] on div "50H-074.37" at bounding box center [631, 211] width 211 height 18
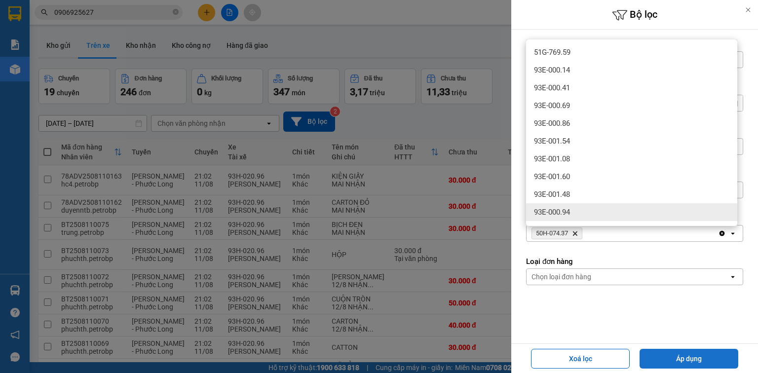
click at [690, 358] on button "Áp dụng" at bounding box center [689, 359] width 99 height 20
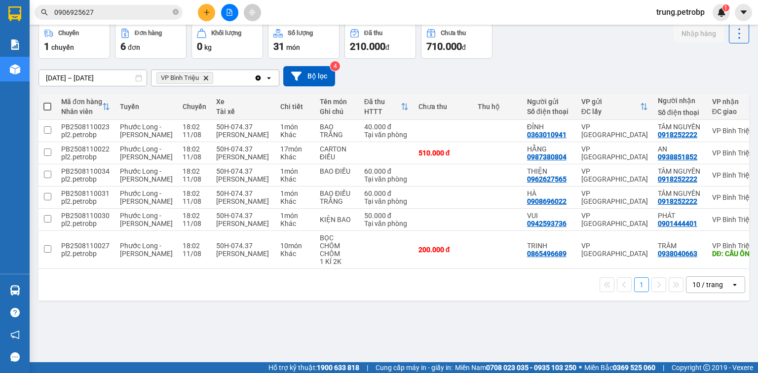
scroll to position [0, 0]
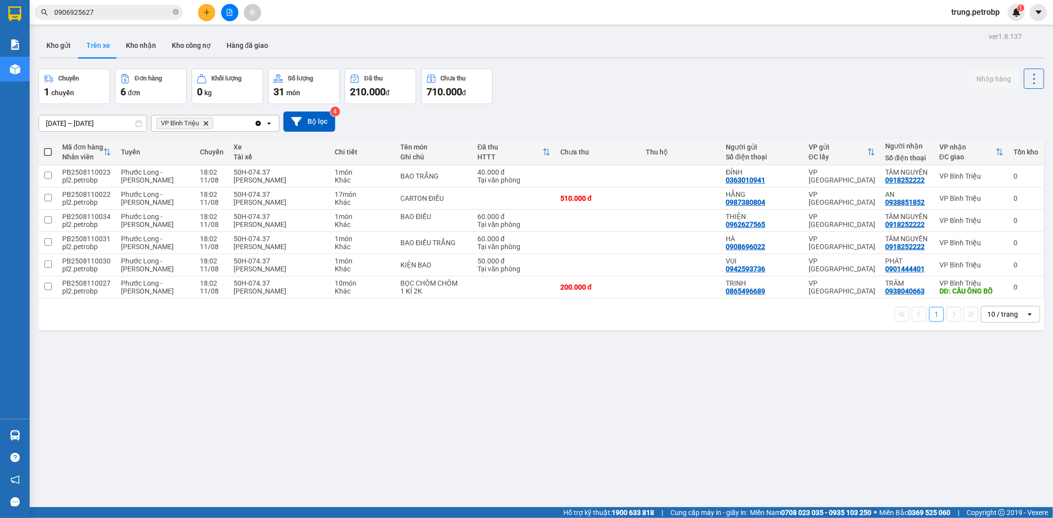
drag, startPoint x: 747, startPoint y: 0, endPoint x: 734, endPoint y: 93, distance: 93.7
click at [734, 93] on div "Chuyến 1 chuyến Đơn hàng 6 đơn Khối lượng 0 kg Số lượng 31 món Đã thu 210.000 đ…" at bounding box center [542, 87] width 1006 height 36
click at [758, 149] on icon at bounding box center [1000, 152] width 8 height 8
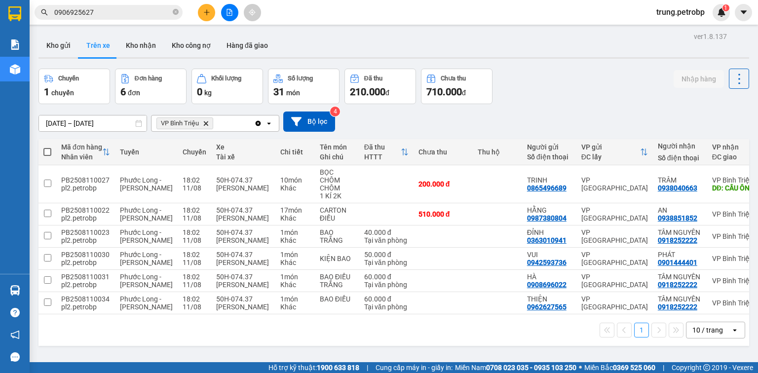
drag, startPoint x: 1036, startPoint y: 0, endPoint x: 581, endPoint y: 85, distance: 463.1
click at [581, 85] on div "Chuyến 1 chuyến Đơn hàng 6 đơn Khối lượng 0 kg Số lượng 31 món Đã thu 210.000 đ…" at bounding box center [394, 87] width 711 height 36
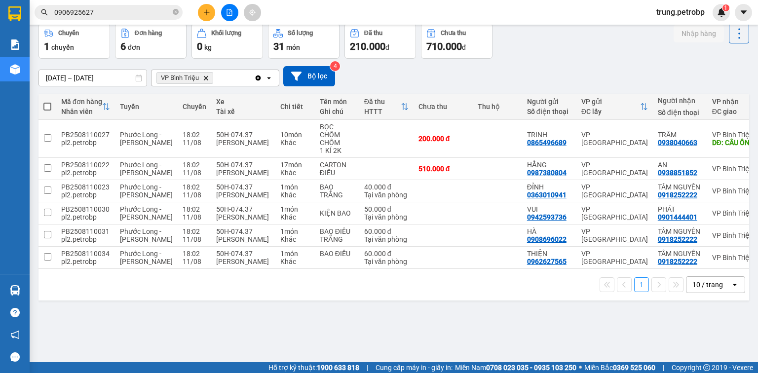
click at [731, 289] on icon "open" at bounding box center [735, 285] width 8 height 8
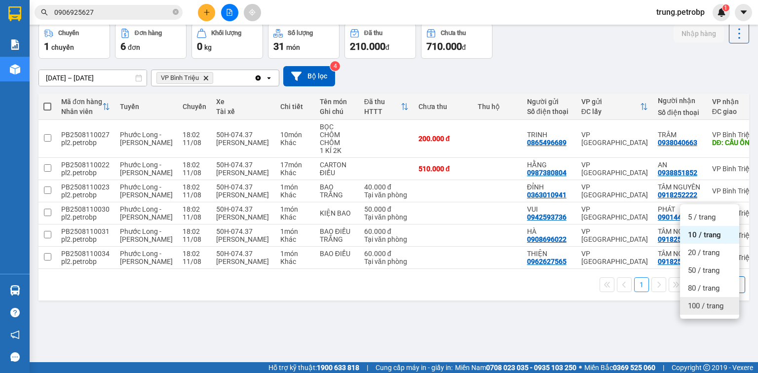
click at [709, 304] on span "100 / trang" at bounding box center [706, 306] width 36 height 10
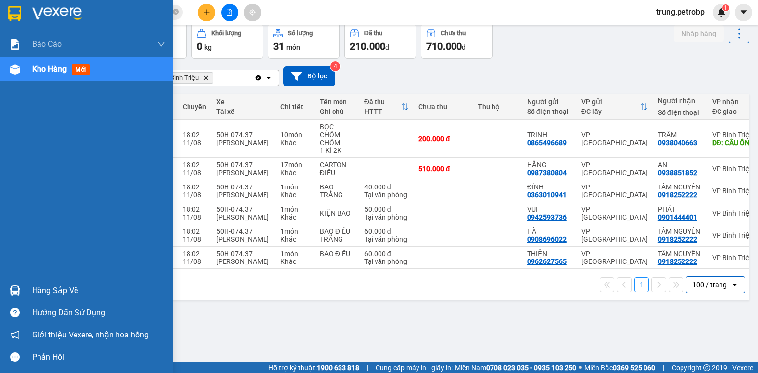
click at [50, 295] on div "Hàng sắp về" at bounding box center [98, 290] width 133 height 15
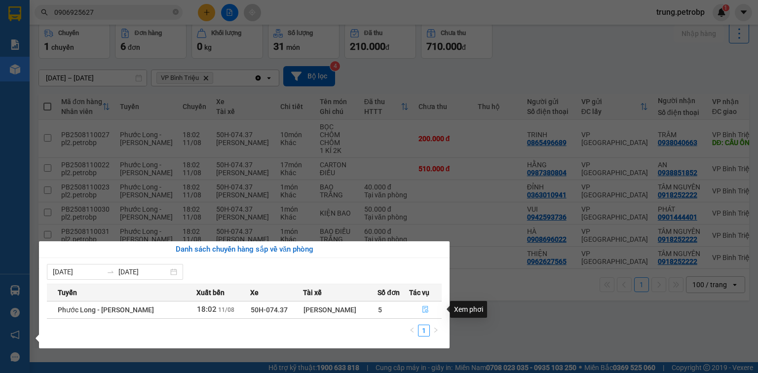
click at [426, 310] on icon "file-done" at bounding box center [426, 310] width 6 height 7
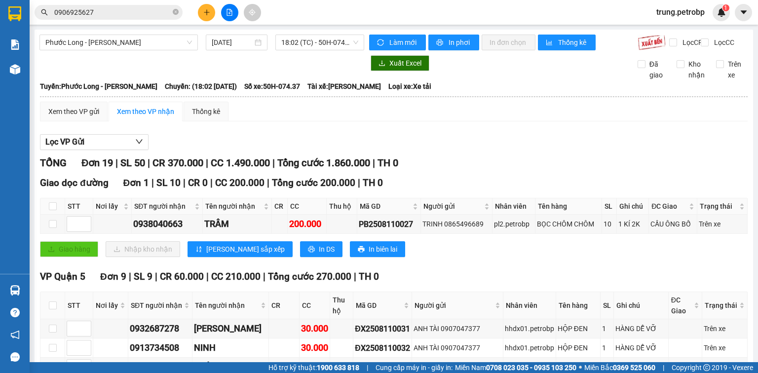
click at [553, 121] on div "Xem theo VP gửi Xem theo VP nhận Thống kê" at bounding box center [394, 112] width 708 height 20
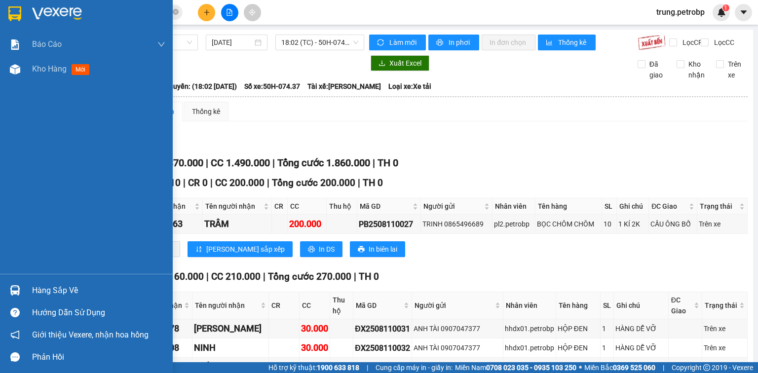
click at [34, 5] on div at bounding box center [86, 16] width 173 height 32
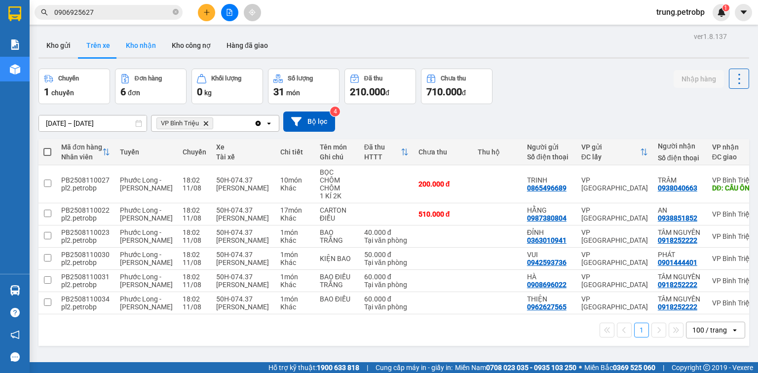
click at [130, 46] on button "Kho nhận" at bounding box center [141, 46] width 46 height 24
type input "01/08/2025 – 11/08/2025"
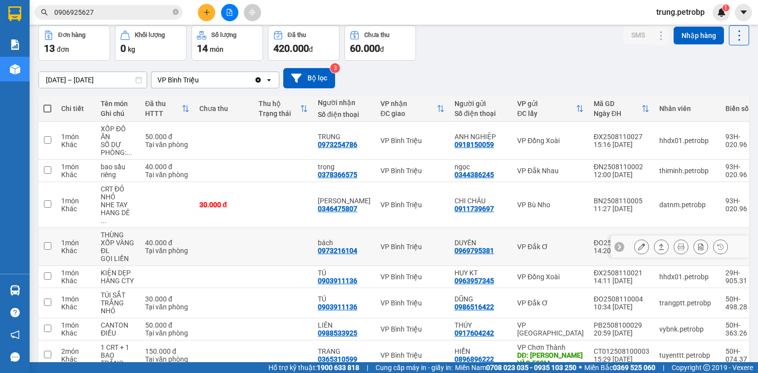
scroll to position [201, 0]
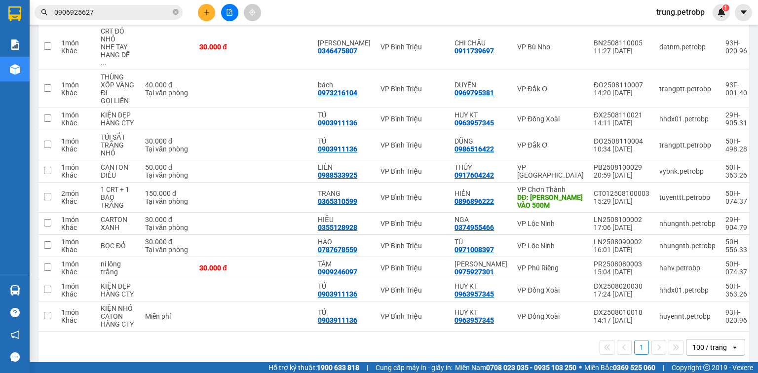
click at [207, 15] on icon "plus" at bounding box center [206, 11] width 0 height 5
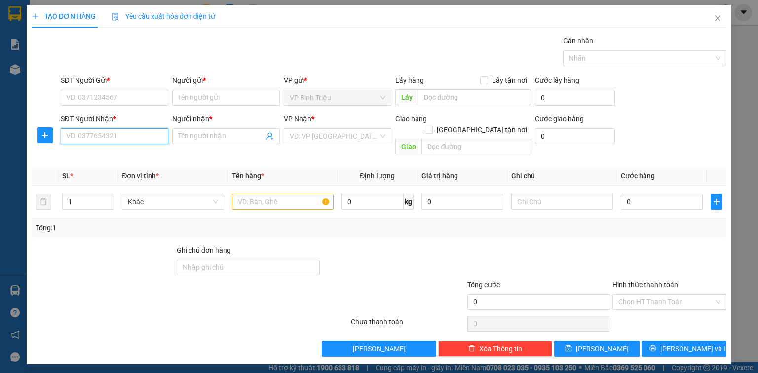
click at [129, 137] on input "SĐT Người Nhận *" at bounding box center [115, 136] width 108 height 16
type input "0"
type input "0385581949"
click at [221, 132] on input "Người nhận *" at bounding box center [221, 136] width 86 height 11
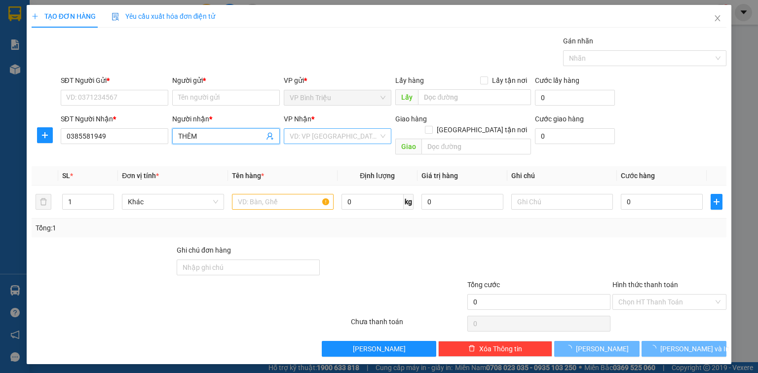
type input "THÊM"
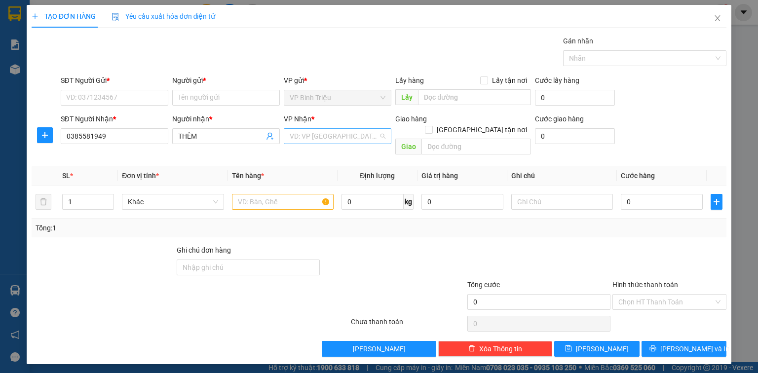
click at [304, 132] on input "search" at bounding box center [334, 136] width 89 height 15
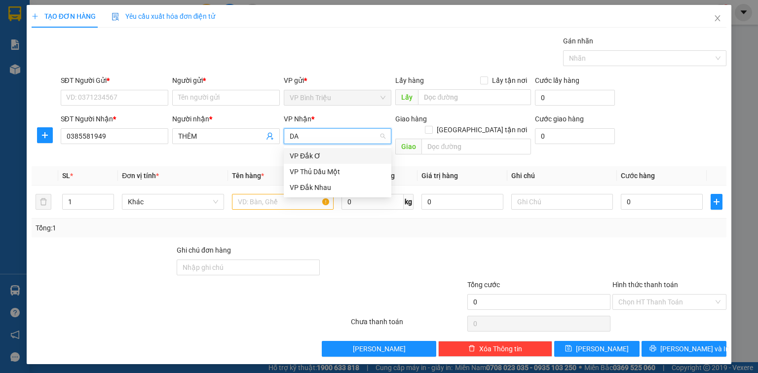
type input "DAK"
click at [310, 155] on div "VP Đắk Nhau" at bounding box center [338, 156] width 96 height 11
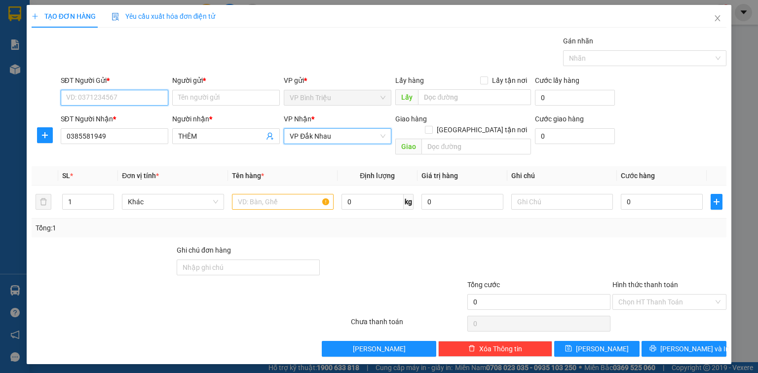
click at [101, 96] on input "SĐT Người Gửi *" at bounding box center [115, 98] width 108 height 16
type input "0346981622"
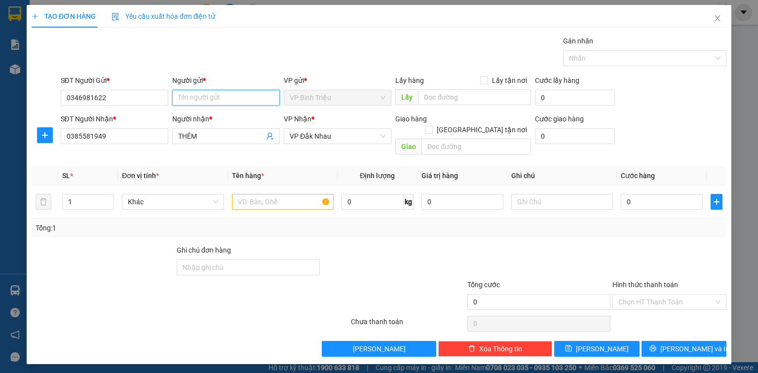
click at [176, 96] on input "Người gửi *" at bounding box center [226, 98] width 108 height 16
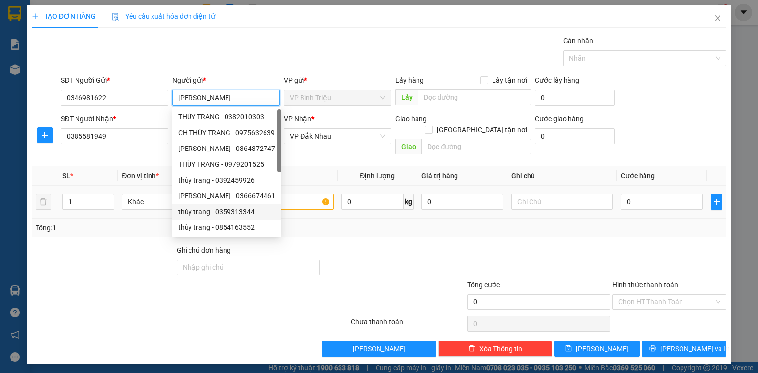
type input "THÙY TRANG"
click at [294, 199] on div at bounding box center [283, 202] width 102 height 20
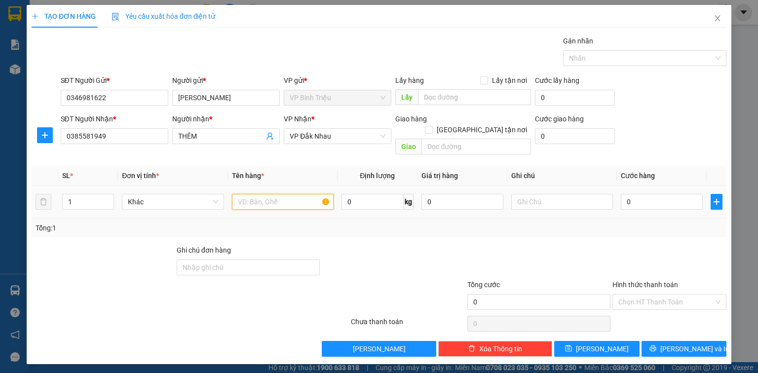
click at [294, 194] on input "text" at bounding box center [283, 202] width 102 height 16
type input "TÚI BÁNH NGỌT"
click at [662, 196] on input "0" at bounding box center [662, 202] width 82 height 16
type input "3"
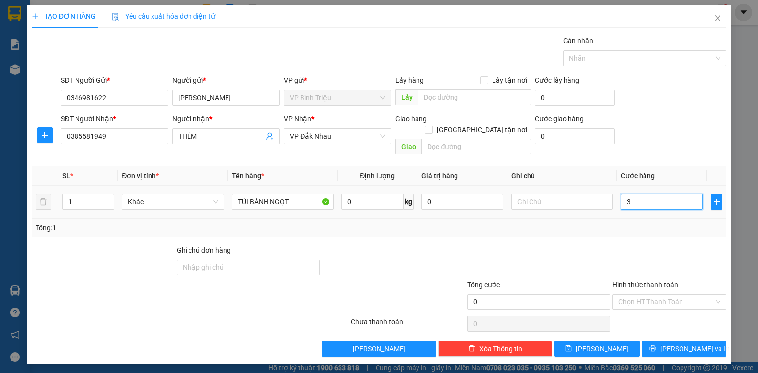
type input "3"
type input "30"
type input "30.000"
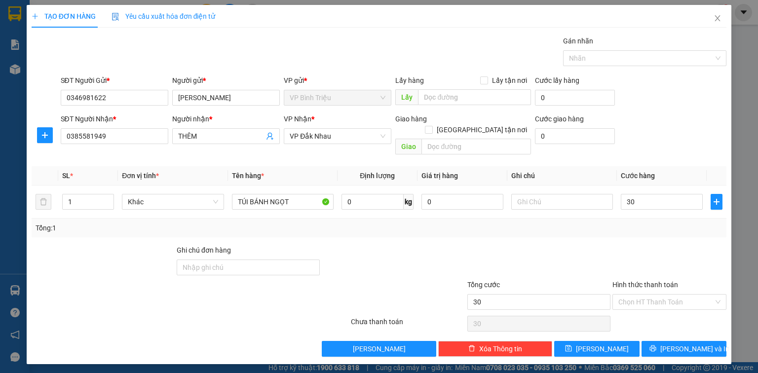
type input "30.000"
click at [686, 130] on div "SĐT Người Nhận * 0385581949 Người nhận * THÊM VP Nhận * VP Đắk Nhau Giao hàng G…" at bounding box center [394, 136] width 671 height 45
click at [663, 295] on input "Hình thức thanh toán" at bounding box center [666, 302] width 95 height 15
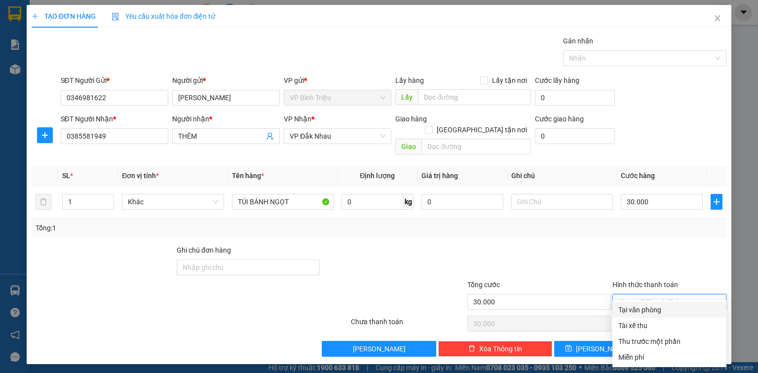
click at [656, 310] on div "Tại văn phòng" at bounding box center [670, 310] width 102 height 11
type input "0"
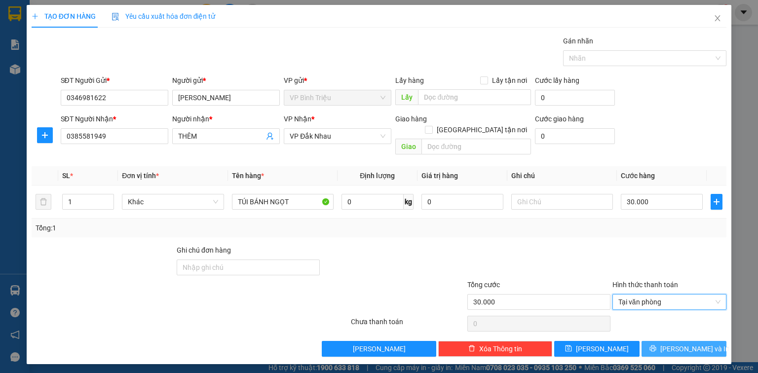
click at [692, 344] on span "[PERSON_NAME] và In" at bounding box center [695, 349] width 69 height 11
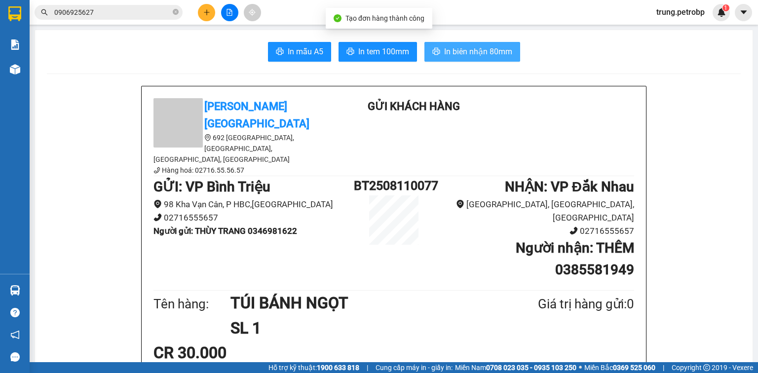
click at [480, 44] on button "In biên nhận 80mm" at bounding box center [473, 52] width 96 height 20
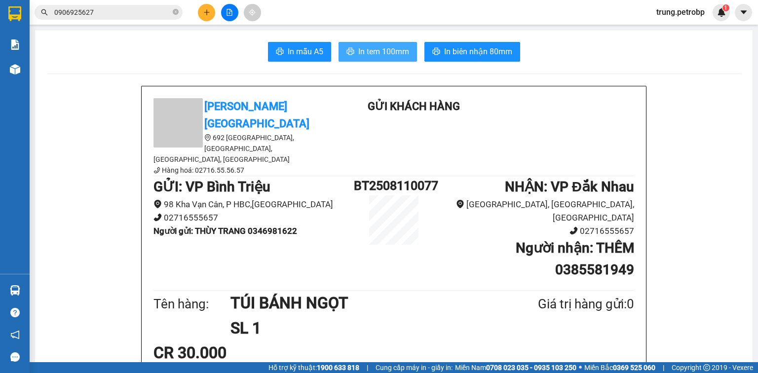
click at [389, 52] on span "In tem 100mm" at bounding box center [383, 51] width 51 height 12
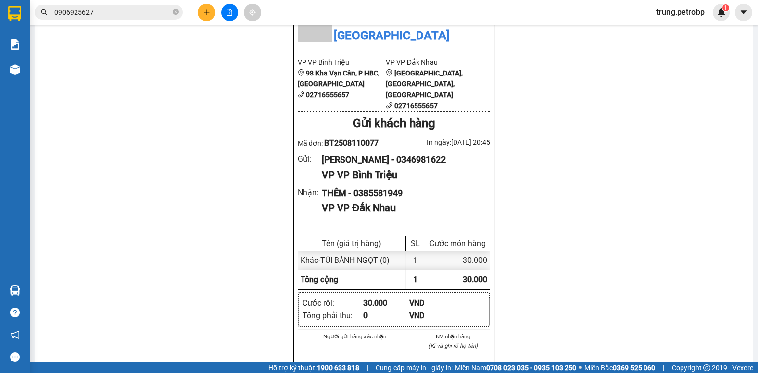
scroll to position [714, 0]
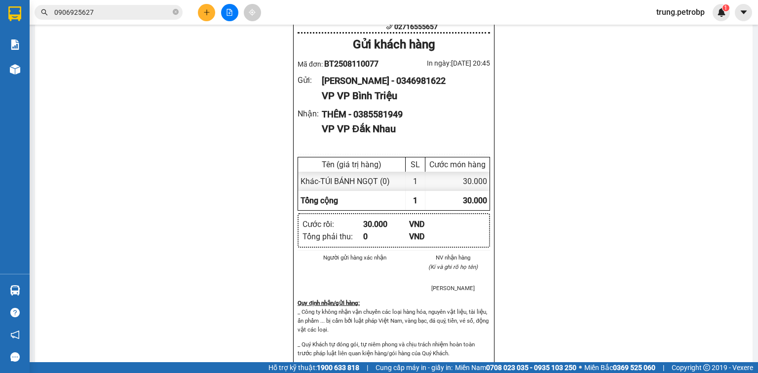
click at [211, 288] on div "Petro Bình Phước 692 Phú Riềng Đỏ, P Tân Xuân, TP Đồng Xoài, Tỉnh Bình Phước Hà…" at bounding box center [394, 92] width 694 height 1441
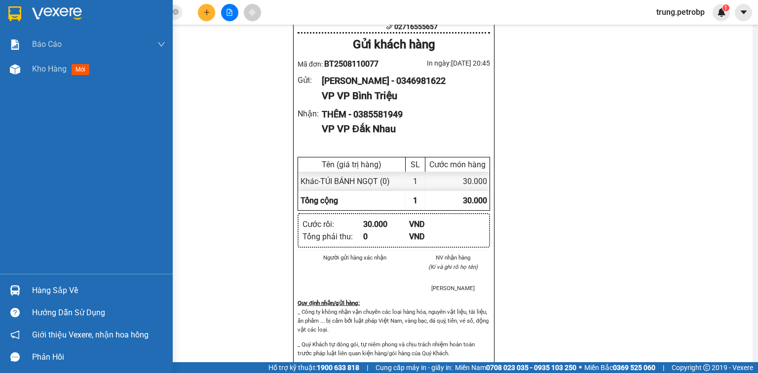
click at [34, 292] on div "Hàng sắp về" at bounding box center [98, 290] width 133 height 15
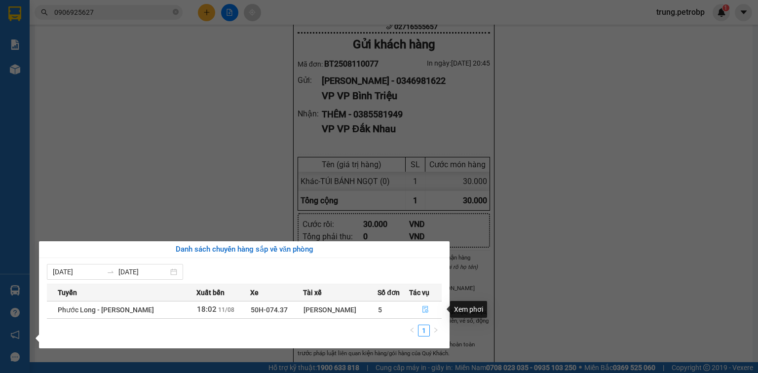
click at [424, 308] on icon "file-done" at bounding box center [426, 310] width 6 height 7
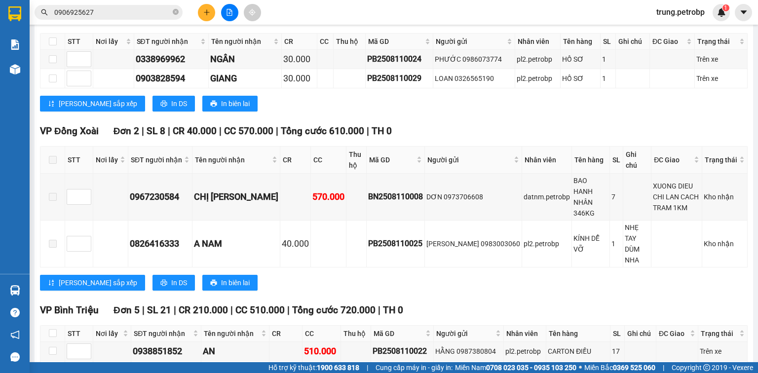
scroll to position [650, 0]
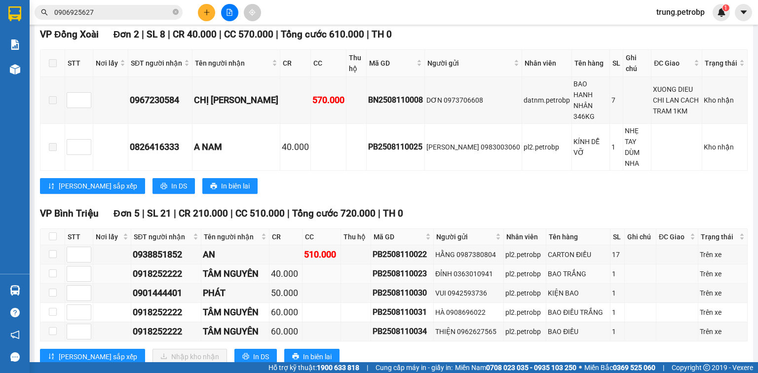
click at [405, 268] on div "PB2508110023" at bounding box center [402, 274] width 59 height 12
copy div "PB2508110023"
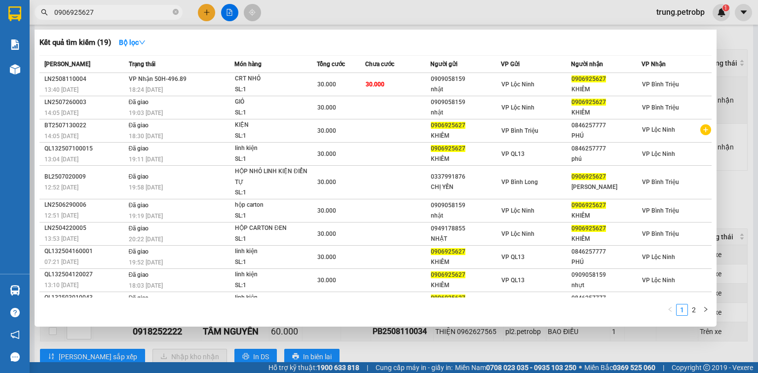
drag, startPoint x: 126, startPoint y: 17, endPoint x: 49, endPoint y: 16, distance: 77.0
click at [49, 16] on span "0906925627" at bounding box center [109, 12] width 148 height 15
paste input "PB2508110023"
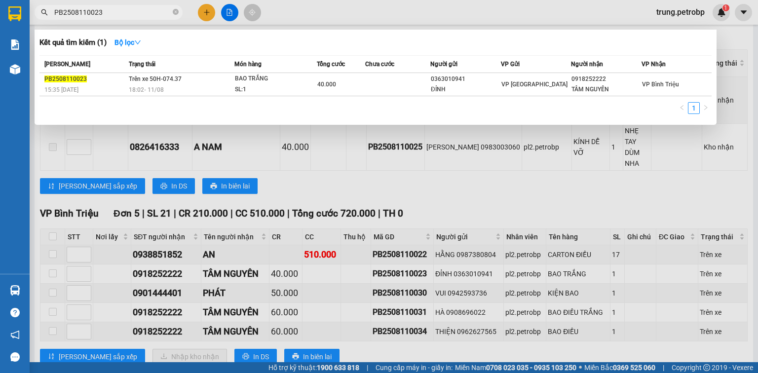
click at [459, 159] on div at bounding box center [379, 186] width 758 height 373
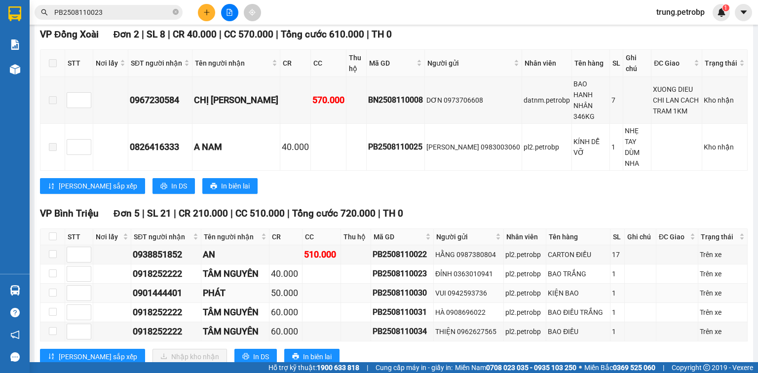
click at [383, 287] on div "PB2508110030" at bounding box center [402, 293] width 59 height 12
copy div "PB2508110030"
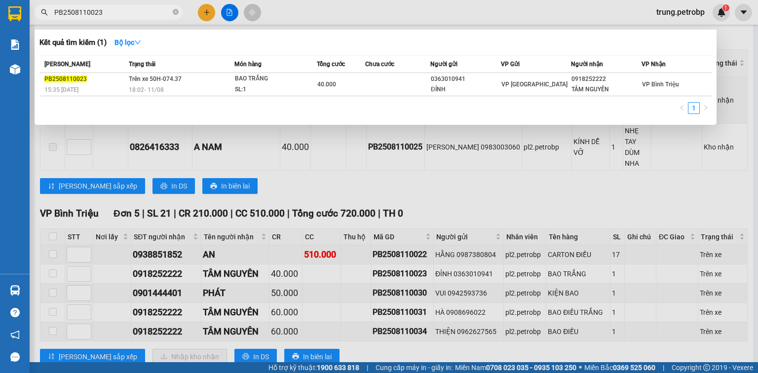
drag, startPoint x: 120, startPoint y: 10, endPoint x: 38, endPoint y: 8, distance: 83.0
click at [38, 8] on span "PB2508110023" at bounding box center [109, 12] width 148 height 15
paste input "30"
type input "PB2508110030"
click at [433, 134] on div at bounding box center [379, 186] width 758 height 373
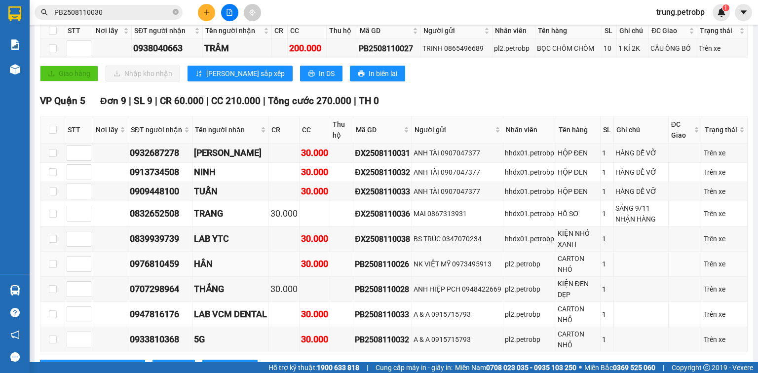
scroll to position [0, 0]
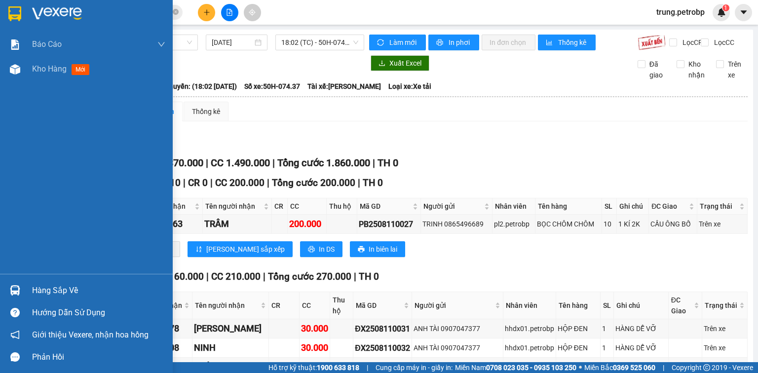
click at [40, 289] on div "Hàng sắp về" at bounding box center [98, 290] width 133 height 15
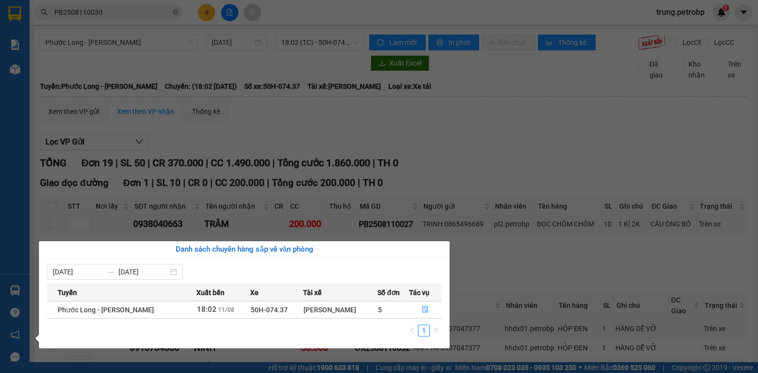
click at [448, 126] on section "Kết quả tìm kiếm ( 1 ) Bộ lọc Mã ĐH Trạng thái Món hàng Tổng cước Chưa cước Ngư…" at bounding box center [379, 186] width 758 height 373
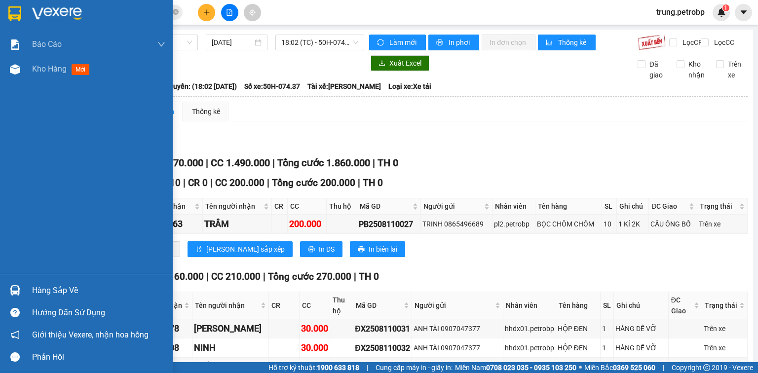
click at [31, 11] on div at bounding box center [86, 16] width 173 height 32
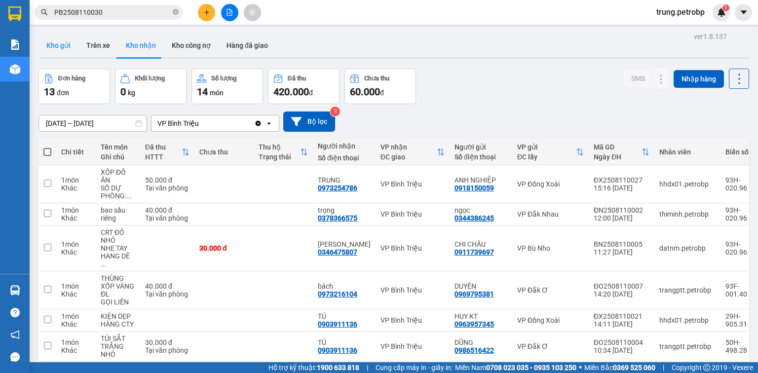
click at [66, 45] on button "Kho gửi" at bounding box center [59, 46] width 40 height 24
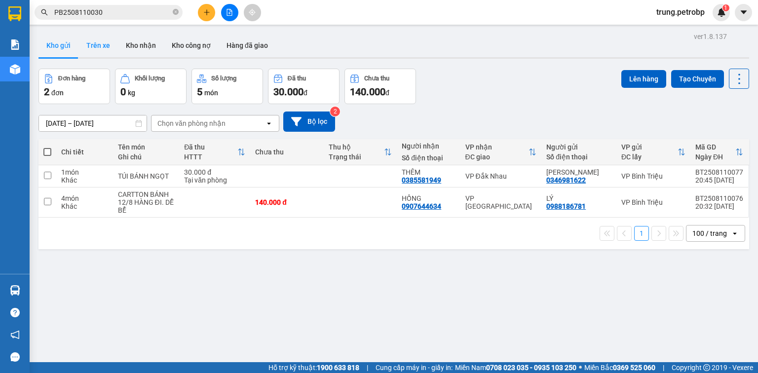
click at [106, 45] on button "Trên xe" at bounding box center [99, 46] width 40 height 24
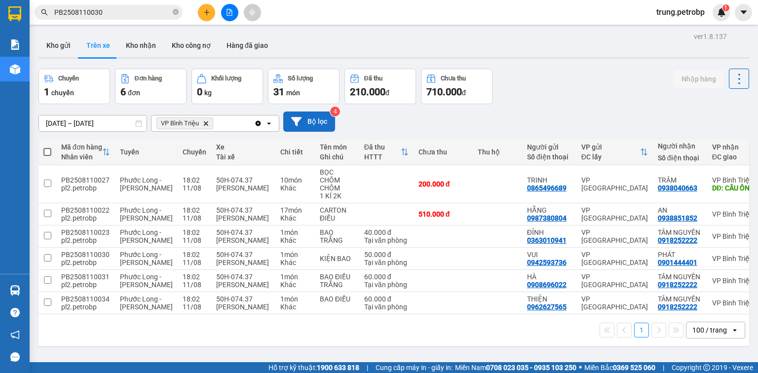
click at [310, 127] on button "Bộ lọc" at bounding box center [309, 122] width 52 height 20
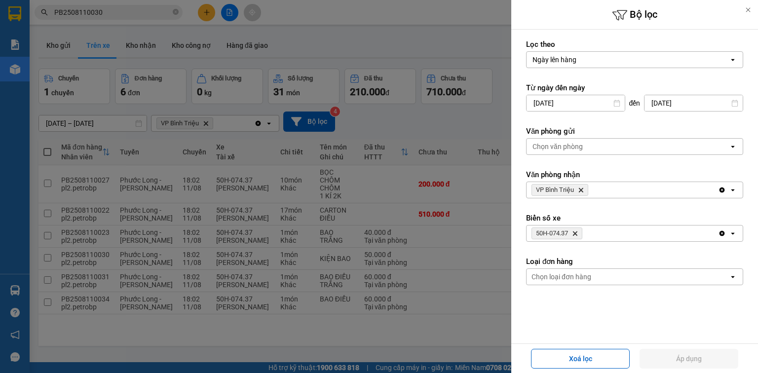
click at [575, 235] on icon "50H-074.37, close by backspace" at bounding box center [575, 234] width 4 height 4
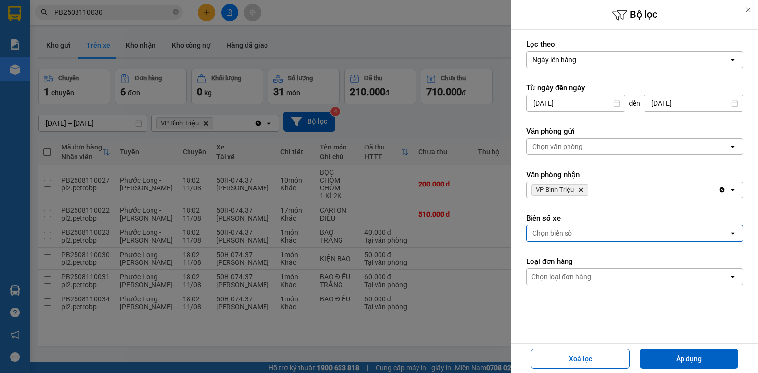
click at [575, 232] on div "Chọn biển số" at bounding box center [628, 234] width 202 height 16
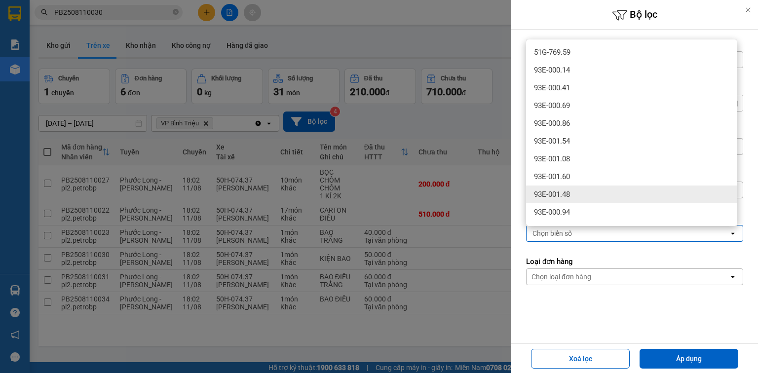
click at [567, 196] on span "93E-001.48" at bounding box center [552, 195] width 36 height 10
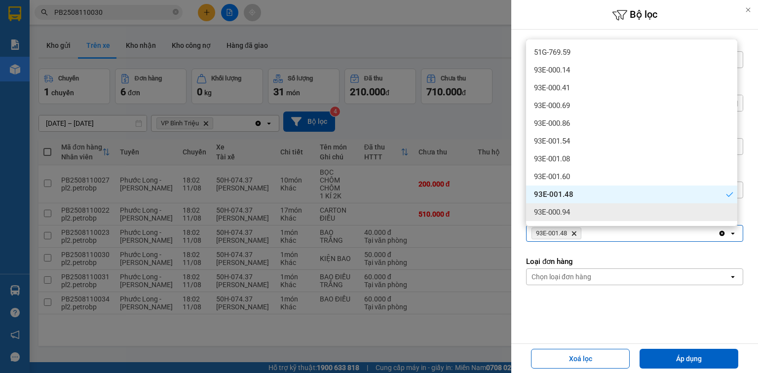
click at [576, 235] on icon "Delete" at bounding box center [574, 234] width 6 height 6
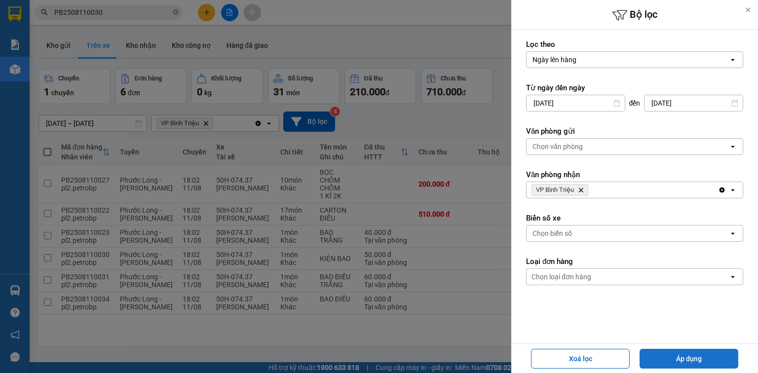
click at [685, 363] on button "Áp dụng" at bounding box center [689, 359] width 99 height 20
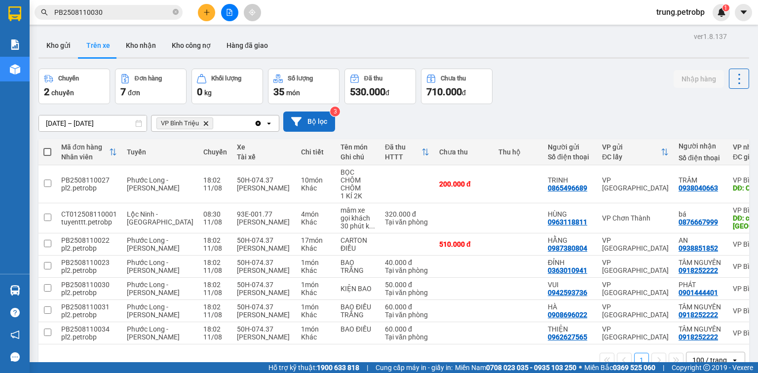
click at [314, 125] on button "Bộ lọc" at bounding box center [309, 122] width 52 height 20
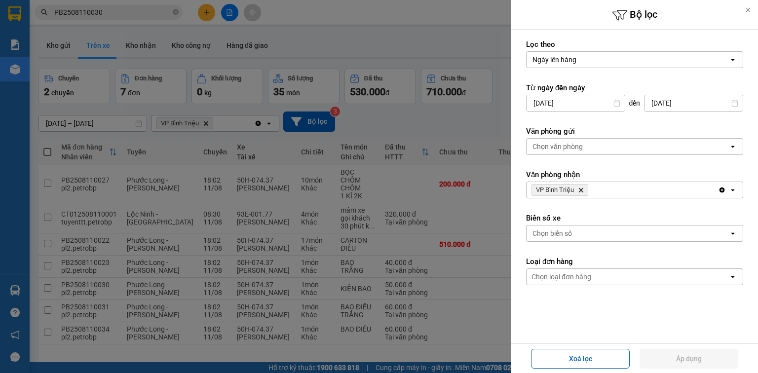
click at [574, 235] on div "Chọn biển số" at bounding box center [628, 234] width 202 height 16
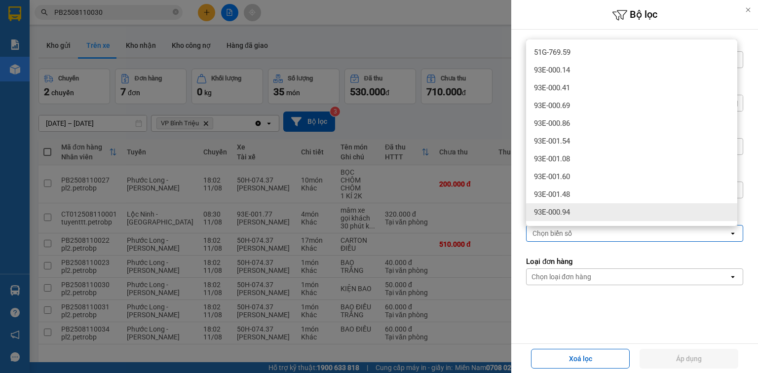
click at [572, 214] on div "93E-000.94" at bounding box center [631, 212] width 211 height 18
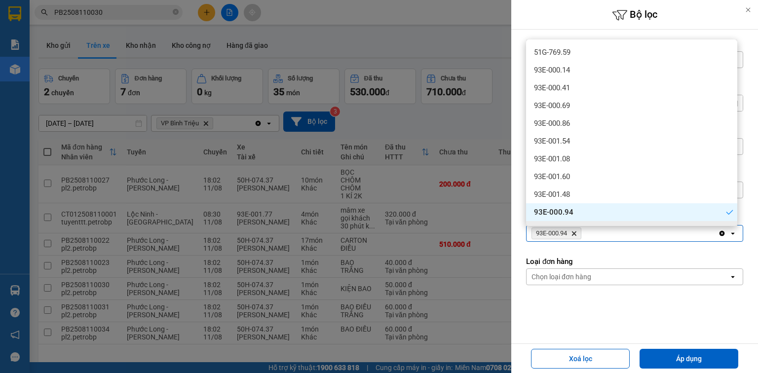
click at [575, 233] on icon "93E-000.94, close by backspace" at bounding box center [574, 234] width 4 height 4
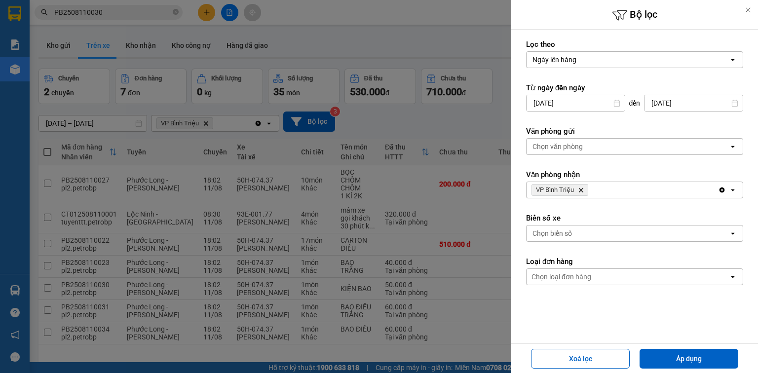
click at [576, 228] on div "Chọn biển số" at bounding box center [628, 234] width 202 height 16
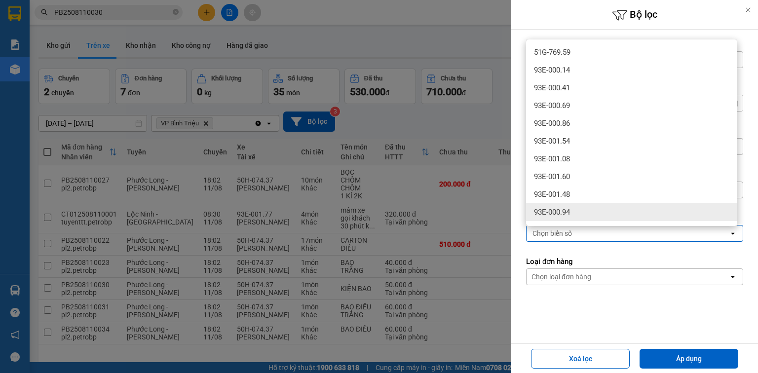
click at [569, 212] on span "93E-000.94" at bounding box center [552, 212] width 36 height 10
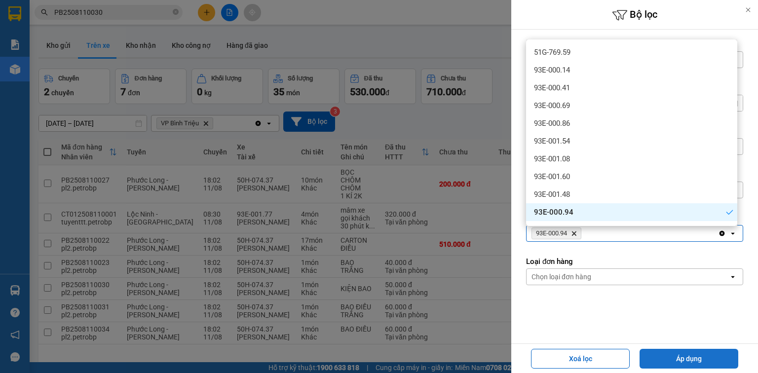
click at [691, 362] on button "Áp dụng" at bounding box center [689, 359] width 99 height 20
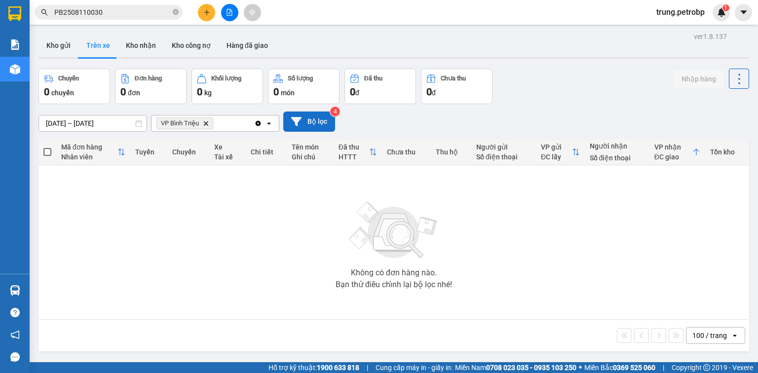
click at [325, 126] on button "Bộ lọc" at bounding box center [309, 122] width 52 height 20
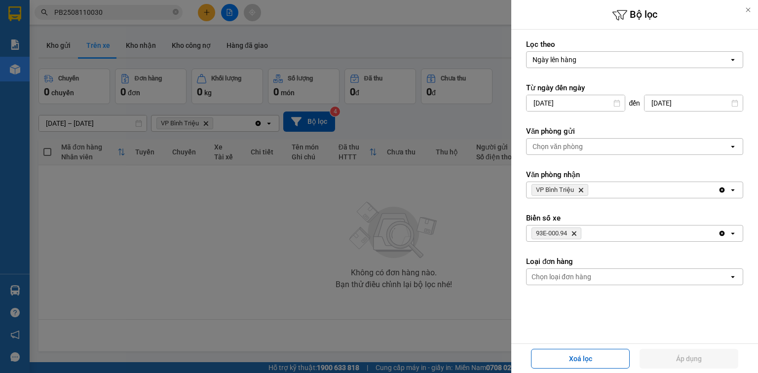
click at [575, 232] on icon "93E-000.94, close by backspace" at bounding box center [574, 234] width 4 height 4
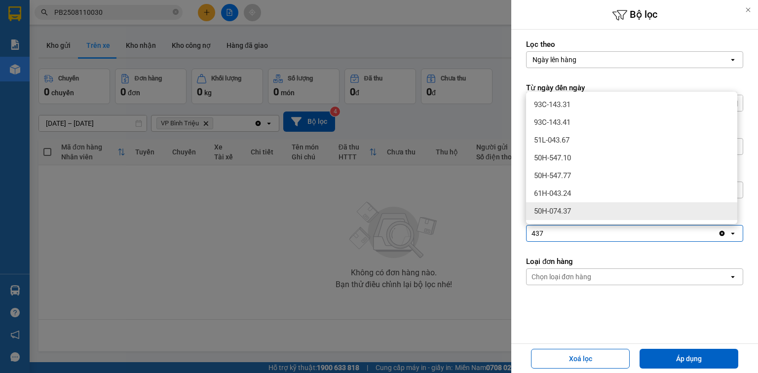
type input "437"
click at [569, 215] on span "50H-074.37" at bounding box center [552, 211] width 37 height 10
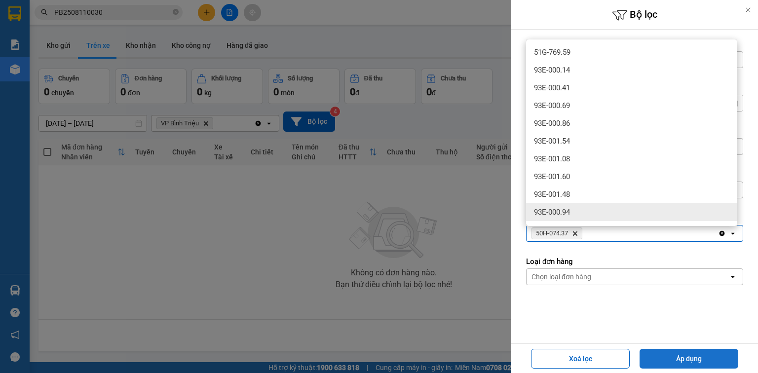
click at [656, 354] on button "Áp dụng" at bounding box center [689, 359] width 99 height 20
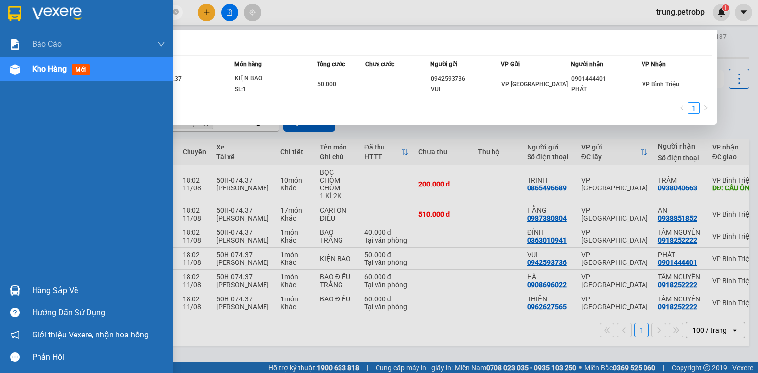
drag, startPoint x: 126, startPoint y: 12, endPoint x: 7, endPoint y: 22, distance: 119.9
click at [7, 22] on section "Kết quả tìm kiếm ( 1 ) Bộ lọc Mã ĐH Trạng thái Món hàng Tổng cước Chưa cước Ngư…" at bounding box center [379, 186] width 758 height 373
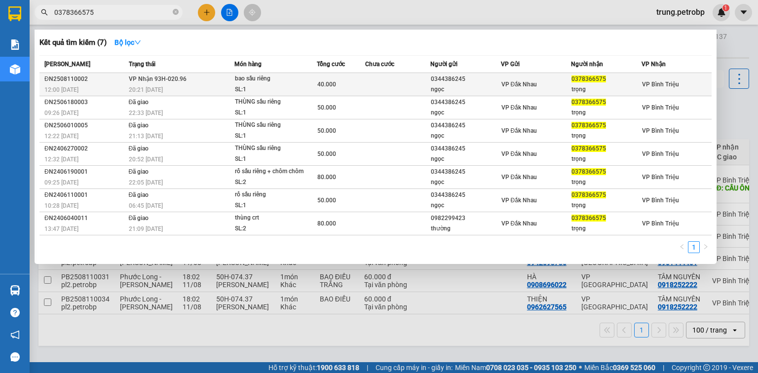
type input "0378366575"
click at [582, 95] on td "0378366575 trọng" at bounding box center [606, 84] width 71 height 23
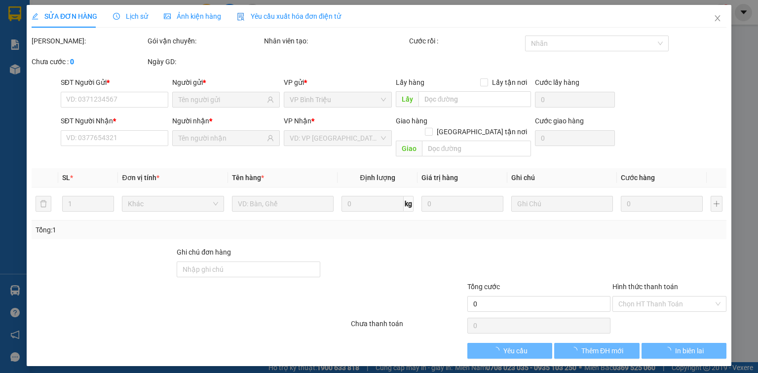
type input "0344386245"
type input "ngọc"
type input "0378366575"
type input "trọng"
type input "40.000"
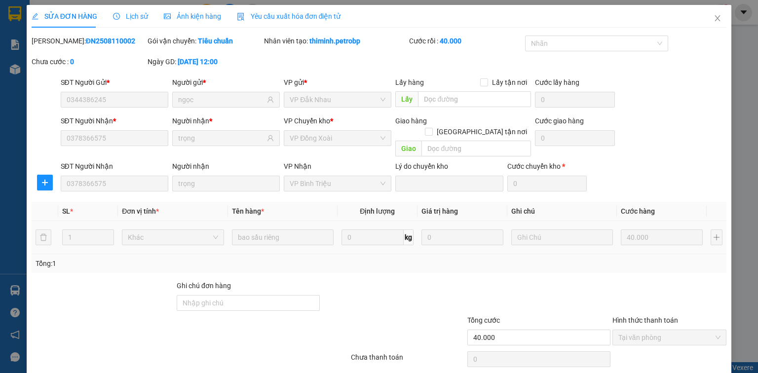
scroll to position [27, 0]
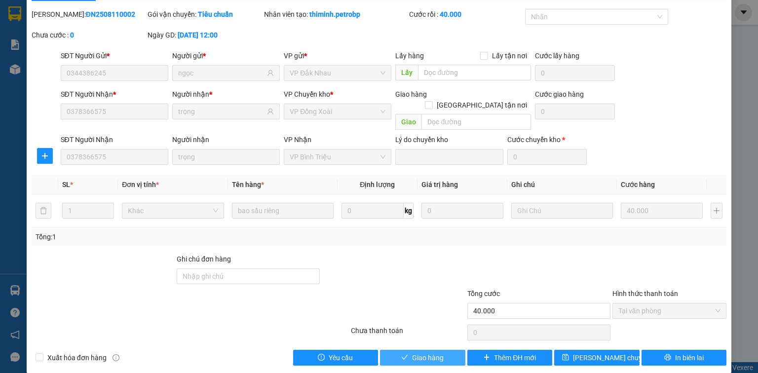
click at [424, 353] on span "Giao hàng" at bounding box center [428, 358] width 32 height 11
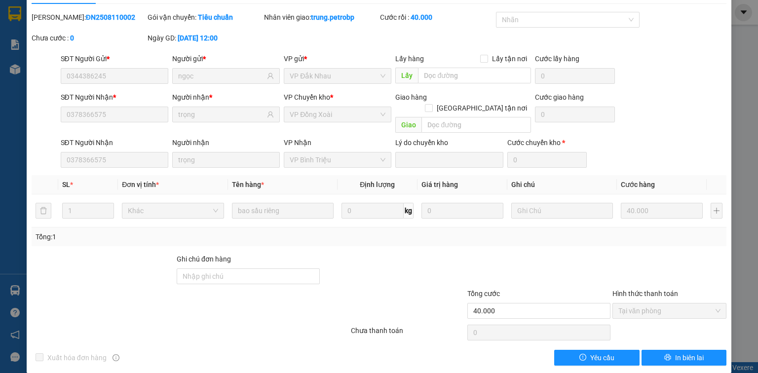
scroll to position [0, 0]
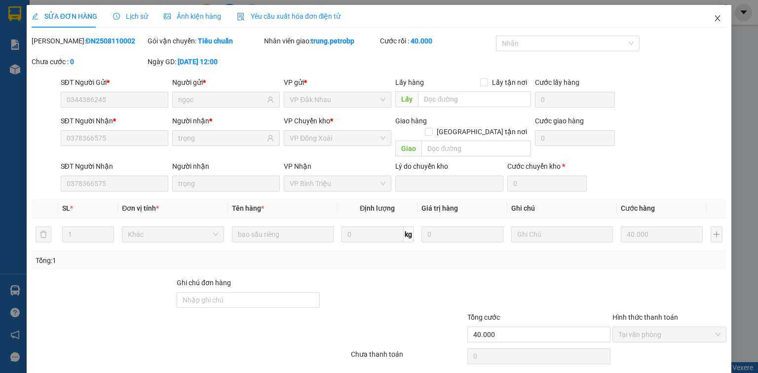
click at [714, 20] on icon "close" at bounding box center [718, 18] width 8 height 8
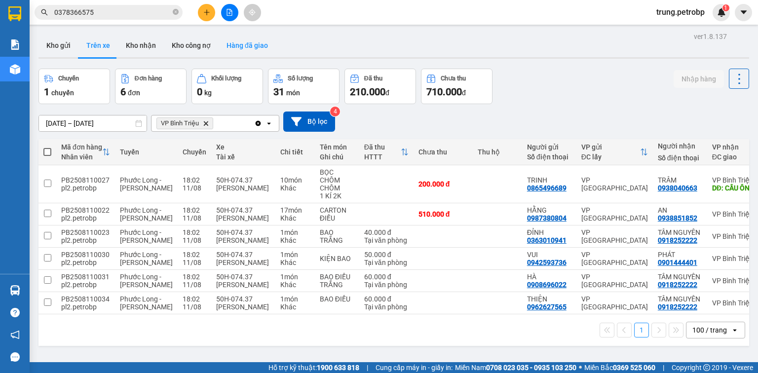
click at [246, 47] on button "Hàng đã giao" at bounding box center [247, 46] width 57 height 24
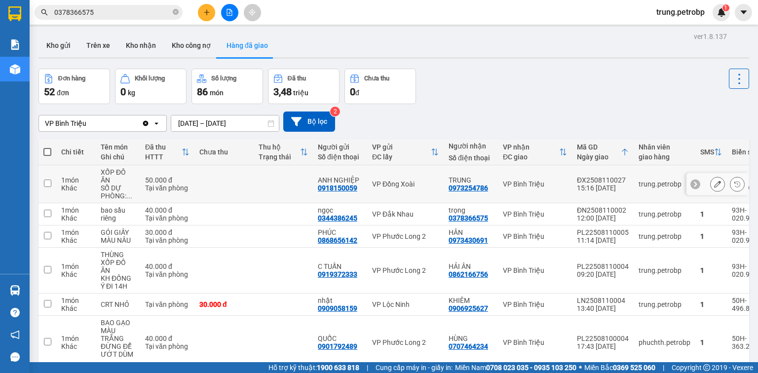
scroll to position [79, 0]
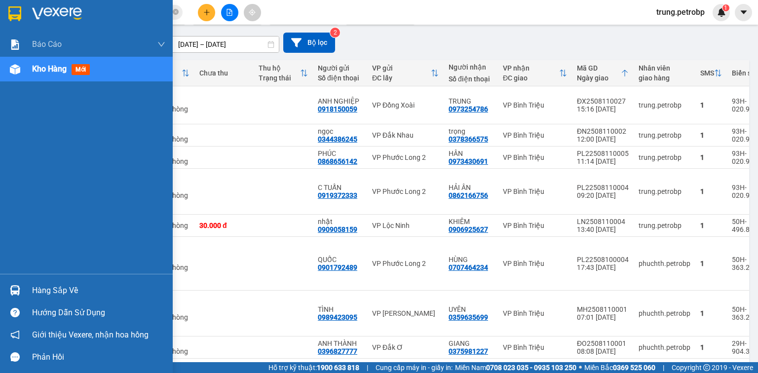
click at [81, 4] on div at bounding box center [86, 16] width 173 height 32
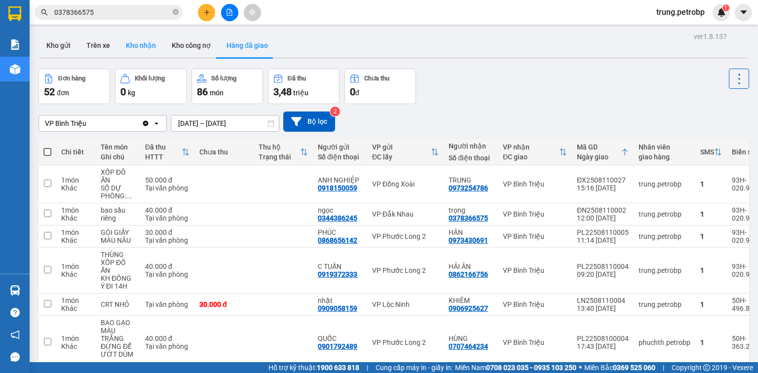
click at [145, 46] on button "Kho nhận" at bounding box center [141, 46] width 46 height 24
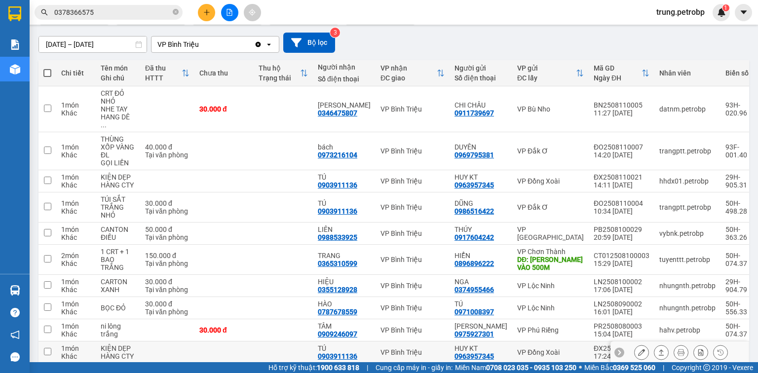
scroll to position [141, 0]
